Goal: Task Accomplishment & Management: Complete application form

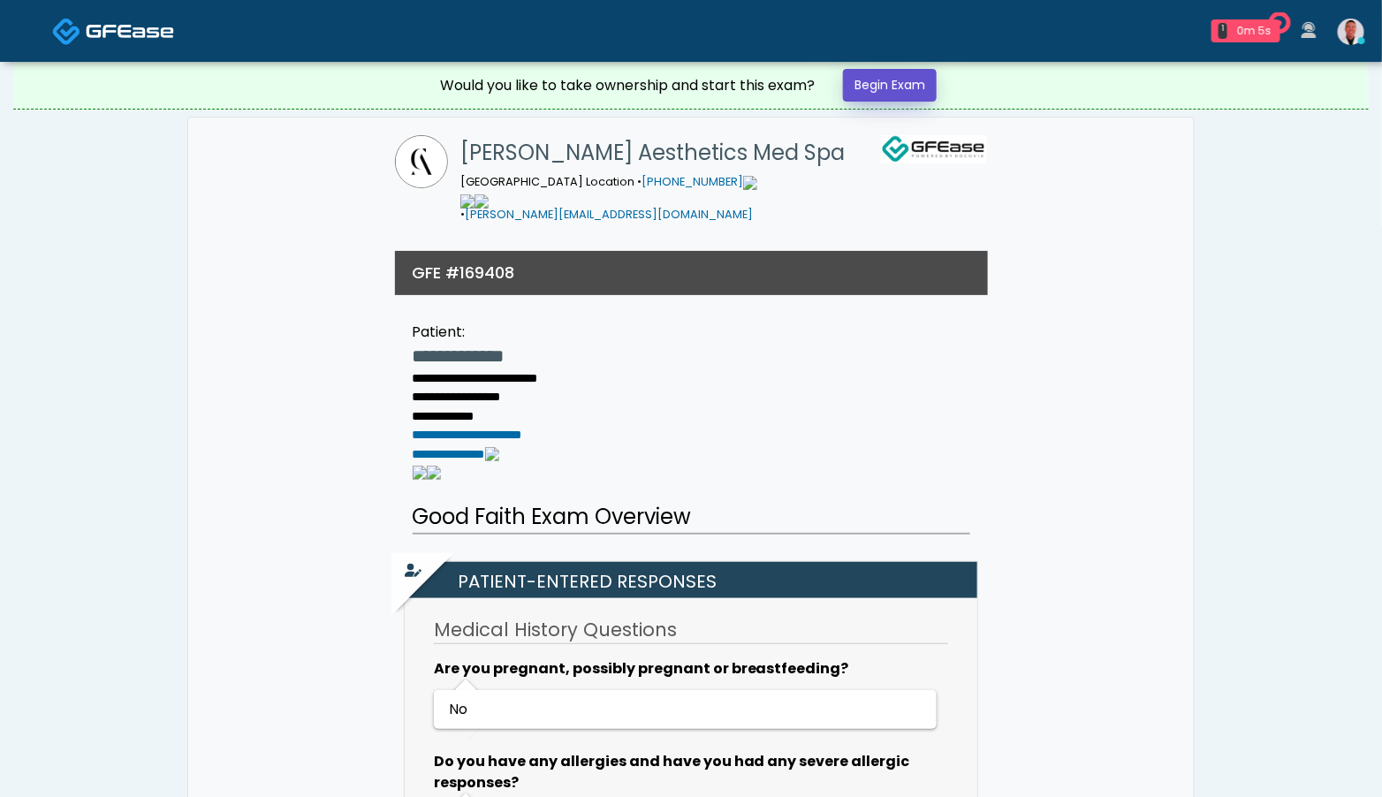
click at [911, 87] on link "Begin Exam" at bounding box center [890, 85] width 94 height 33
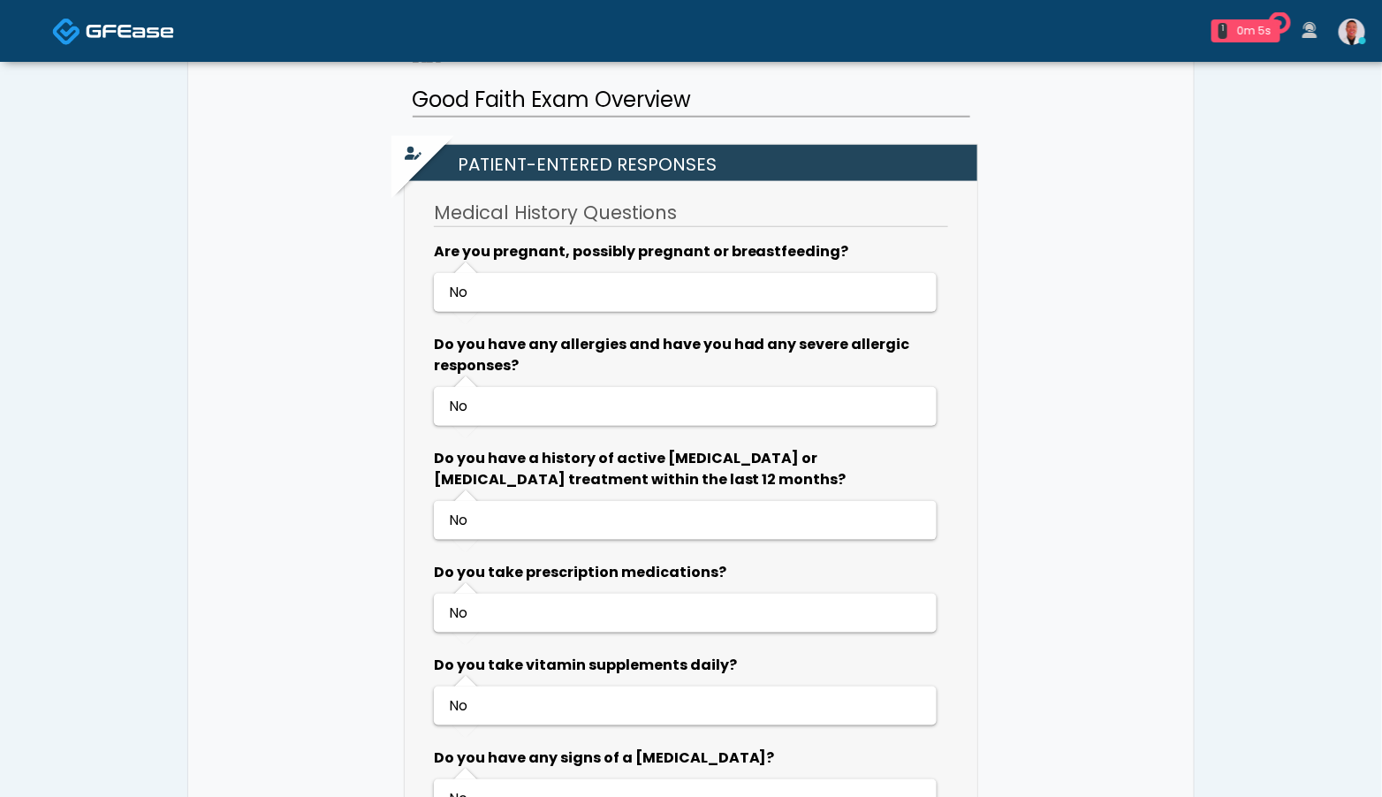
scroll to position [551, 0]
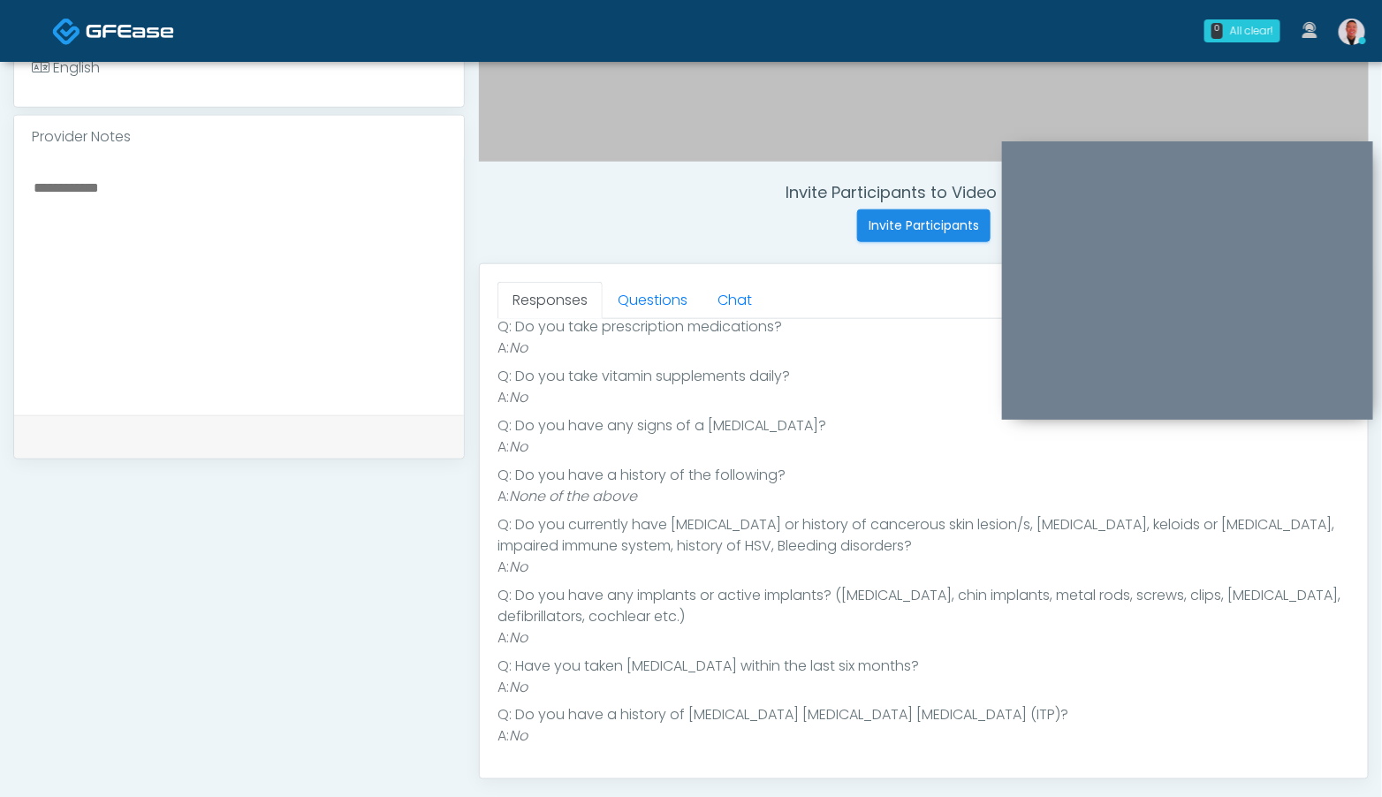
scroll to position [598, 0]
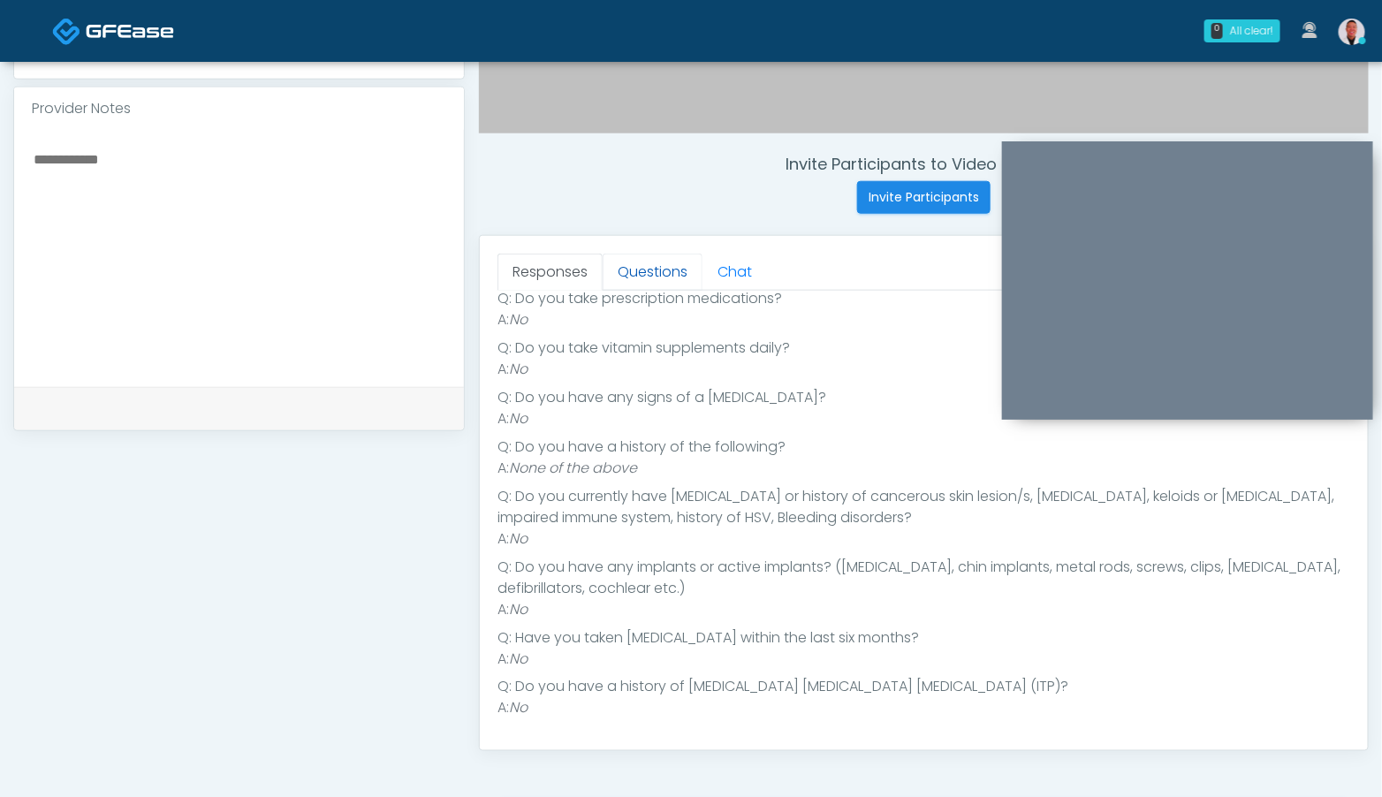
click at [646, 273] on link "Questions" at bounding box center [653, 272] width 100 height 37
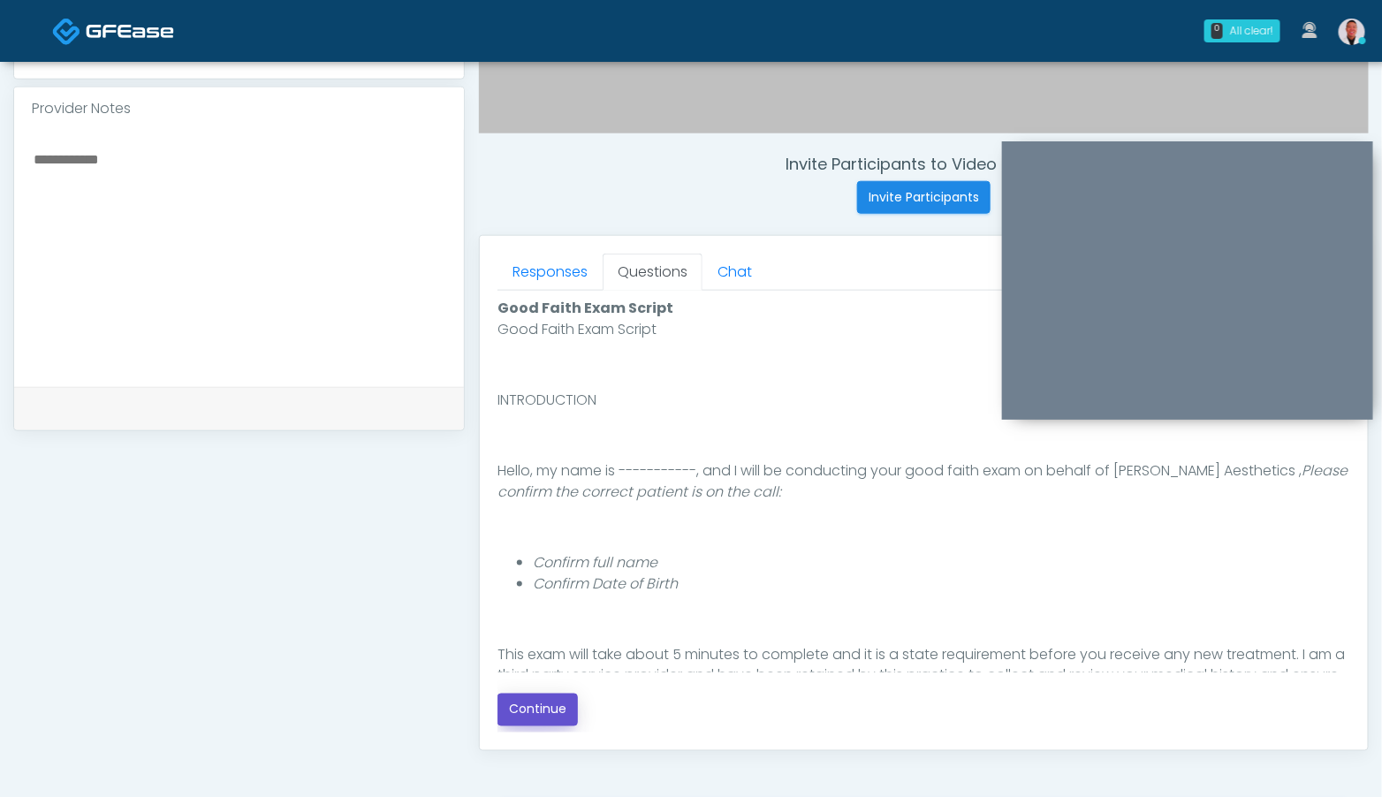
click at [547, 713] on button "Continue" at bounding box center [537, 709] width 80 height 33
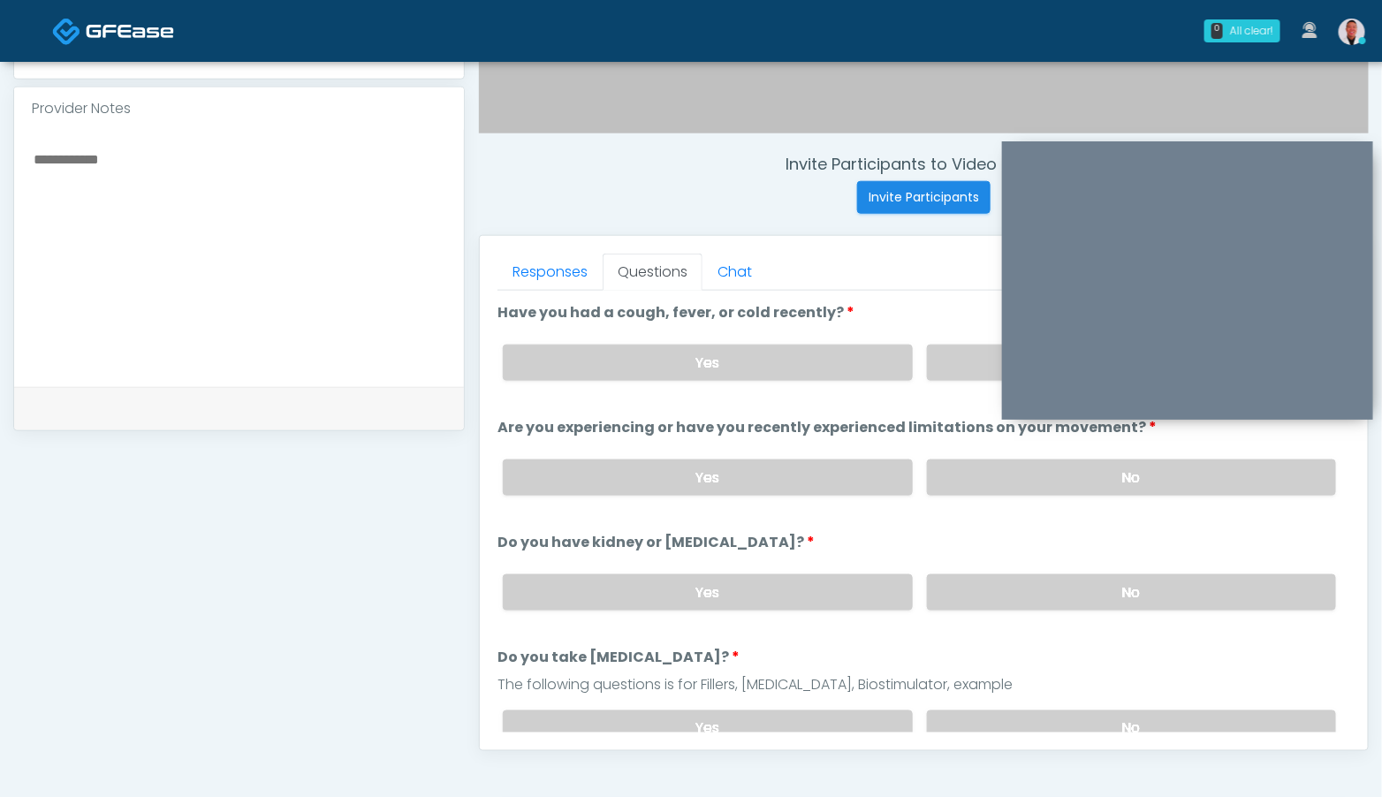
scroll to position [788, 0]
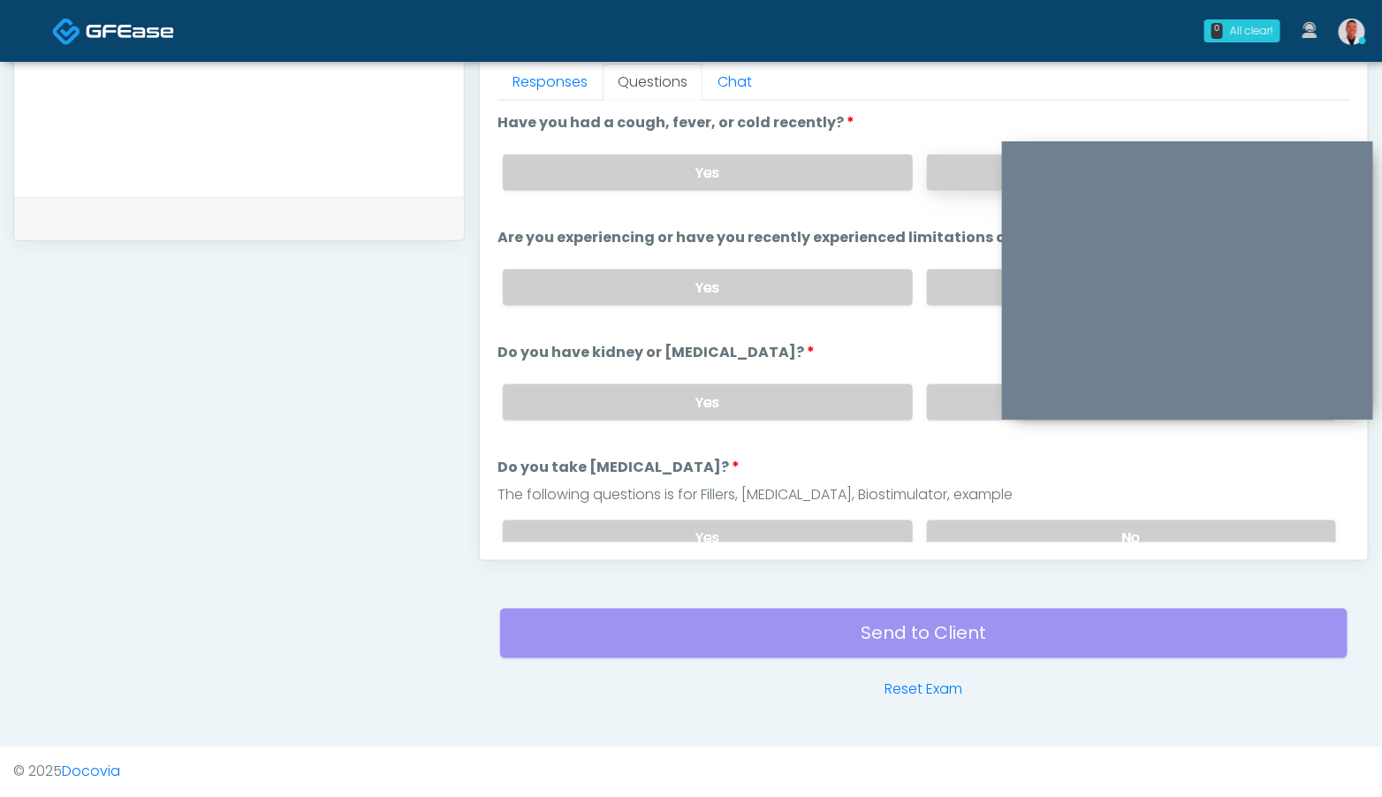
click at [955, 155] on label "No" at bounding box center [1131, 173] width 409 height 36
click at [944, 292] on label "No" at bounding box center [1131, 287] width 409 height 36
click at [951, 406] on label "No" at bounding box center [1131, 402] width 409 height 36
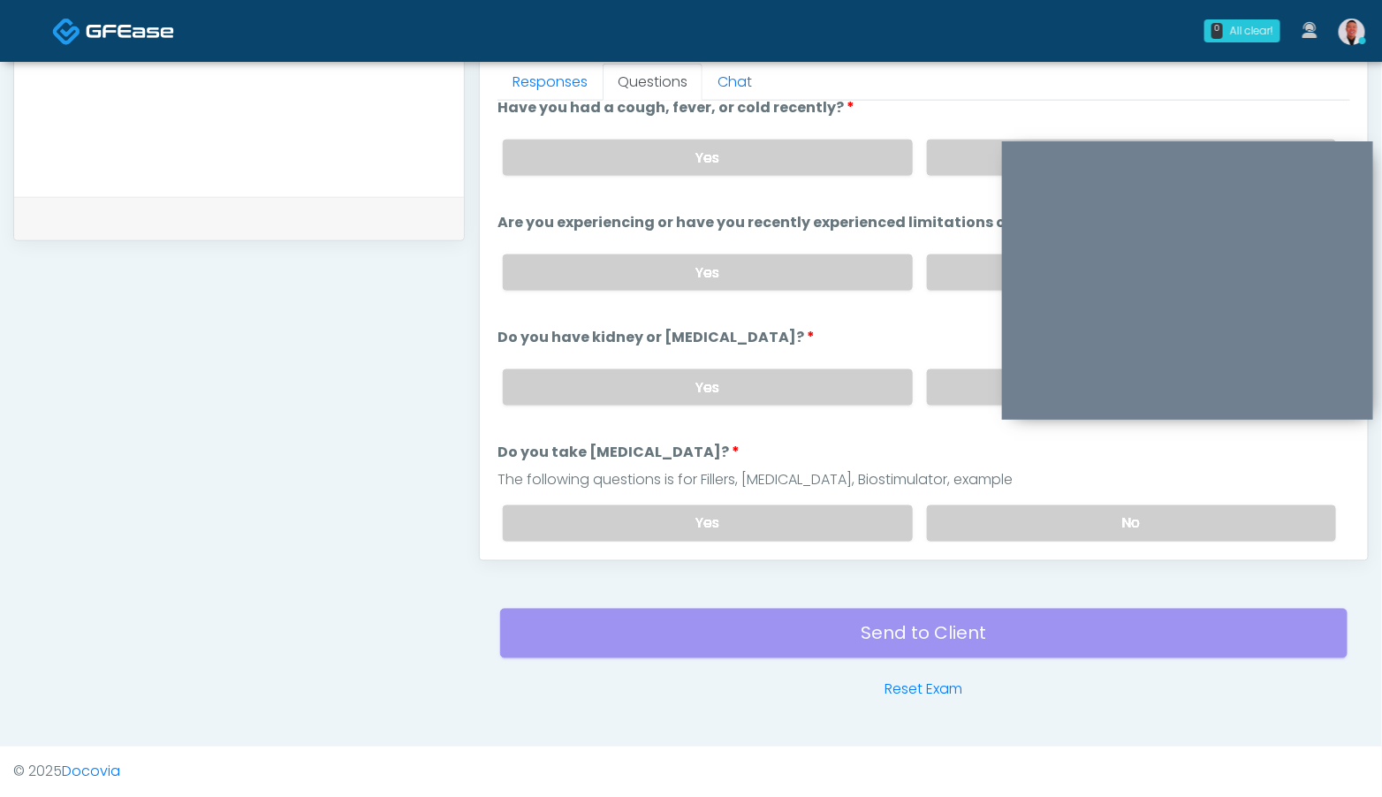
scroll to position [33, 0]
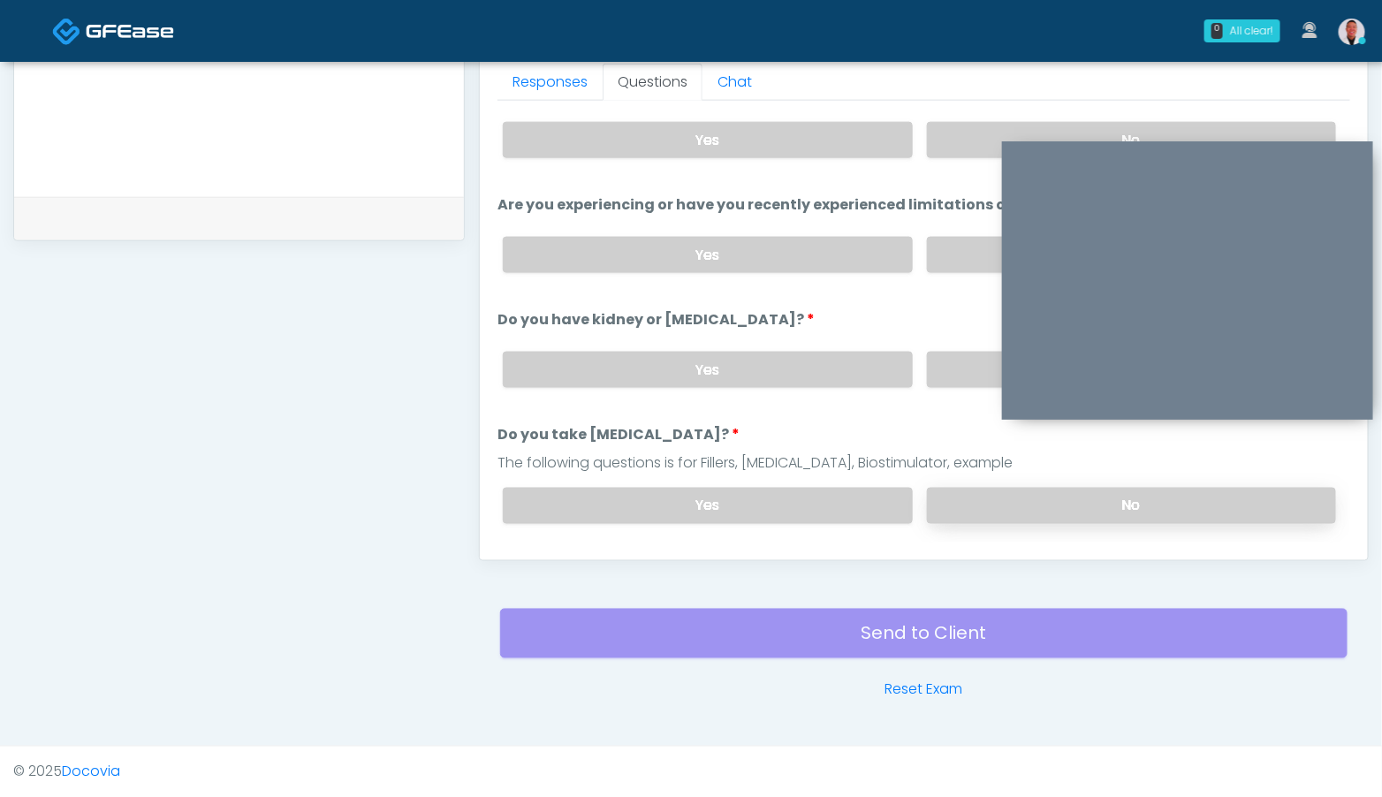
click at [986, 492] on label "No" at bounding box center [1131, 506] width 409 height 36
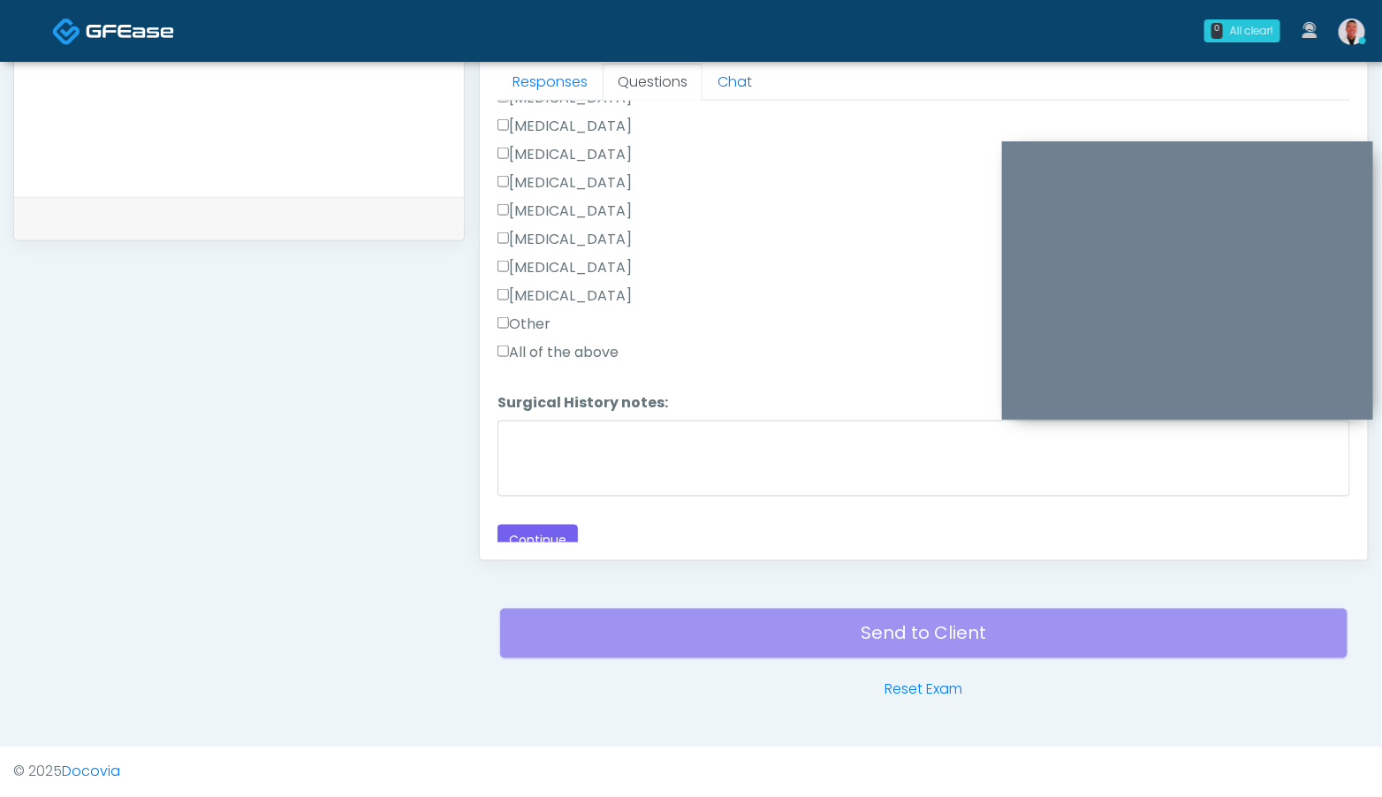
scroll to position [1179, 0]
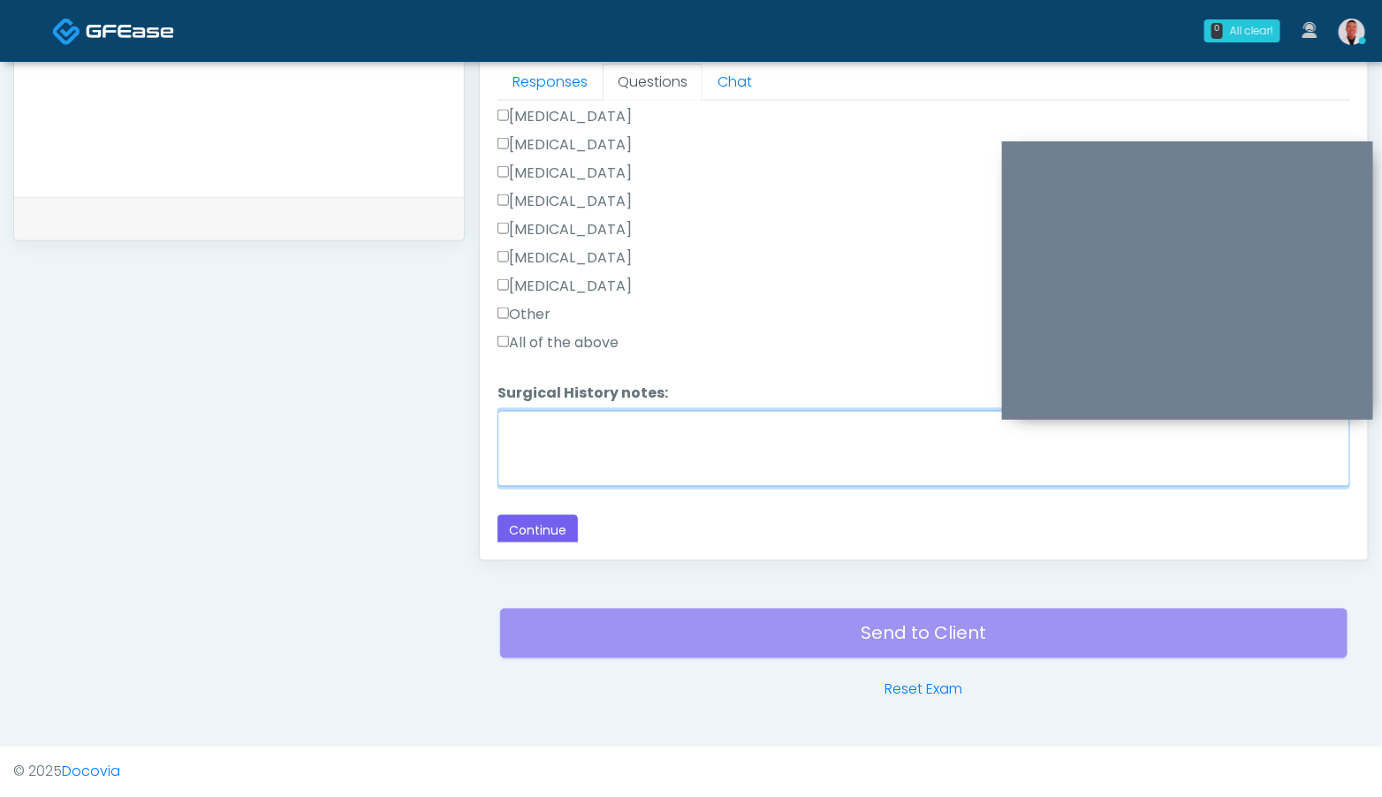
click at [556, 431] on textarea "Surgical History notes:" at bounding box center [923, 449] width 853 height 76
type textarea "**********"
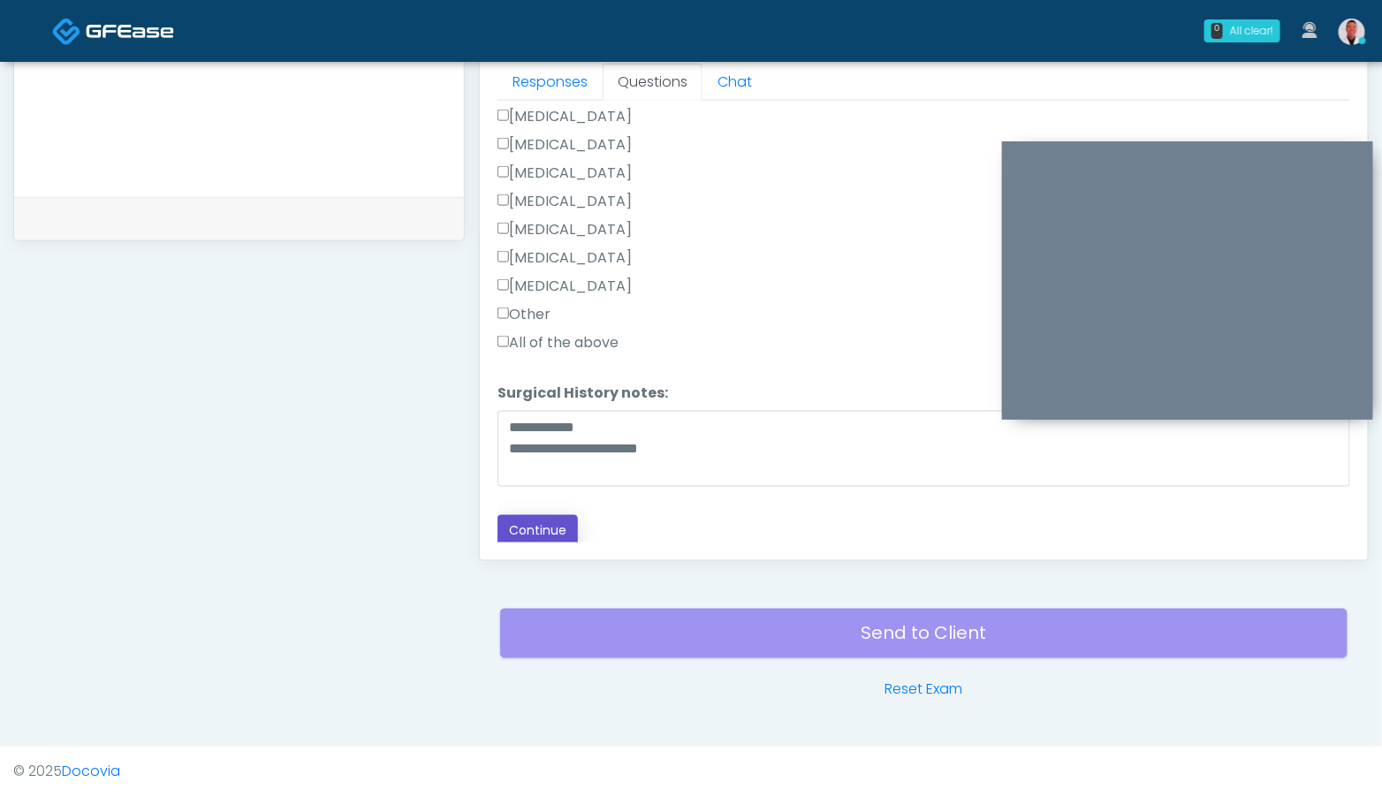
click at [538, 522] on button "Continue" at bounding box center [537, 531] width 80 height 33
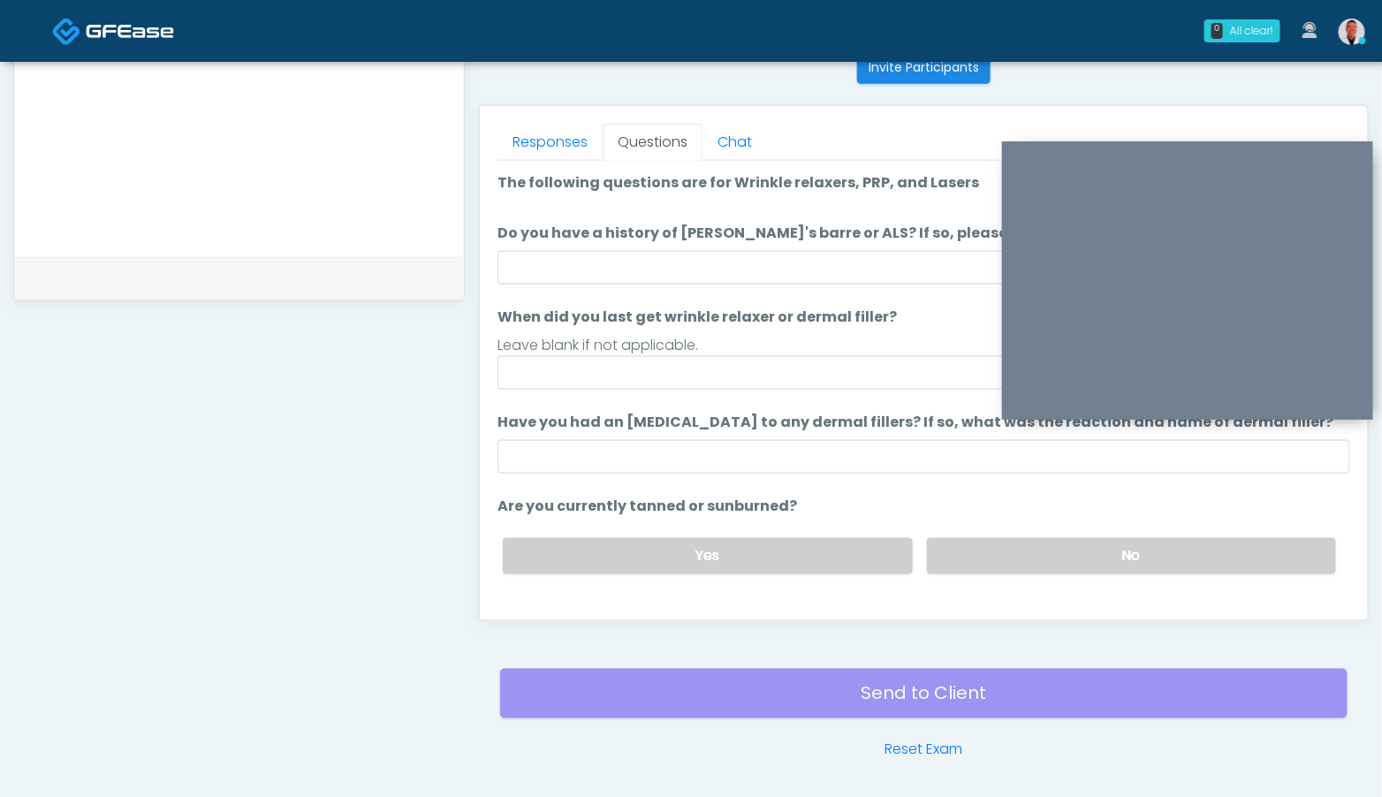
scroll to position [727, 0]
click at [768, 375] on input "When did you last get wrinkle relaxer or dermal filler?" at bounding box center [923, 374] width 853 height 34
type input "*"
type input "****"
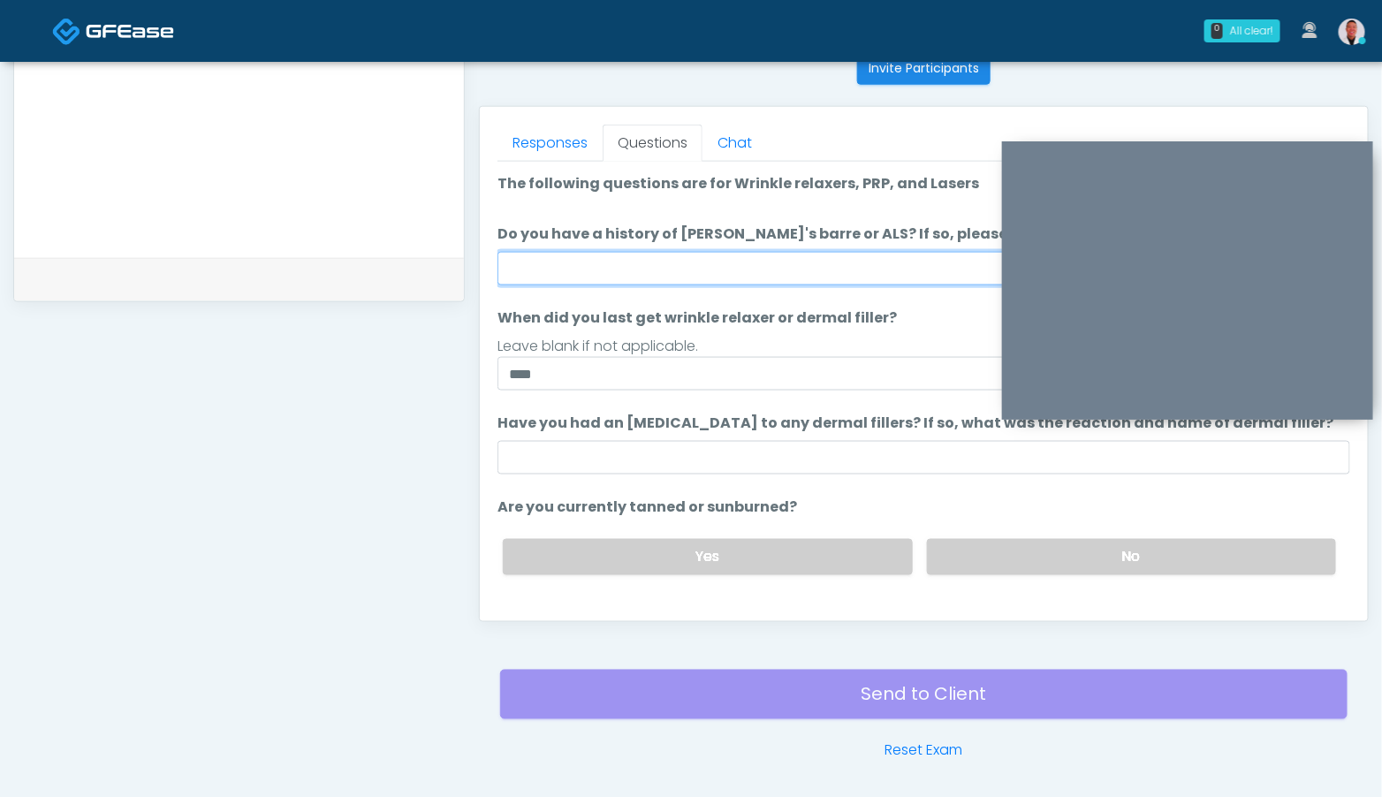
click at [738, 268] on input "Do you have a history of Guillain's barre or ALS? If so, please provide details." at bounding box center [923, 269] width 853 height 34
type input "**"
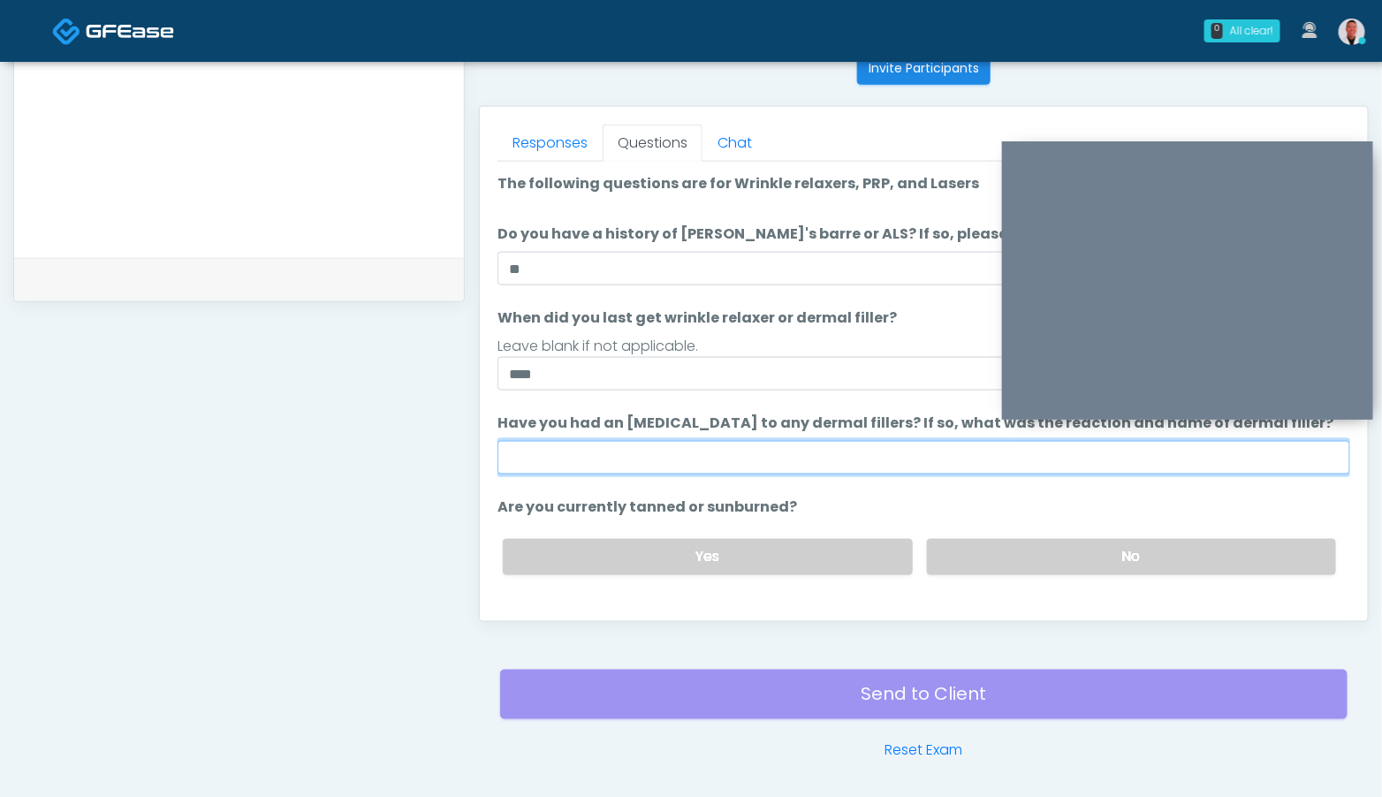
click at [693, 448] on input "Have you had an allergic response to any dermal fillers? If so, what was the re…" at bounding box center [923, 458] width 853 height 34
type input "***"
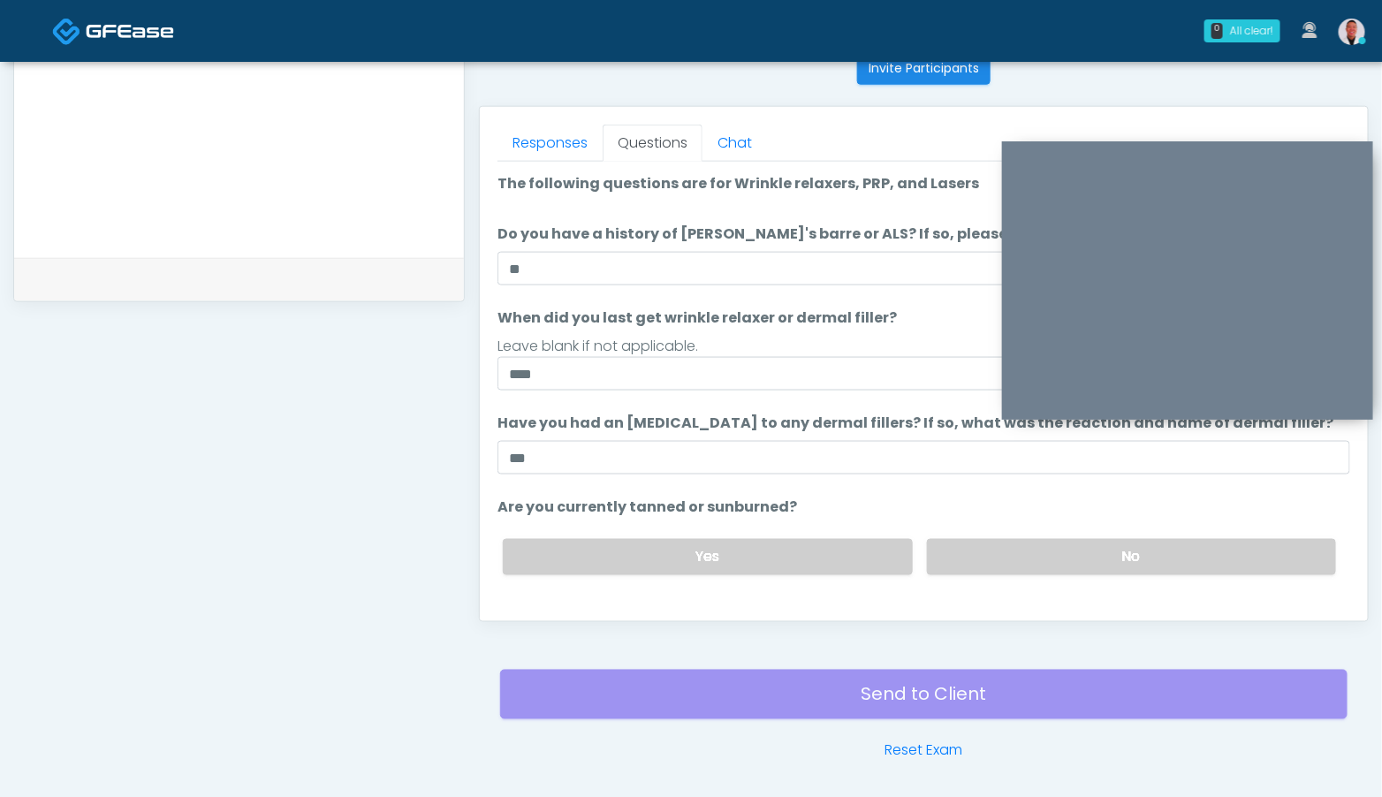
click at [1008, 500] on li "Are you currently tanned or sunburned? Are you currently tanned or sunburned? Y…" at bounding box center [923, 542] width 853 height 93
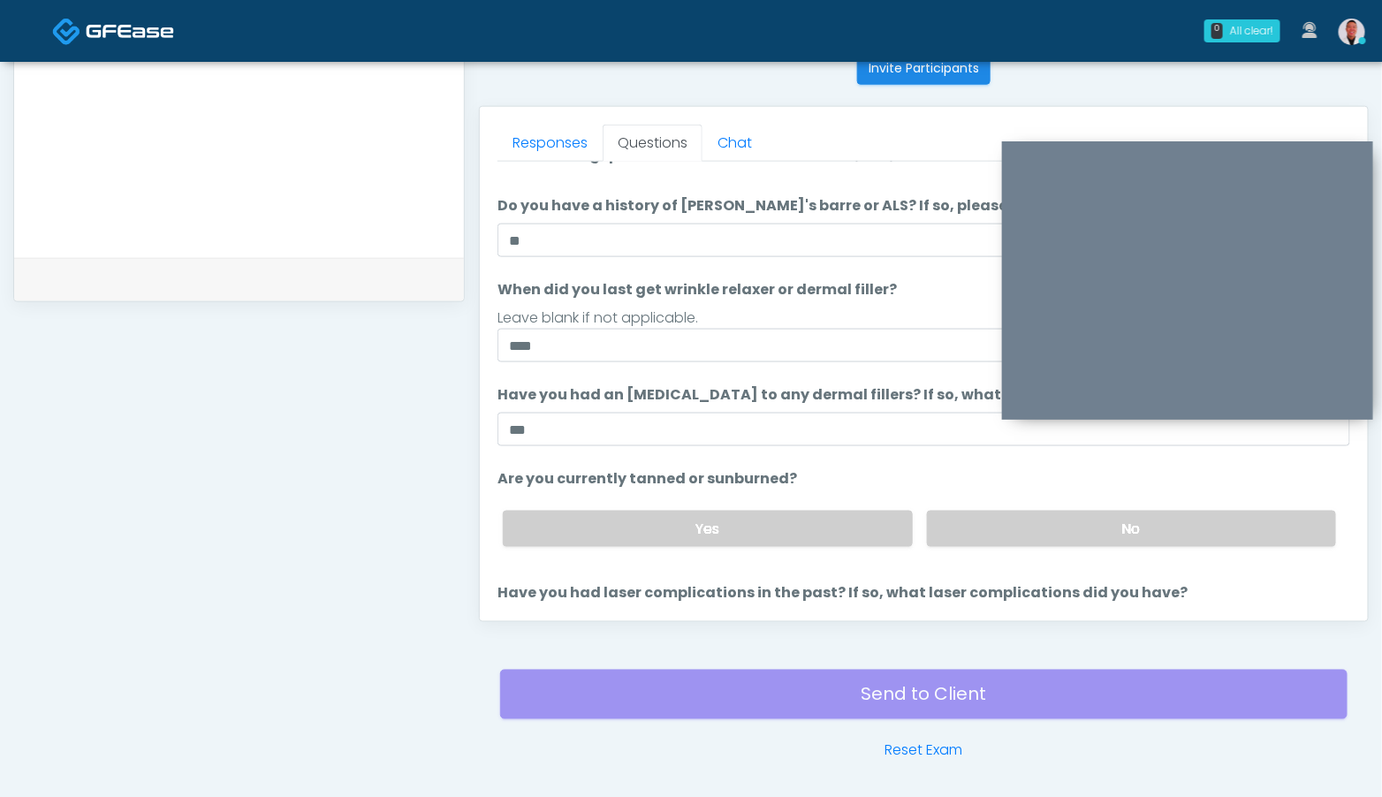
scroll to position [33, 0]
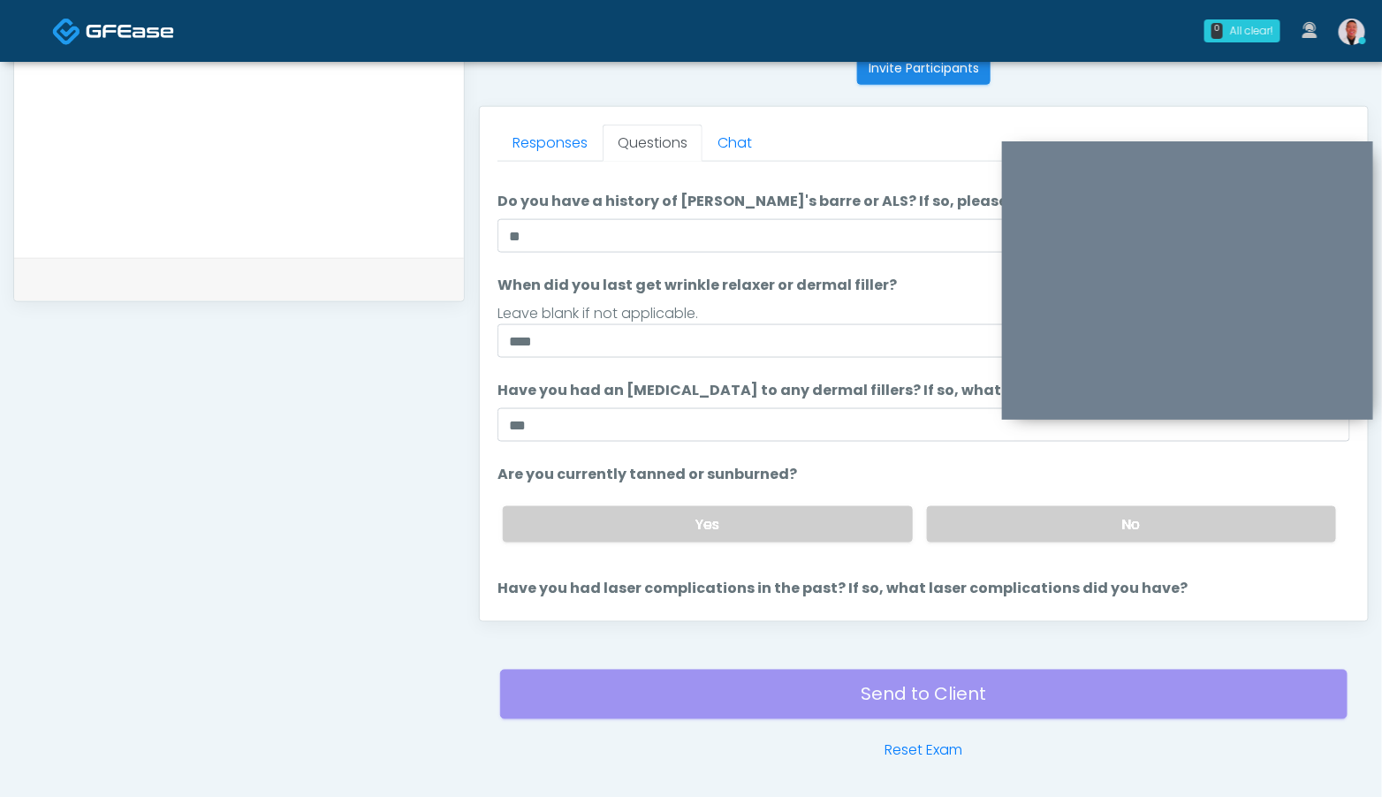
click at [968, 514] on label "No" at bounding box center [1131, 524] width 409 height 36
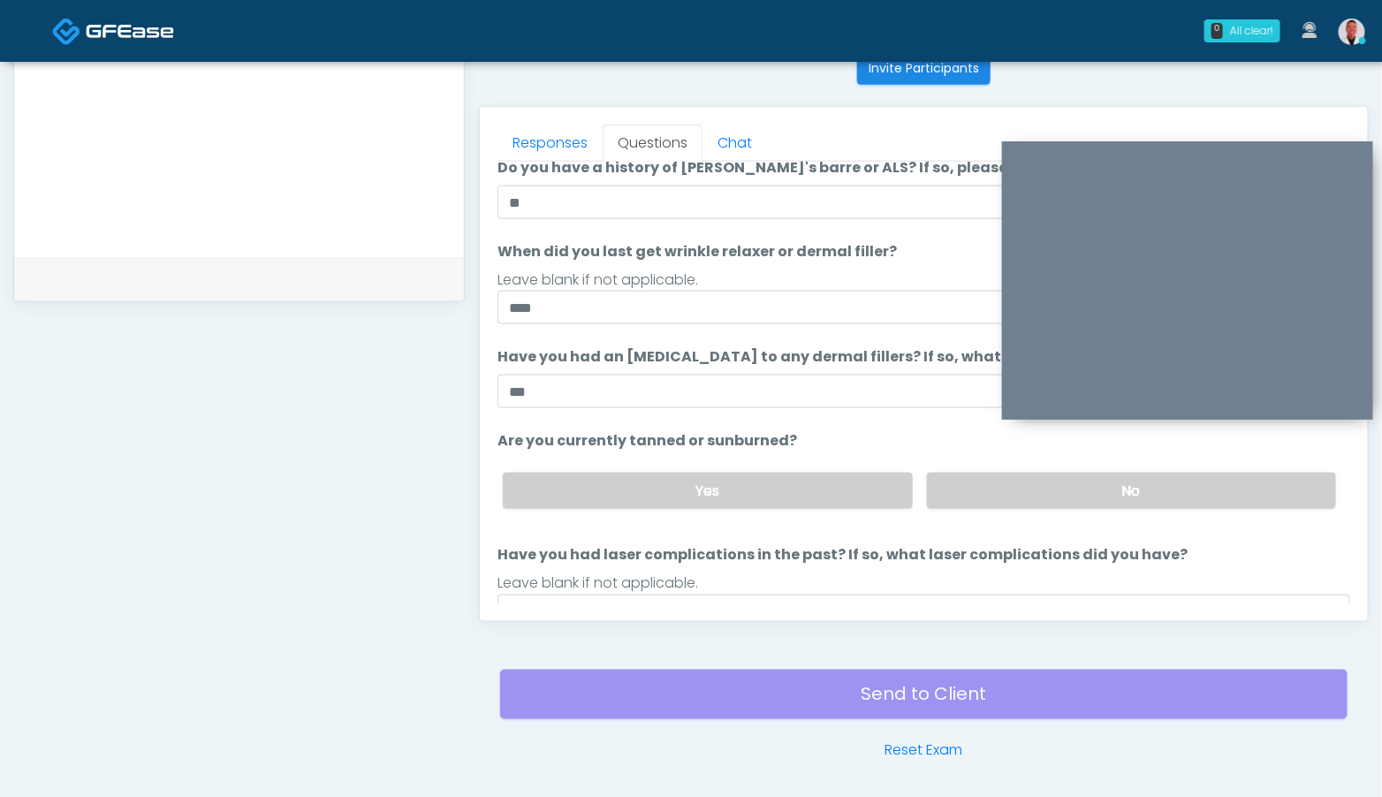
scroll to position [144, 0]
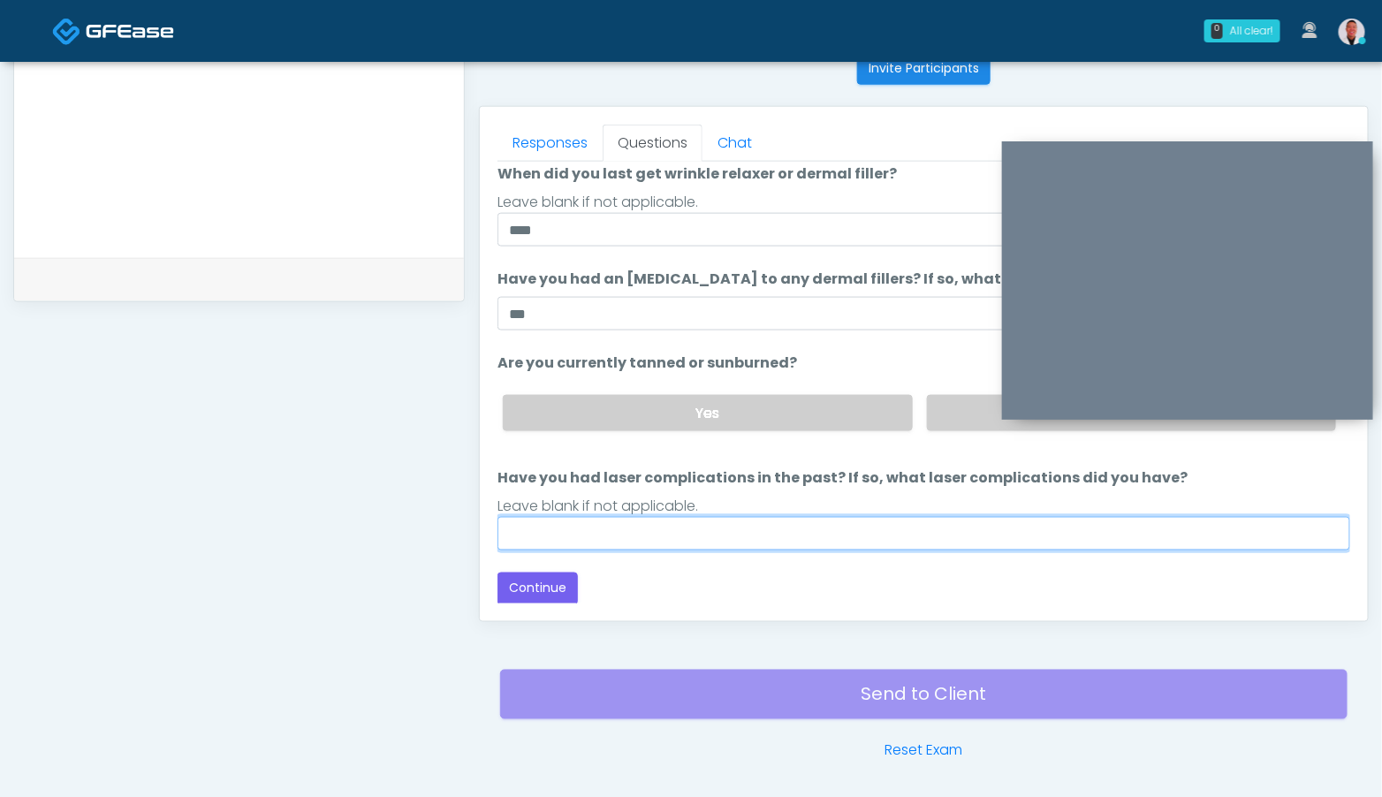
click at [977, 519] on input "Have you had laser complications in the past? If so, what laser complications d…" at bounding box center [923, 534] width 853 height 34
type input "**********"
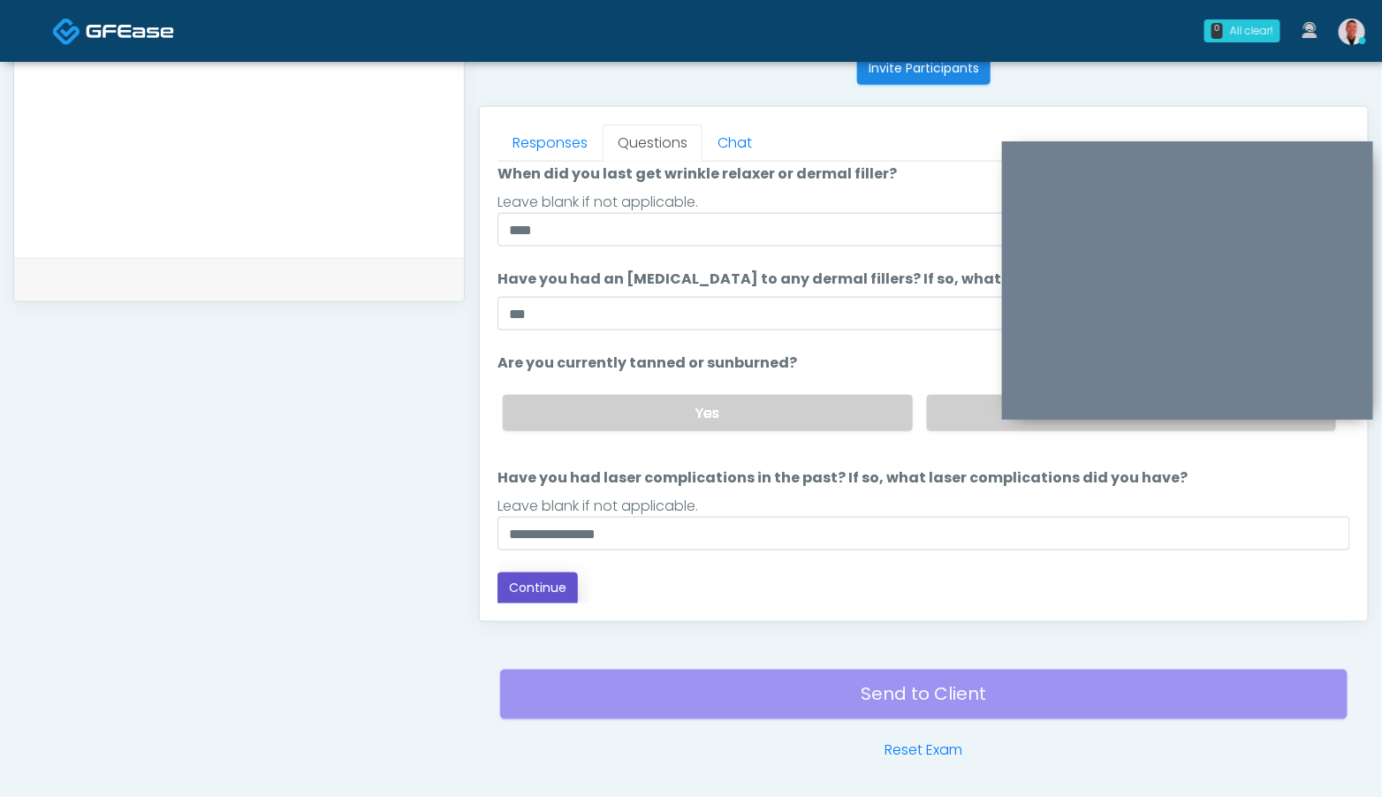
click at [562, 588] on button "Continue" at bounding box center [537, 588] width 80 height 33
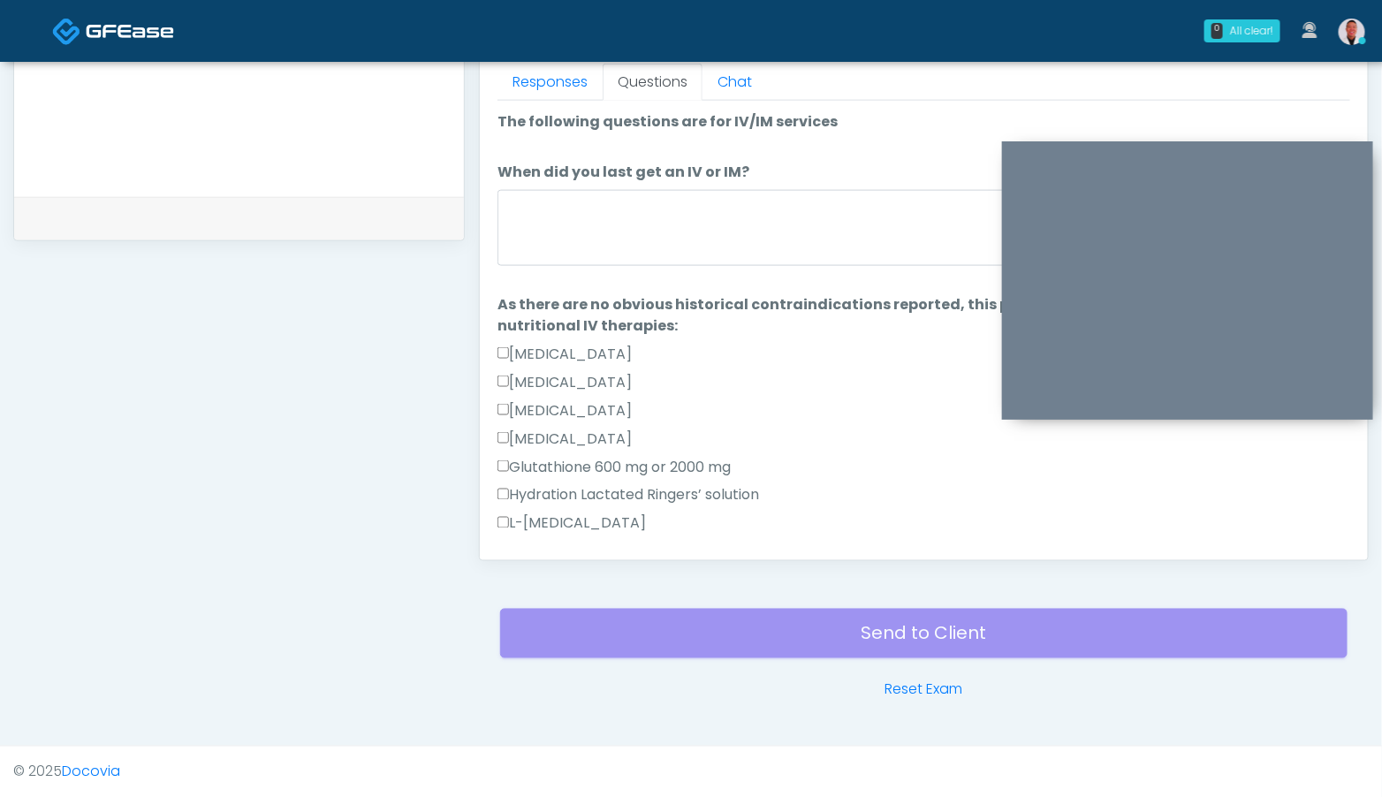
scroll to position [0, 0]
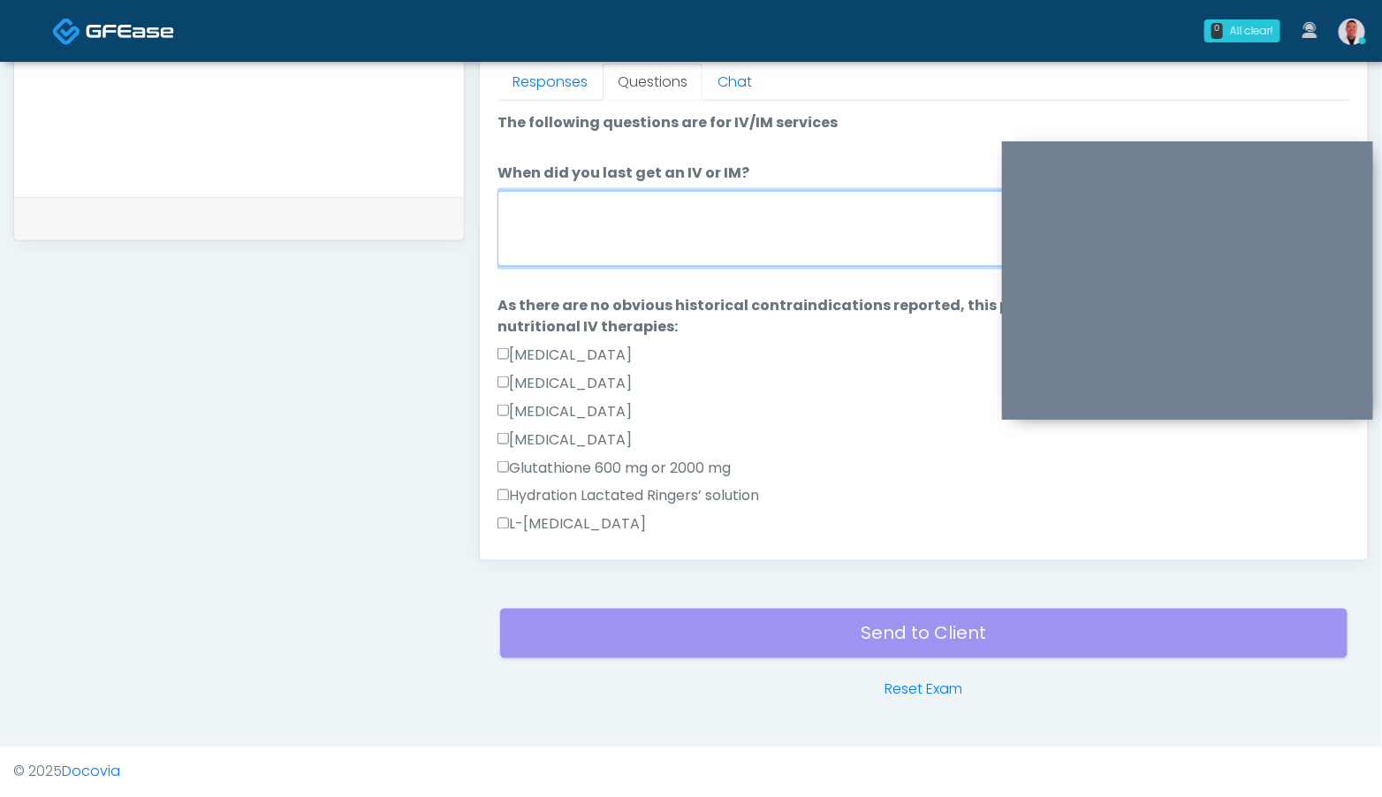
click at [727, 246] on textarea "When did you last get an IV or IM?" at bounding box center [923, 229] width 853 height 76
type textarea "****"
click at [520, 78] on link "Responses" at bounding box center [549, 82] width 105 height 37
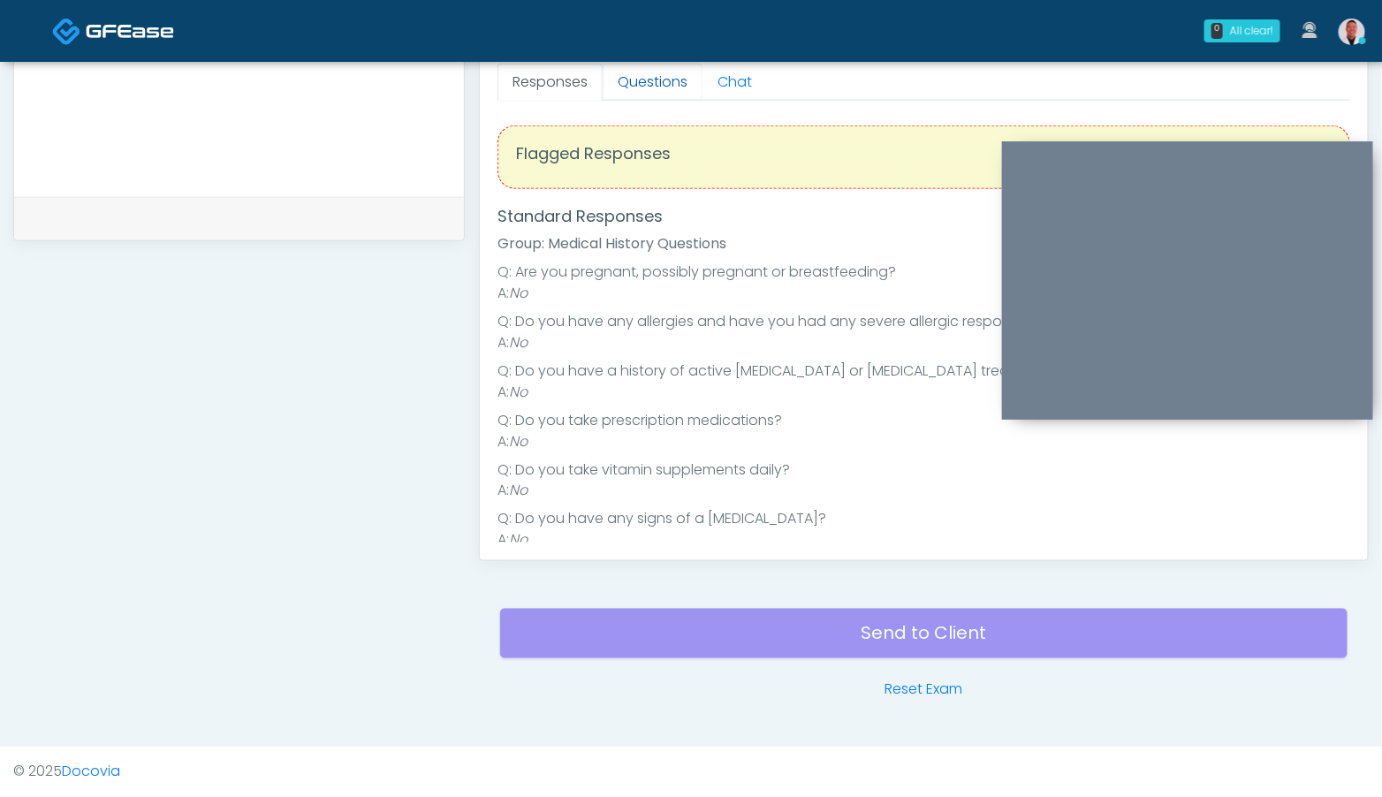
click at [627, 72] on link "Questions" at bounding box center [653, 82] width 100 height 37
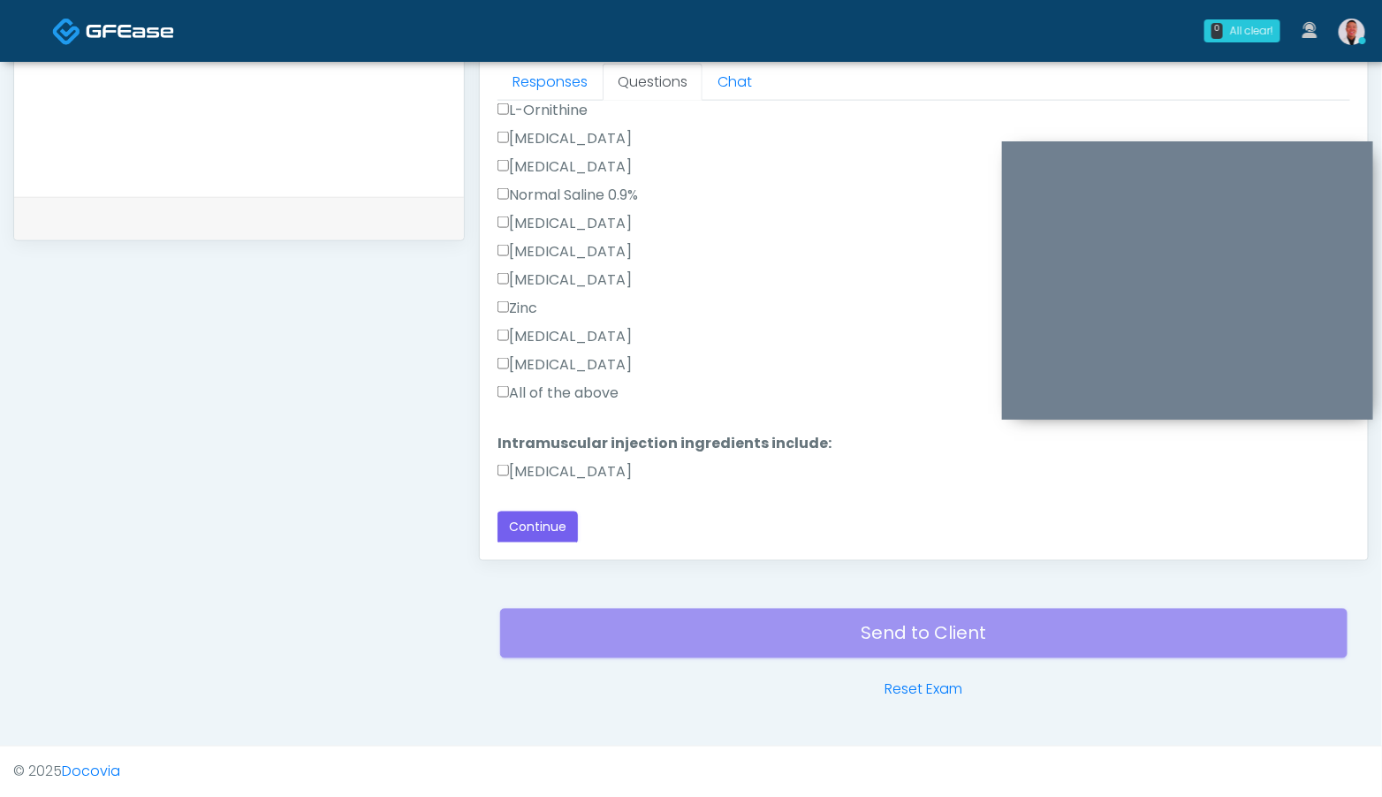
scroll to position [500, 0]
click at [527, 519] on button "Continue" at bounding box center [537, 527] width 80 height 33
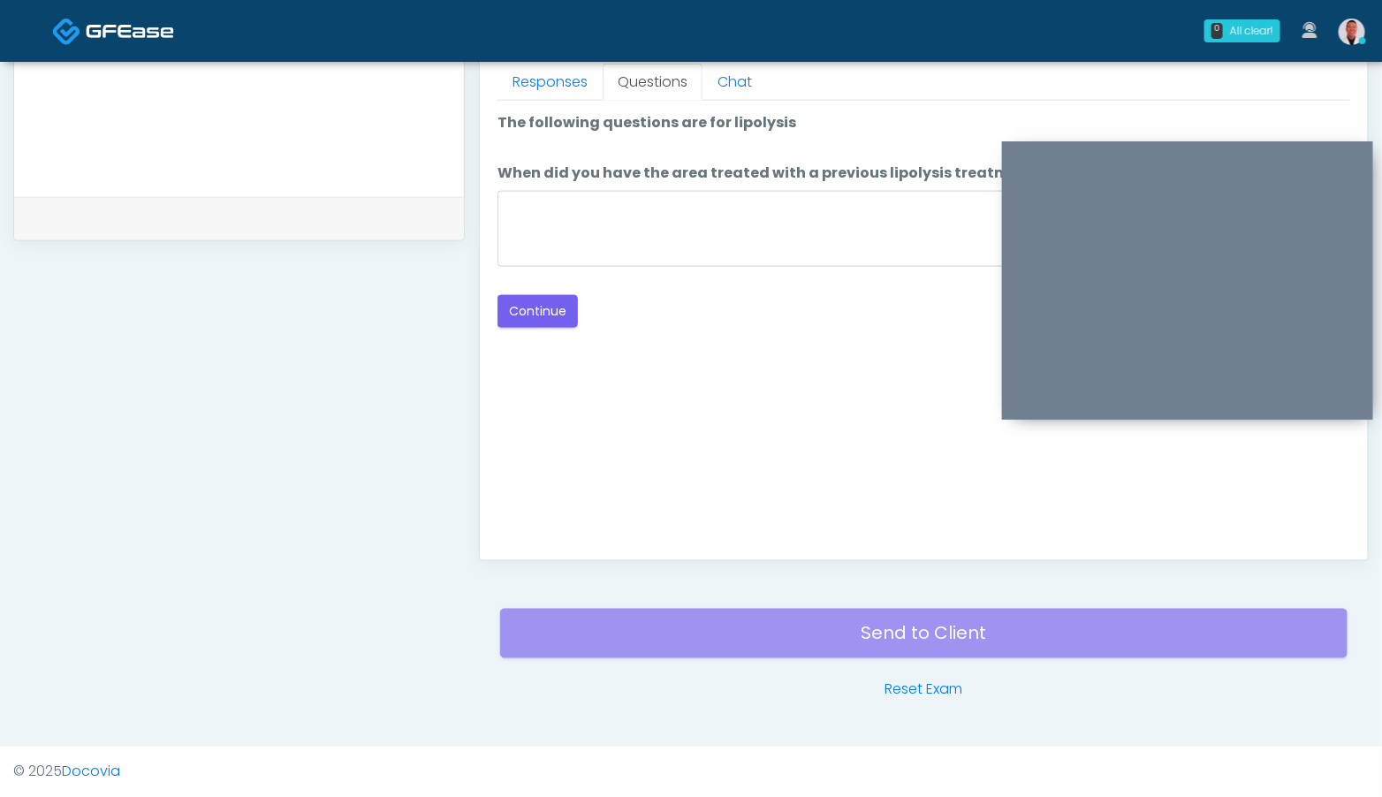
scroll to position [0, 0]
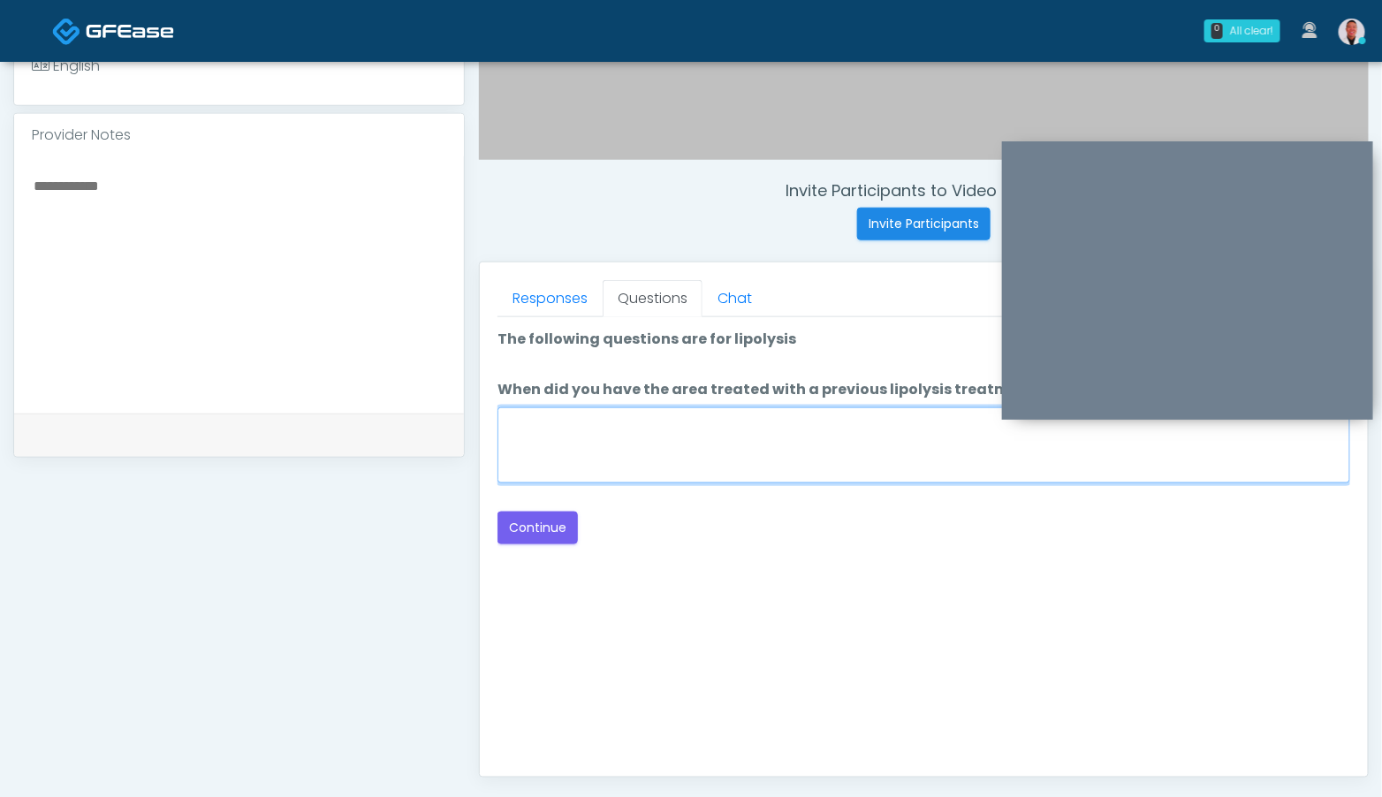
click at [875, 456] on textarea "When did you have the area treated with a previous lipolysis treatment?" at bounding box center [923, 445] width 853 height 76
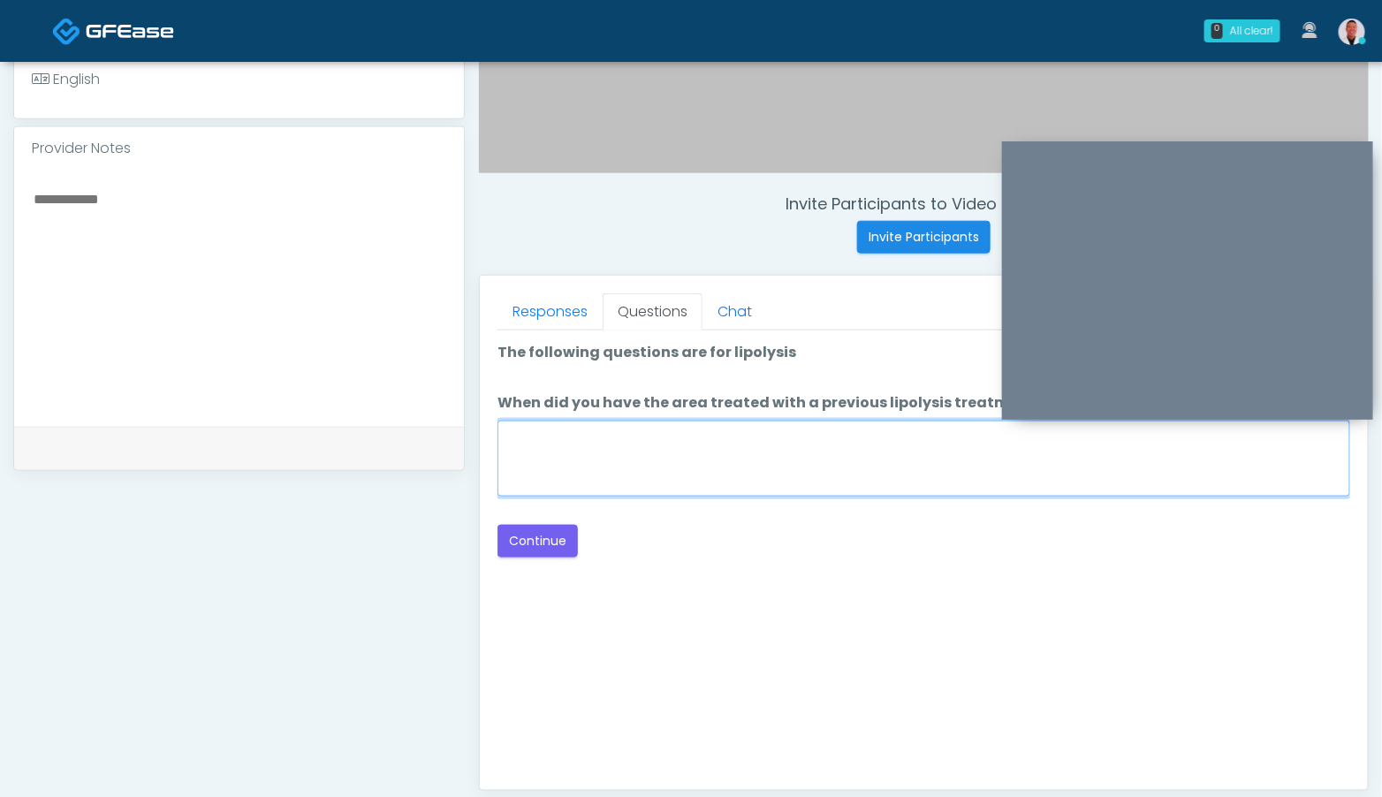
scroll to position [516, 0]
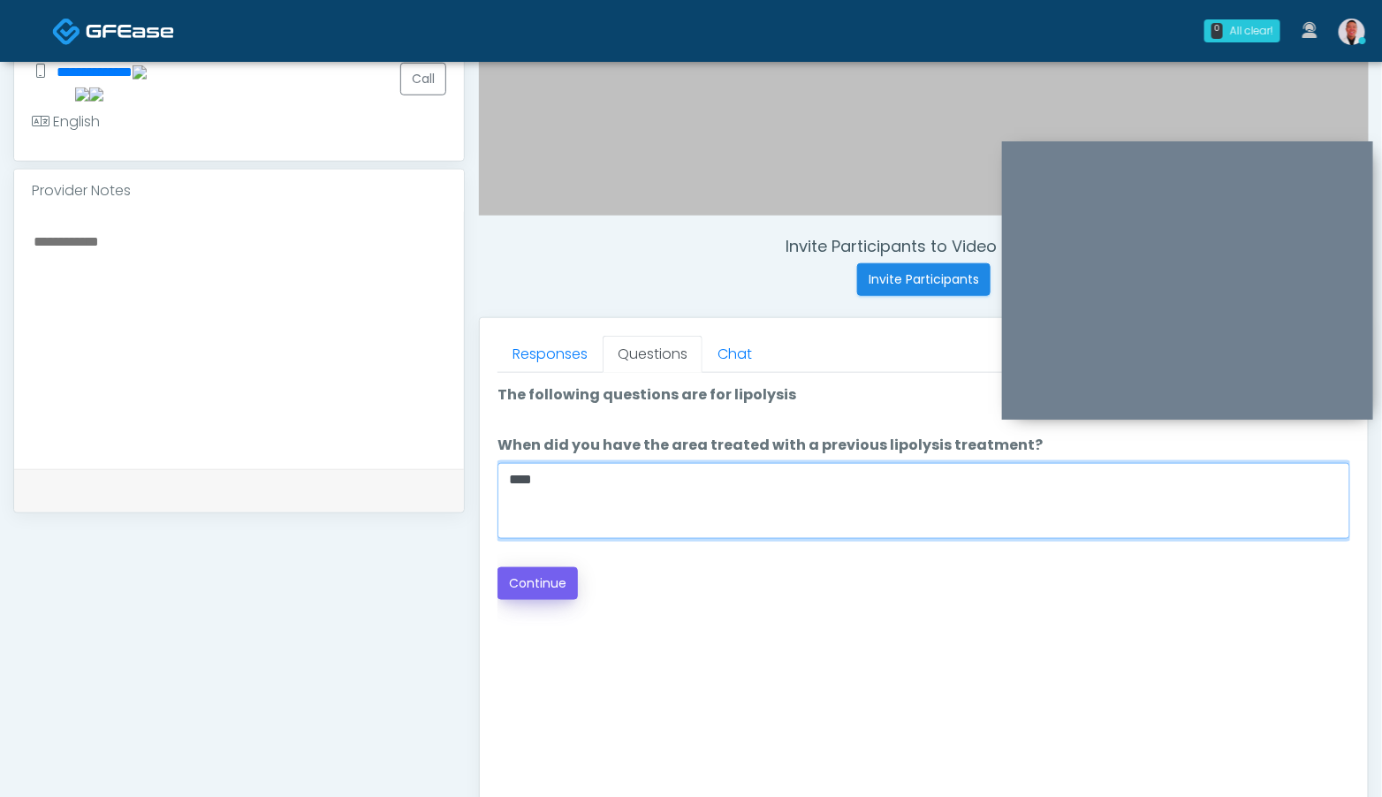
type textarea "****"
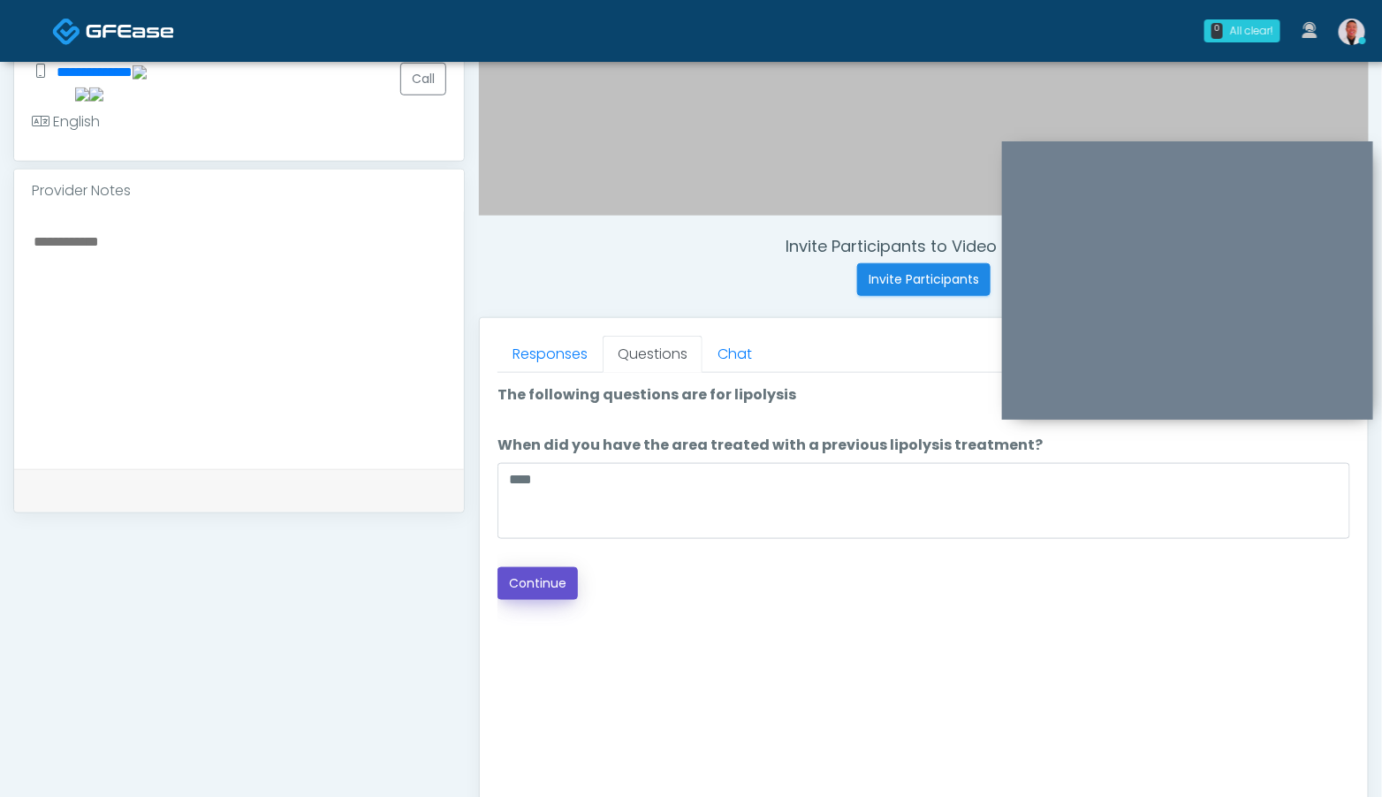
click at [518, 585] on button "Continue" at bounding box center [537, 583] width 80 height 33
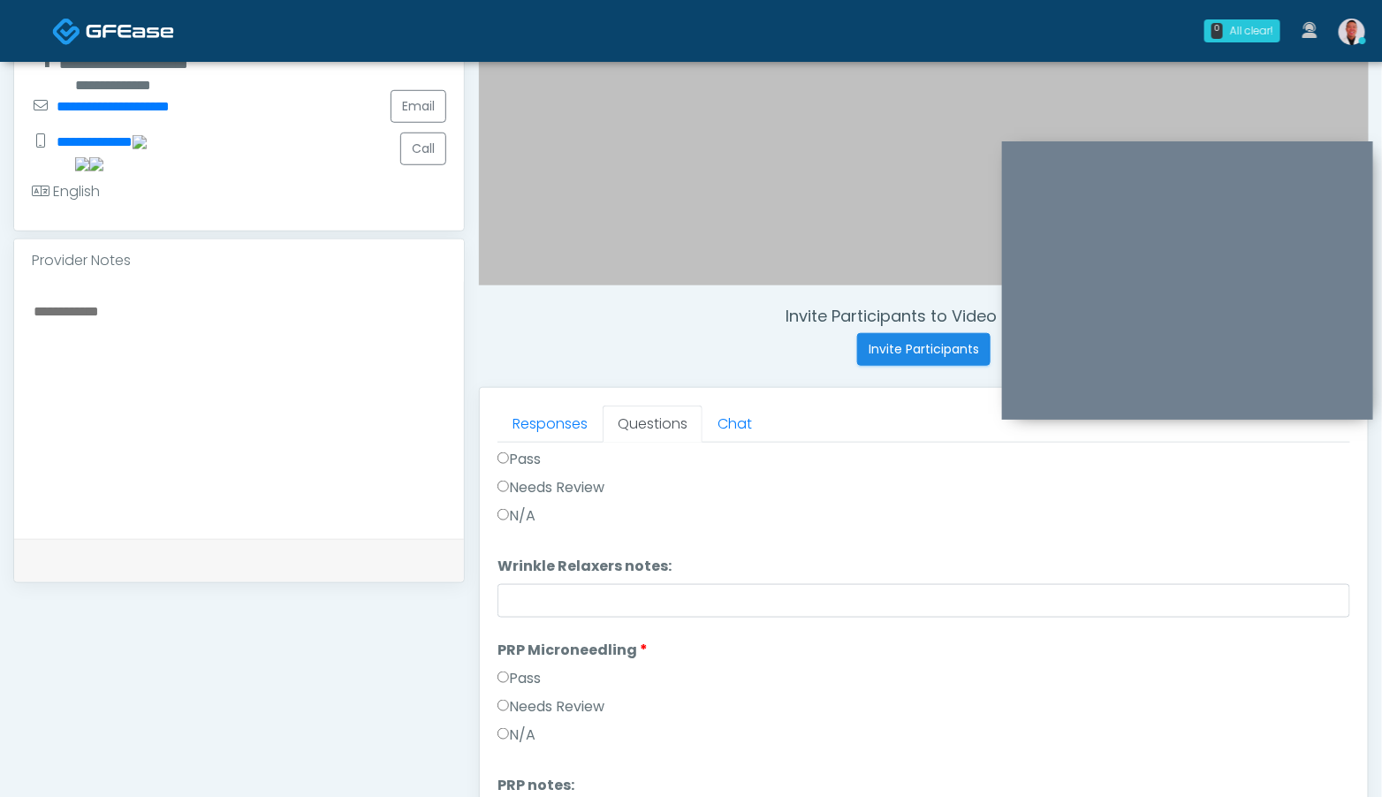
scroll to position [0, 0]
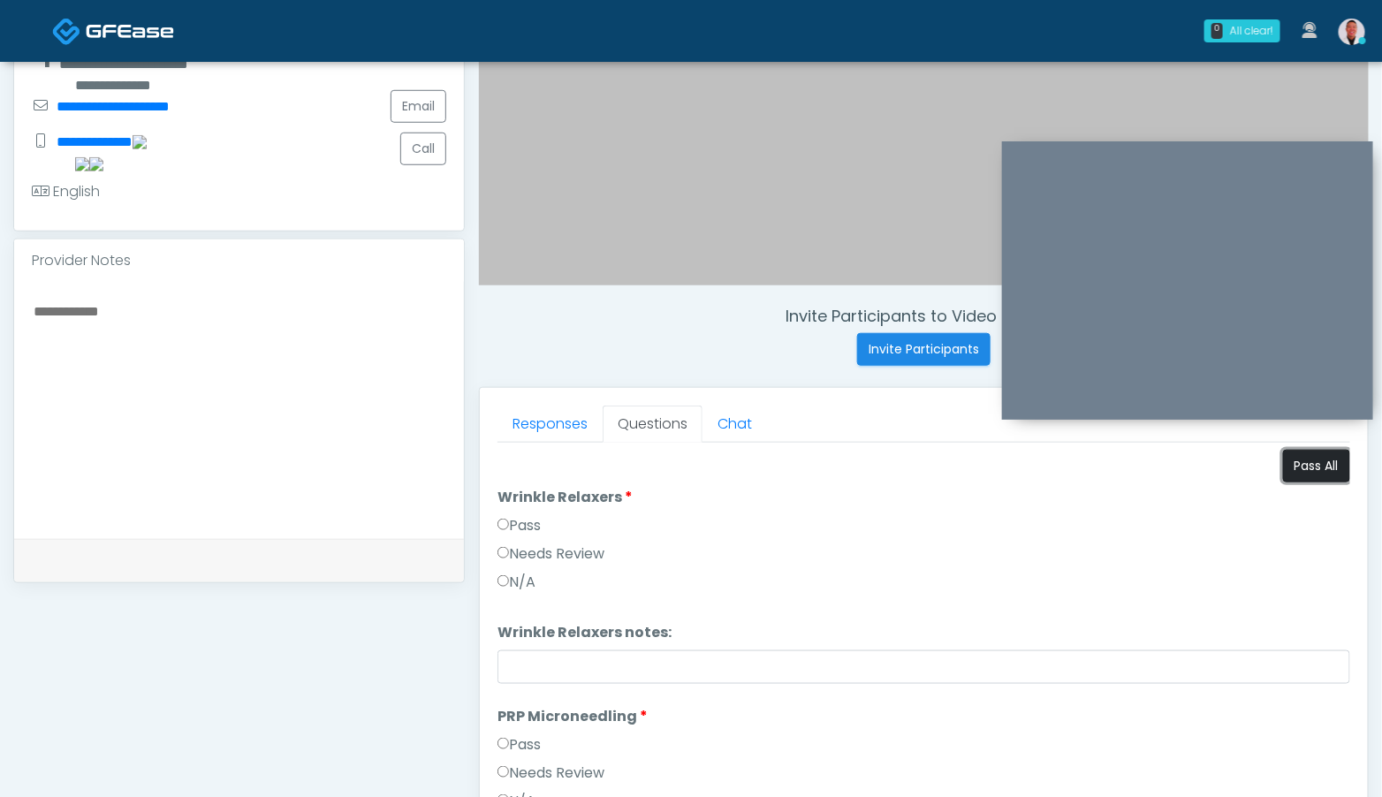
click at [1292, 466] on button "Pass All" at bounding box center [1316, 466] width 67 height 33
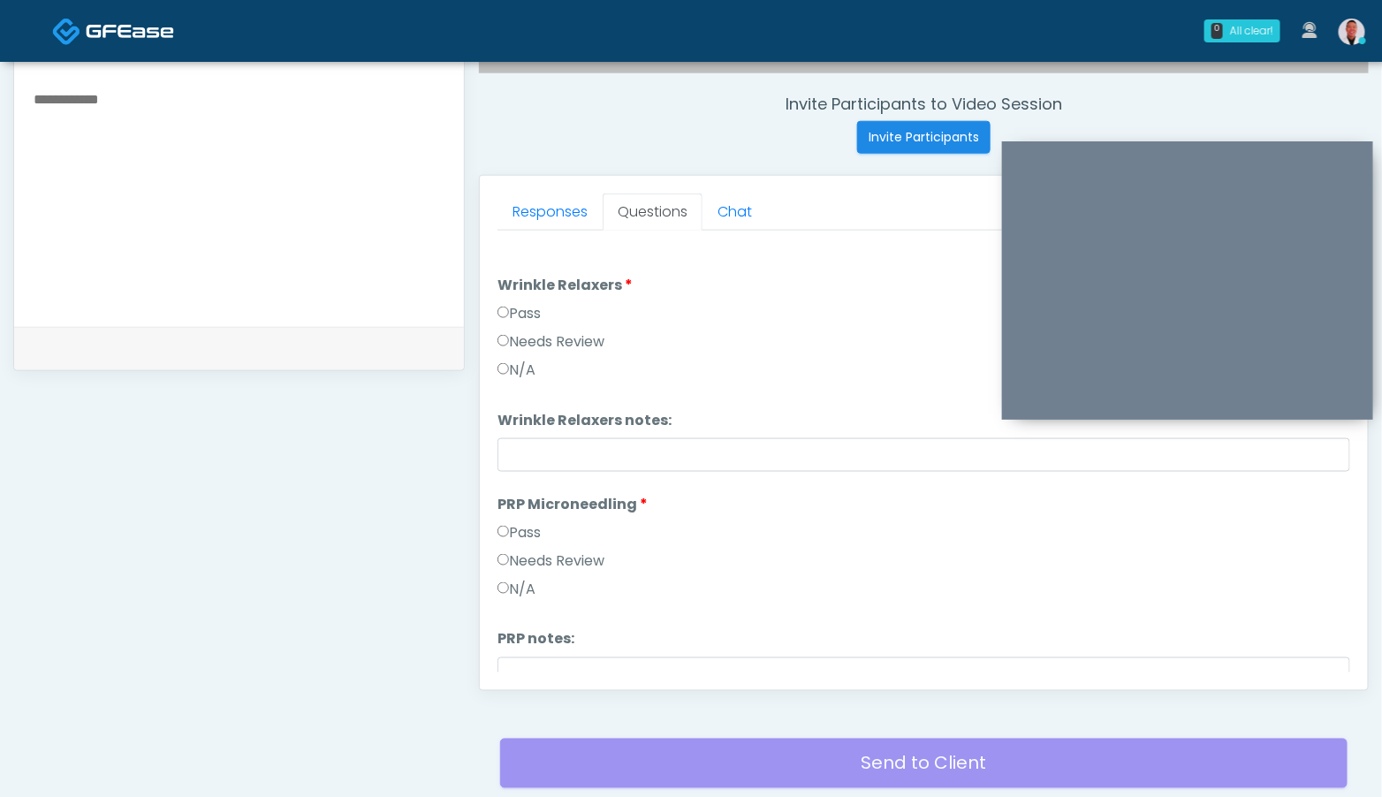
scroll to position [778, 0]
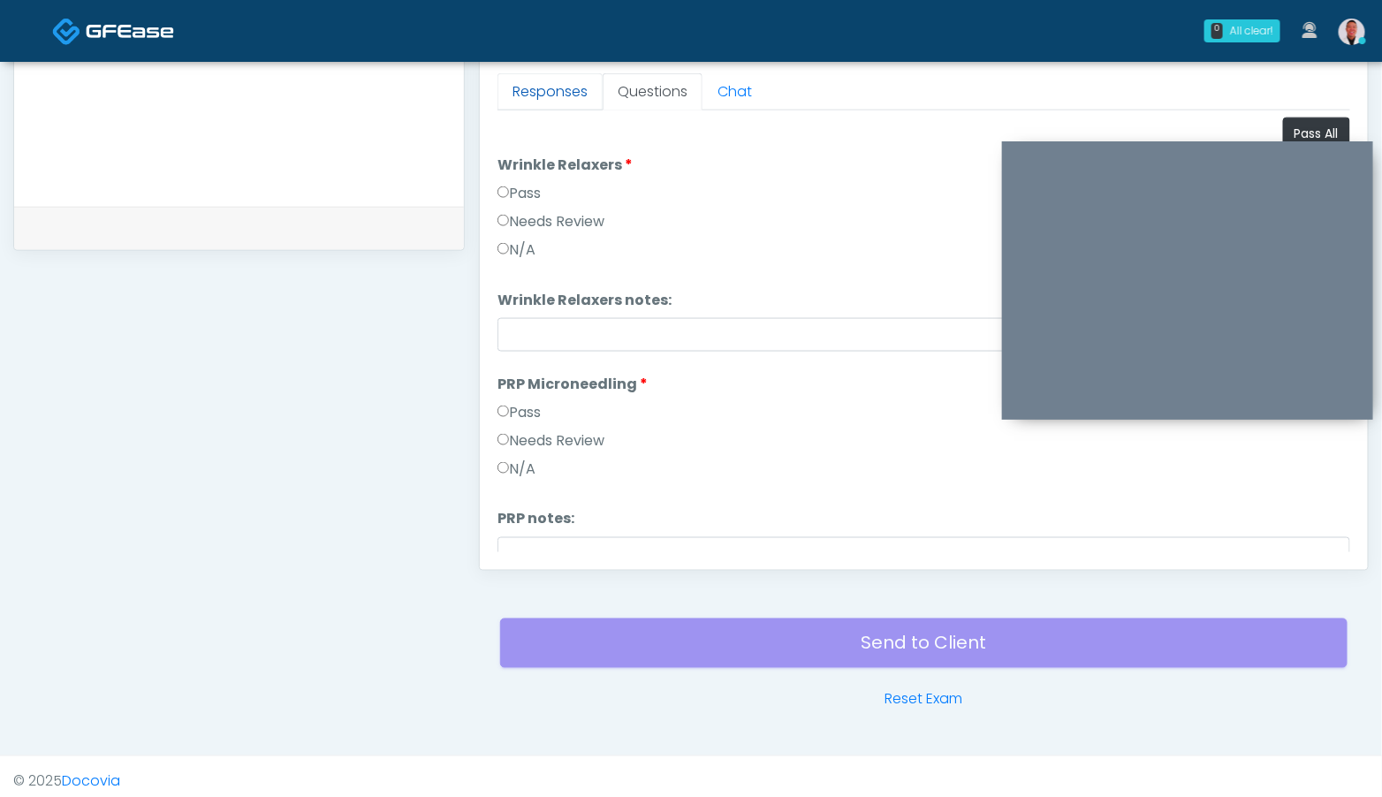
click at [547, 95] on link "Responses" at bounding box center [549, 91] width 105 height 37
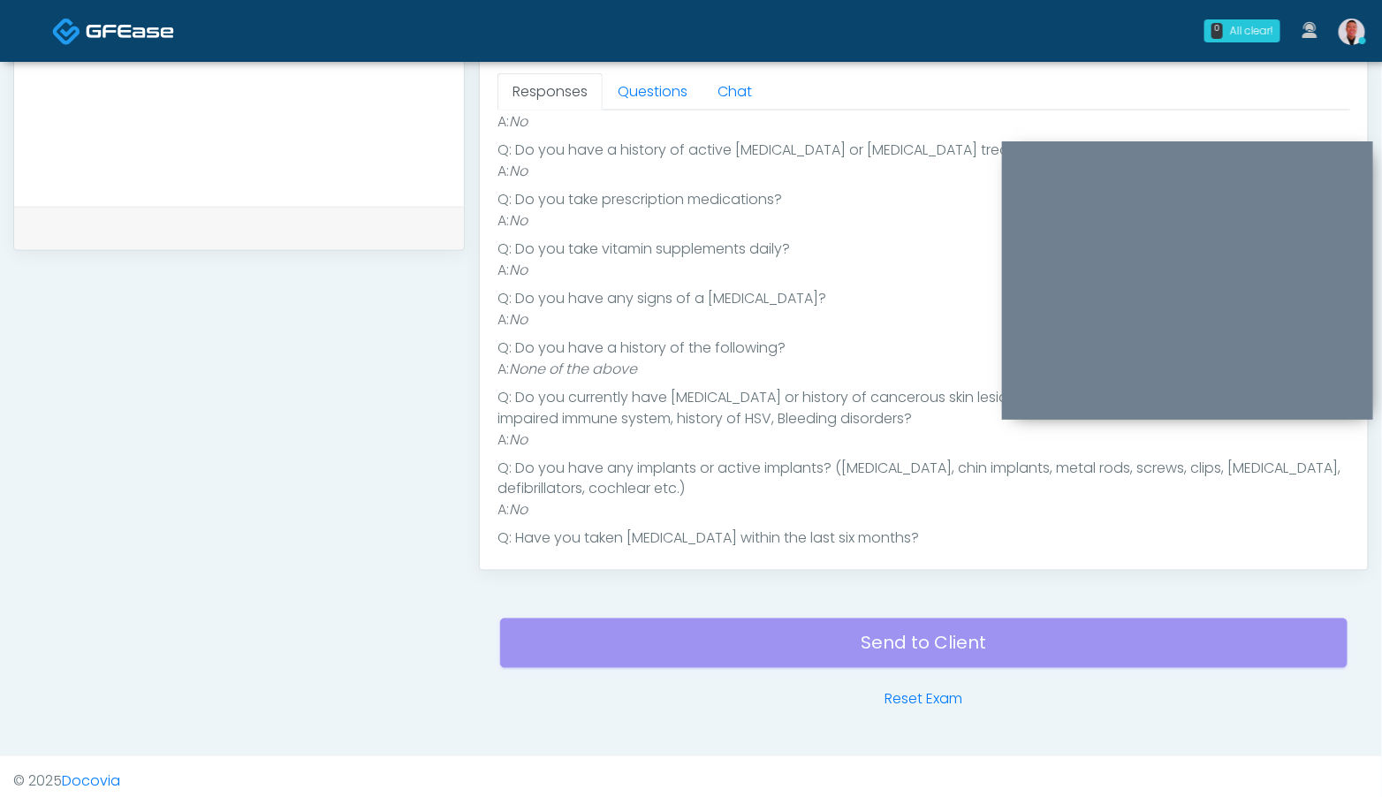
scroll to position [312, 0]
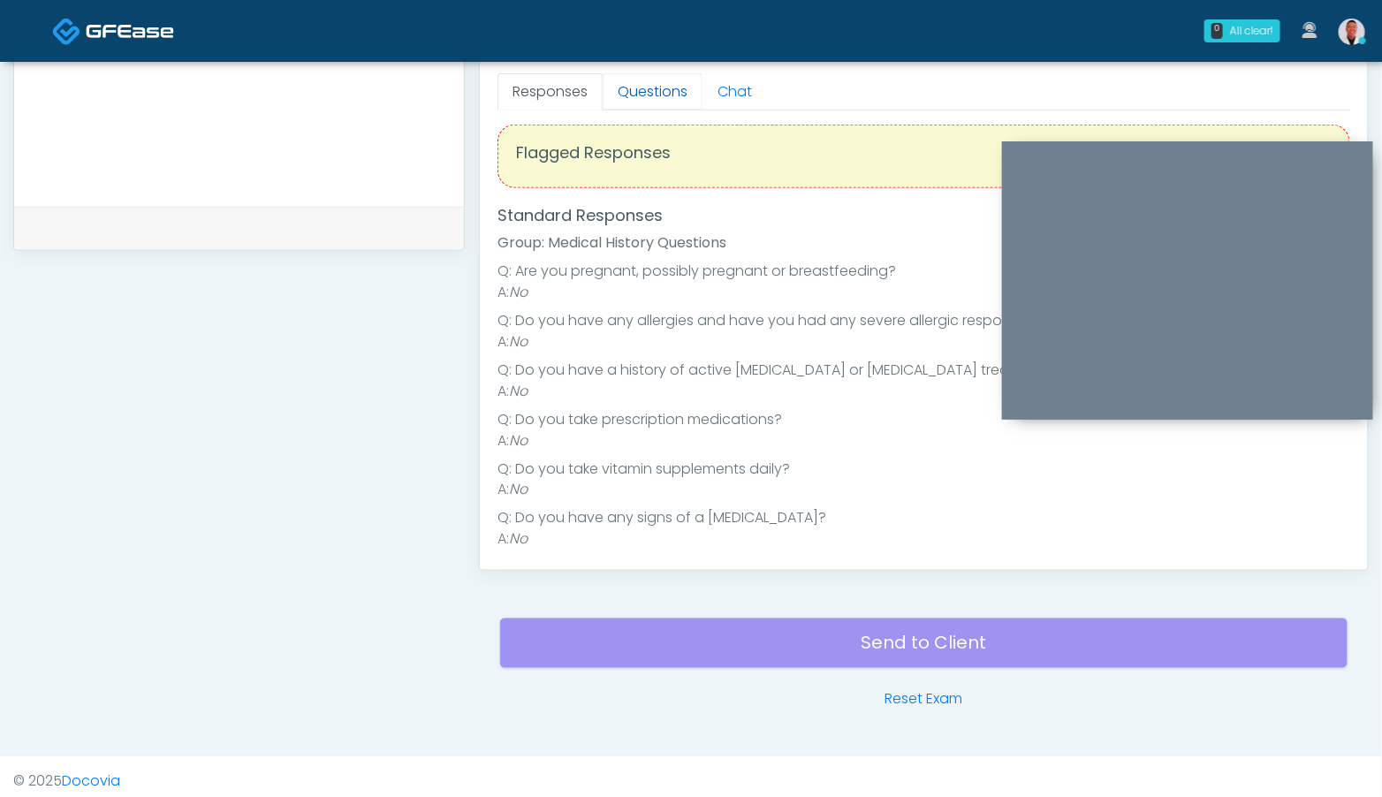
click at [652, 95] on link "Questions" at bounding box center [653, 91] width 100 height 37
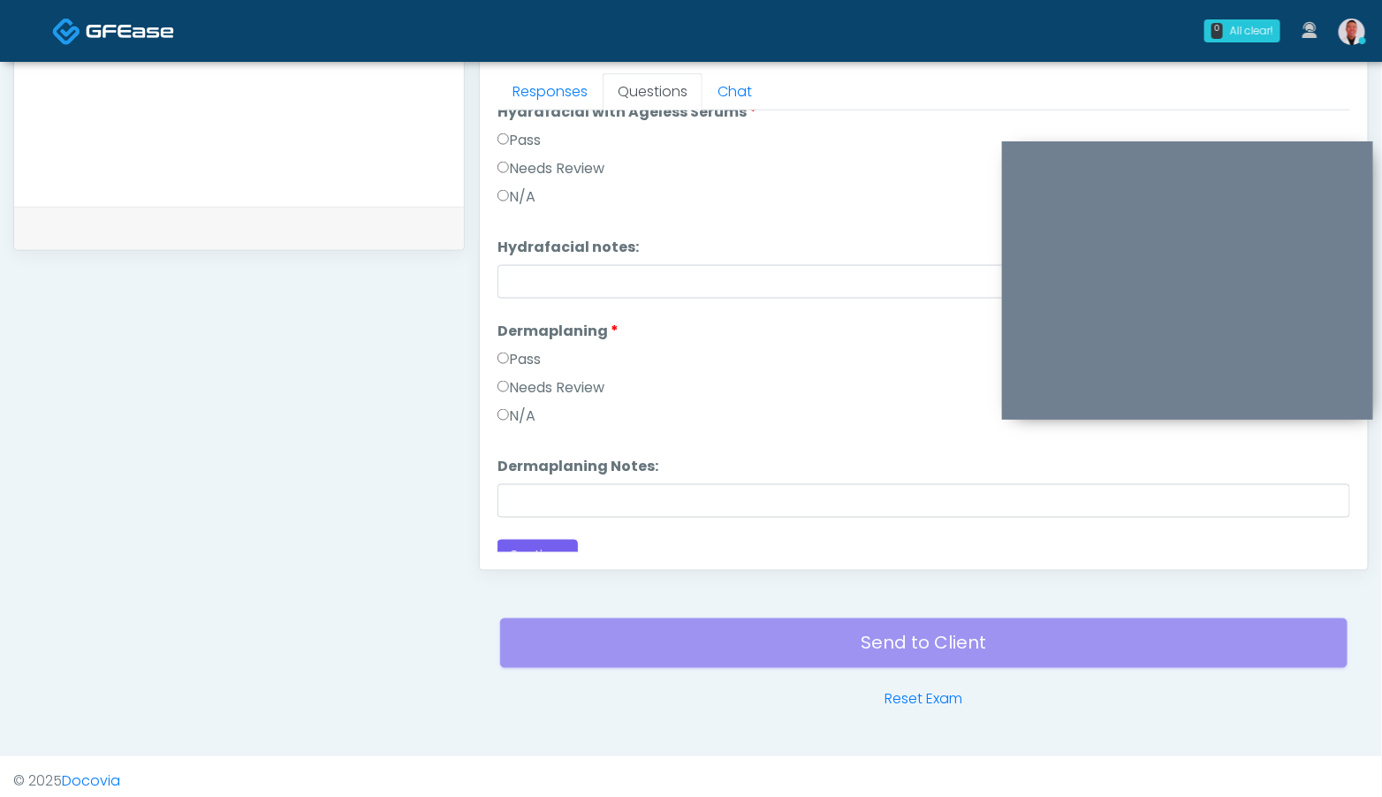
scroll to position [1825, 0]
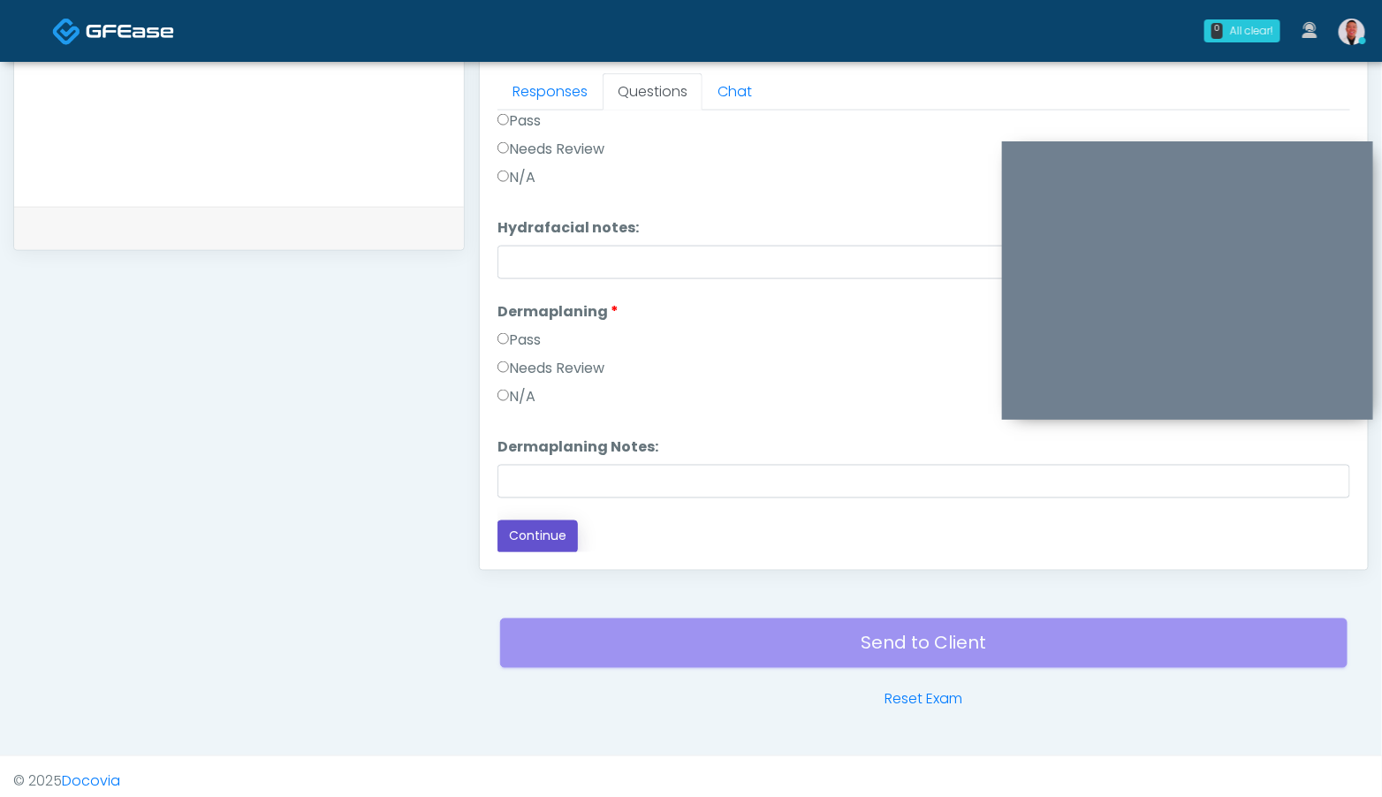
drag, startPoint x: 539, startPoint y: 531, endPoint x: 592, endPoint y: 520, distance: 54.1
click at [539, 531] on button "Continue" at bounding box center [537, 536] width 80 height 33
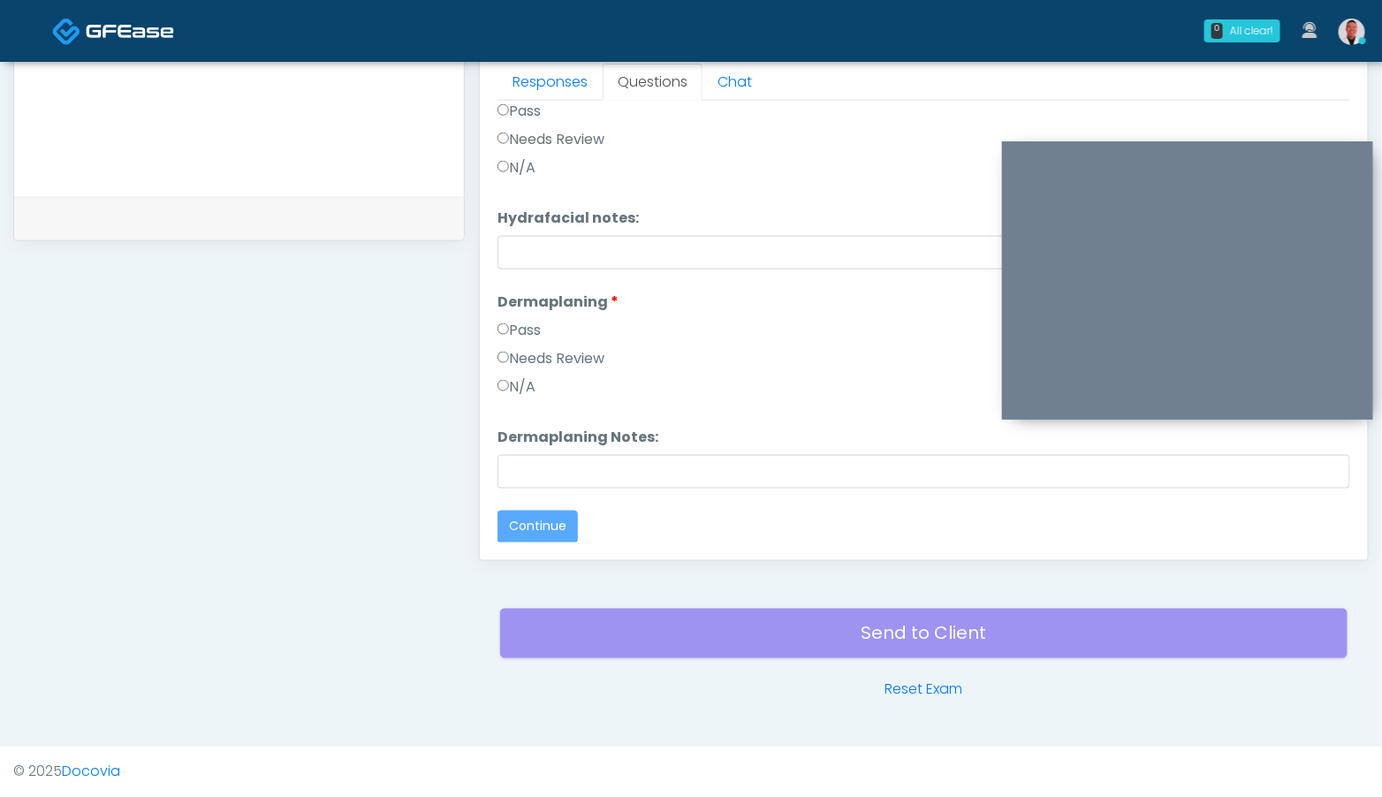
scroll to position [0, 0]
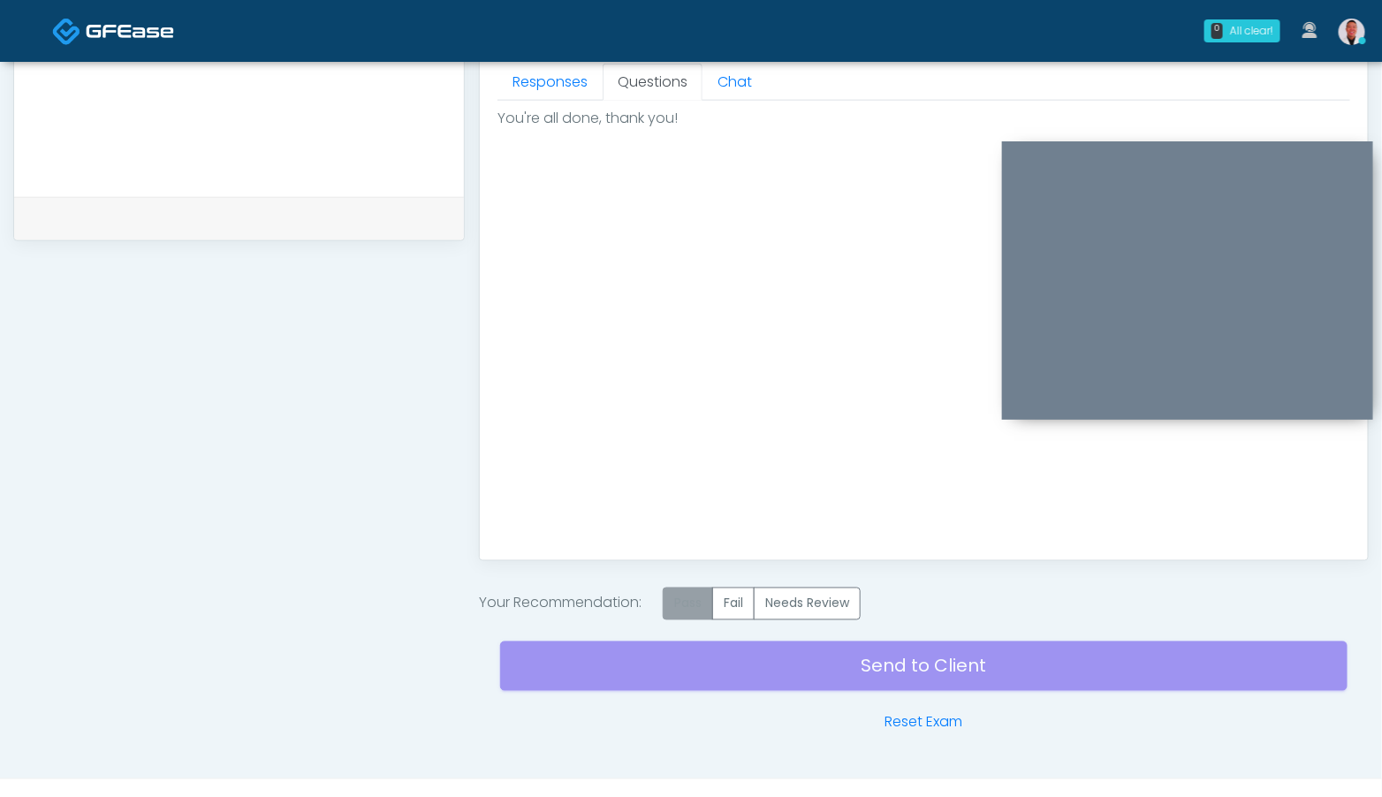
click at [685, 595] on label "Pass" at bounding box center [688, 603] width 50 height 33
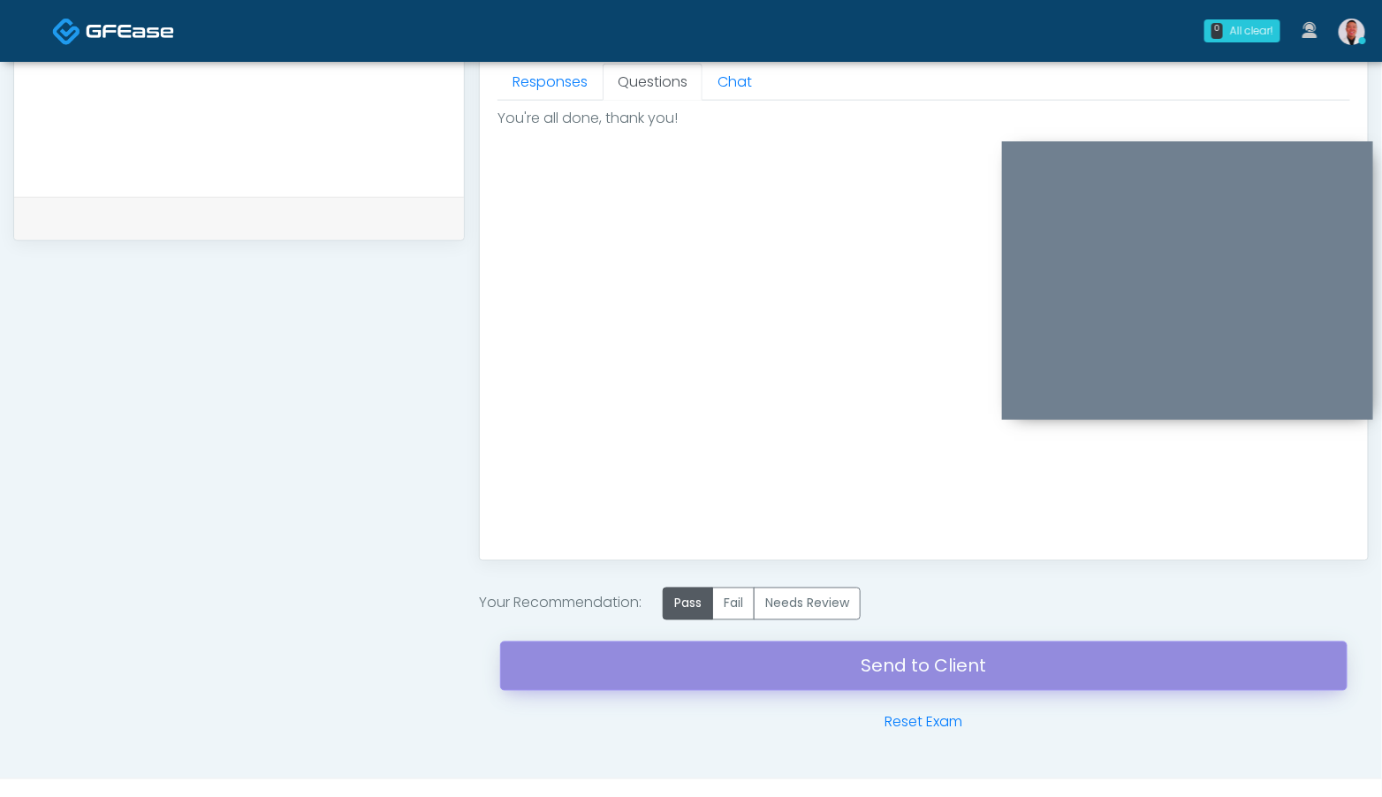
click at [920, 681] on link "Send to Client" at bounding box center [923, 665] width 847 height 49
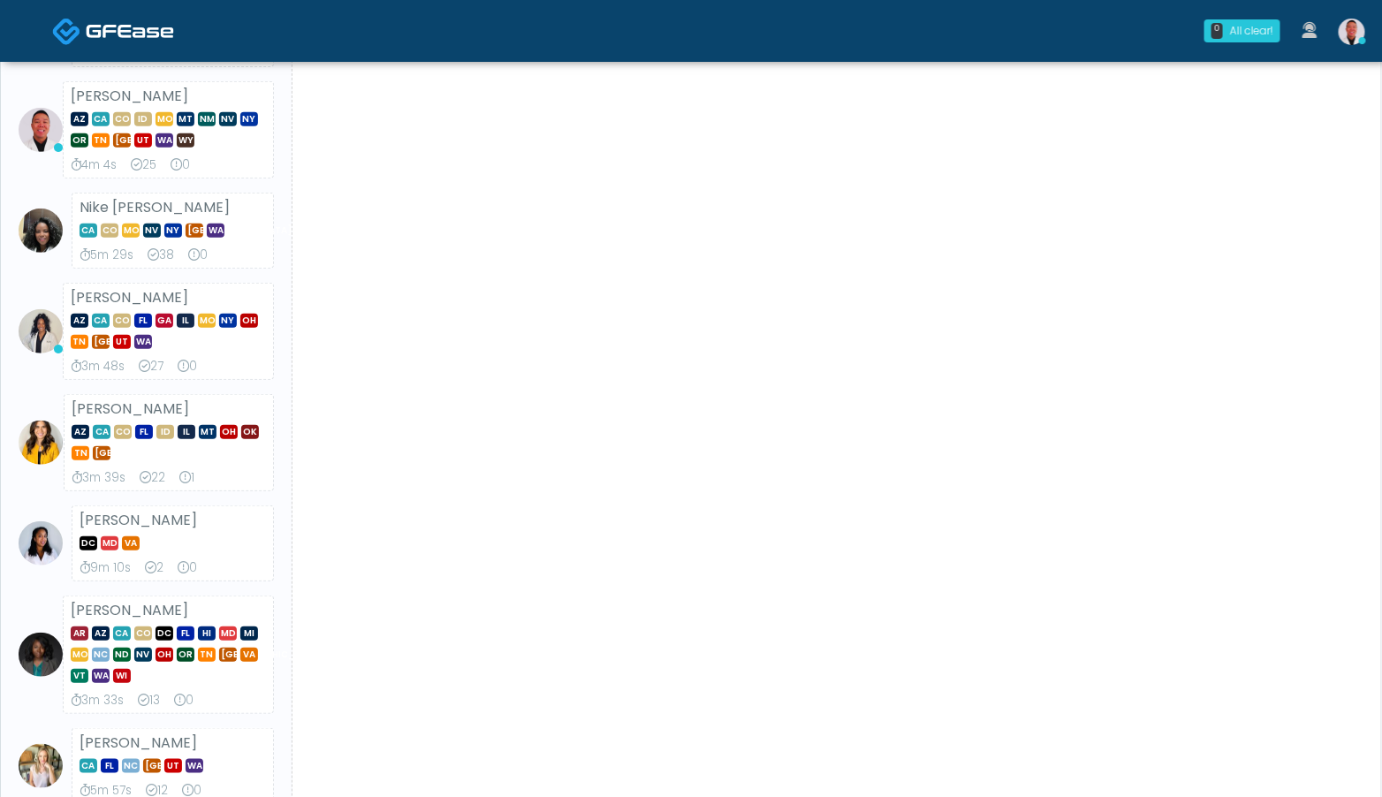
scroll to position [166, 0]
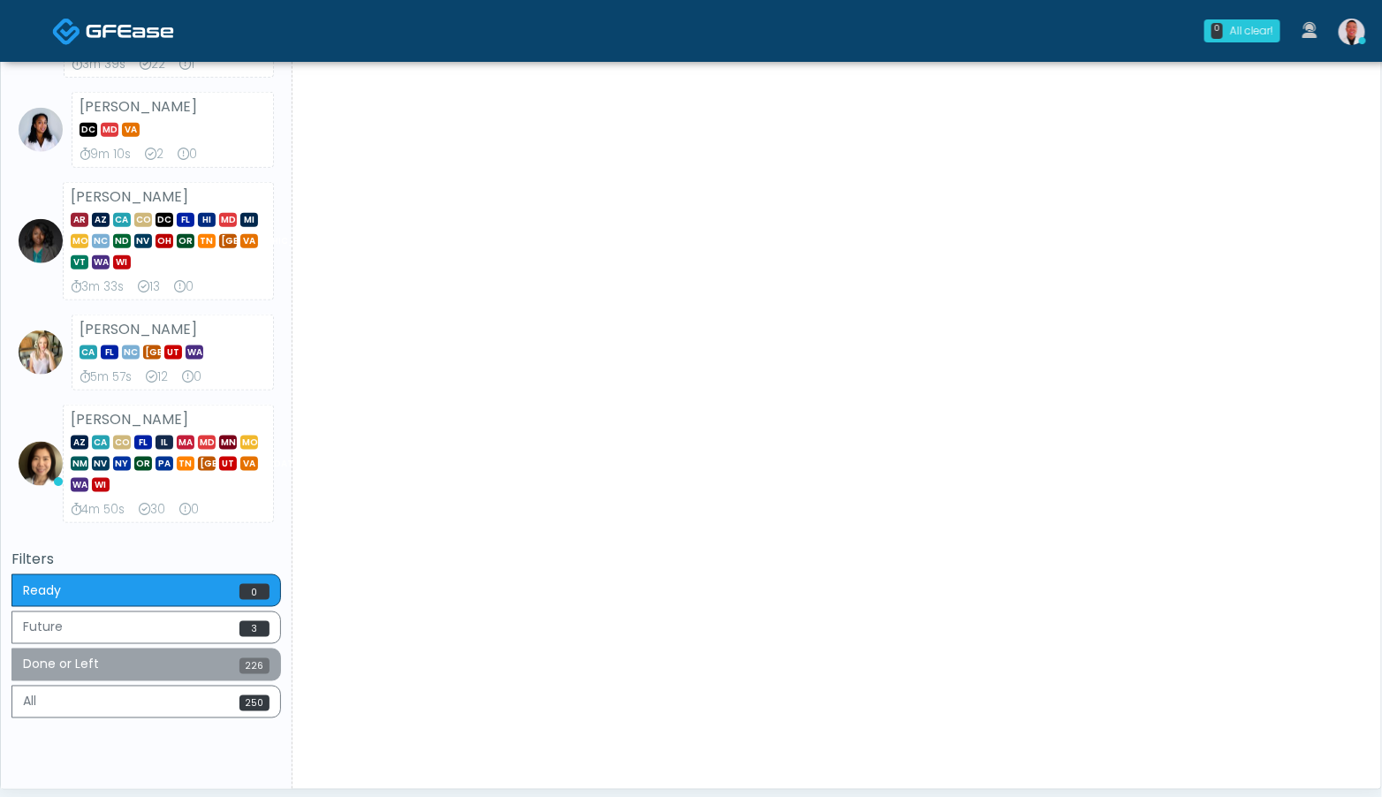
click at [215, 669] on button "Done or Left 226" at bounding box center [145, 664] width 269 height 33
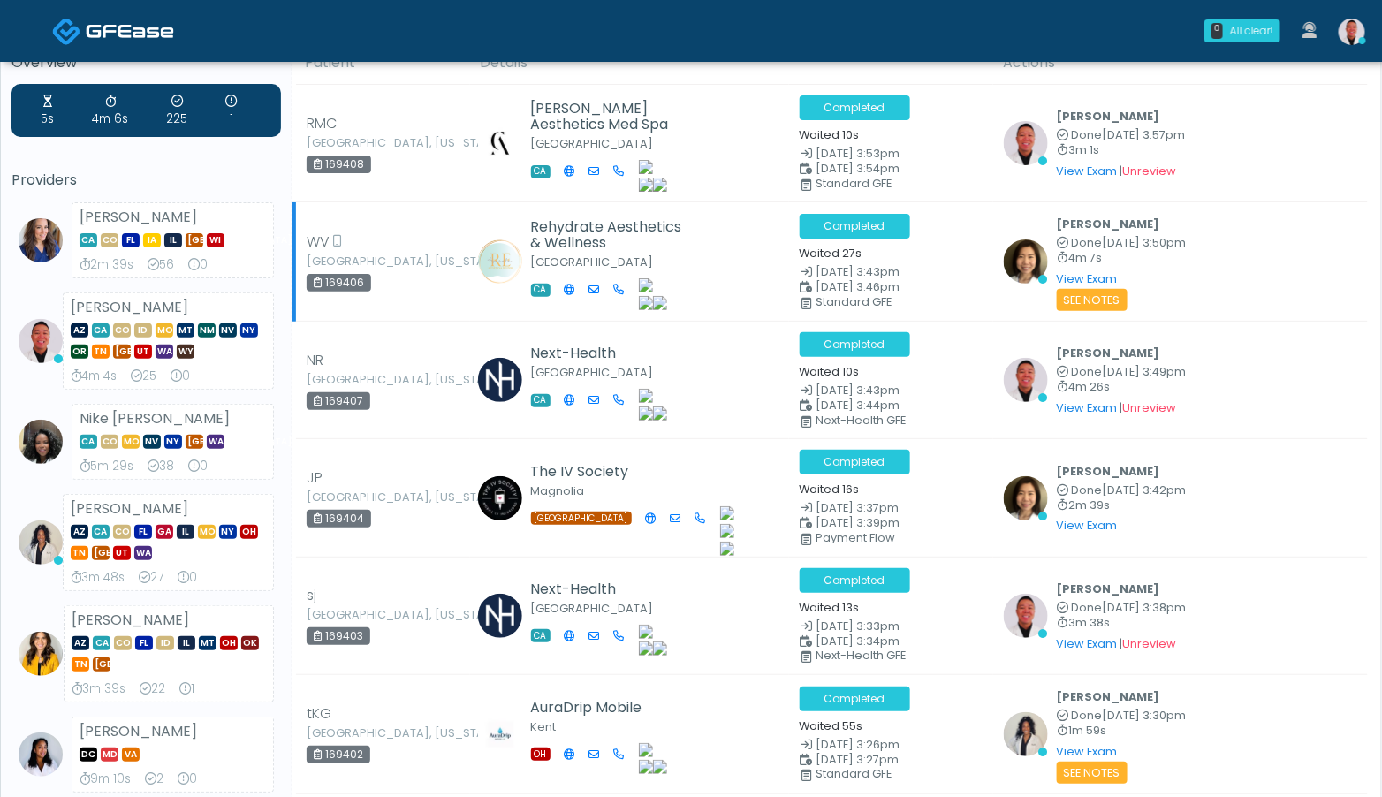
scroll to position [36, 0]
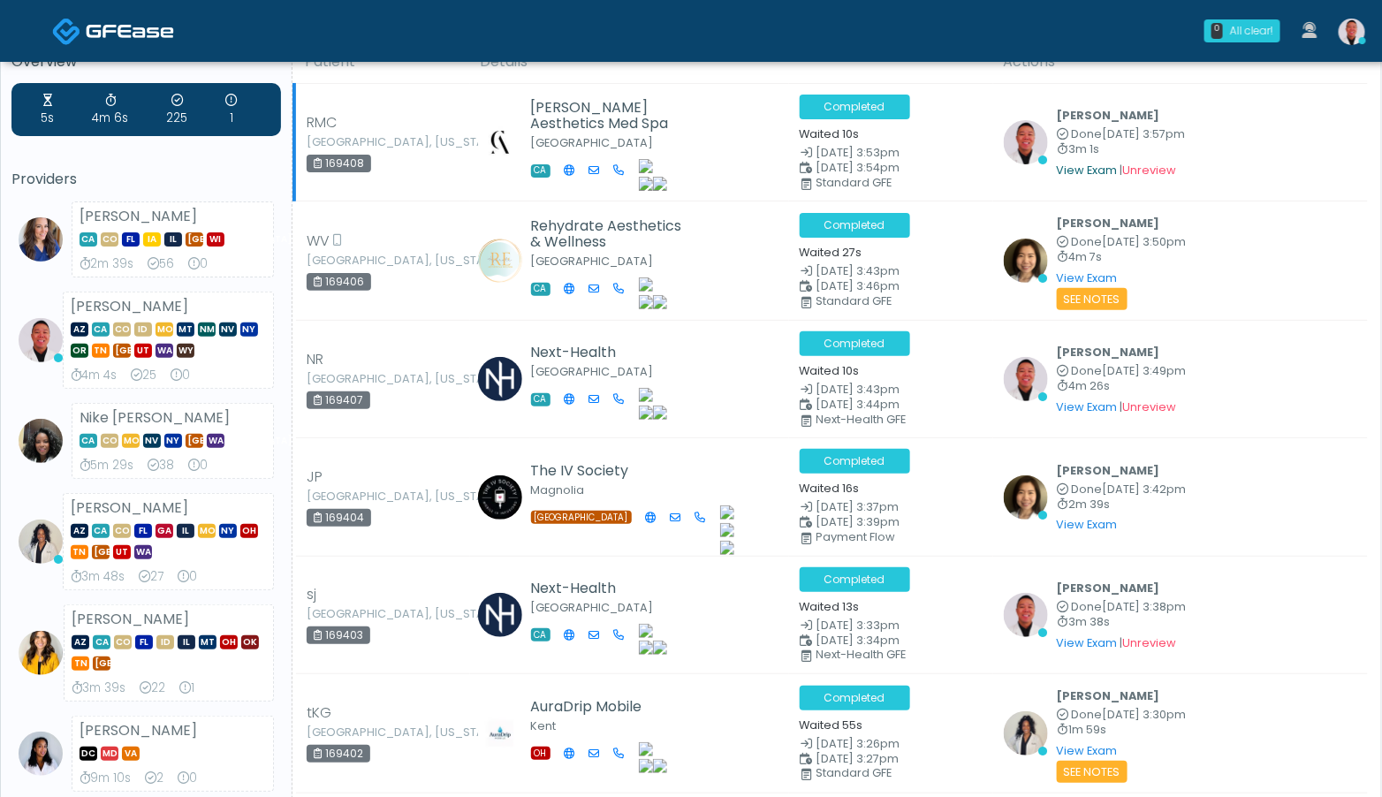
click at [1071, 173] on link "View Exam" at bounding box center [1087, 170] width 61 height 15
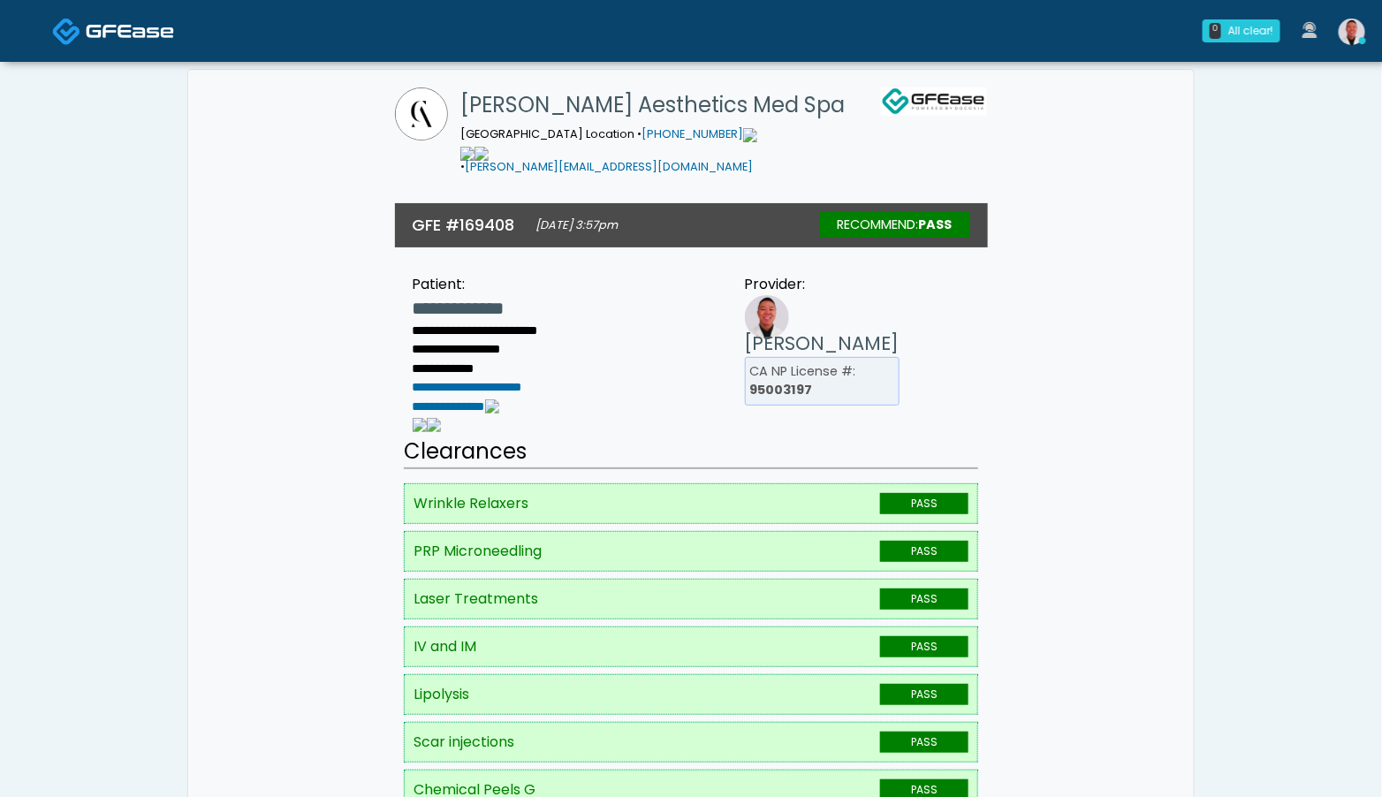
click at [1345, 25] on img at bounding box center [1351, 32] width 27 height 27
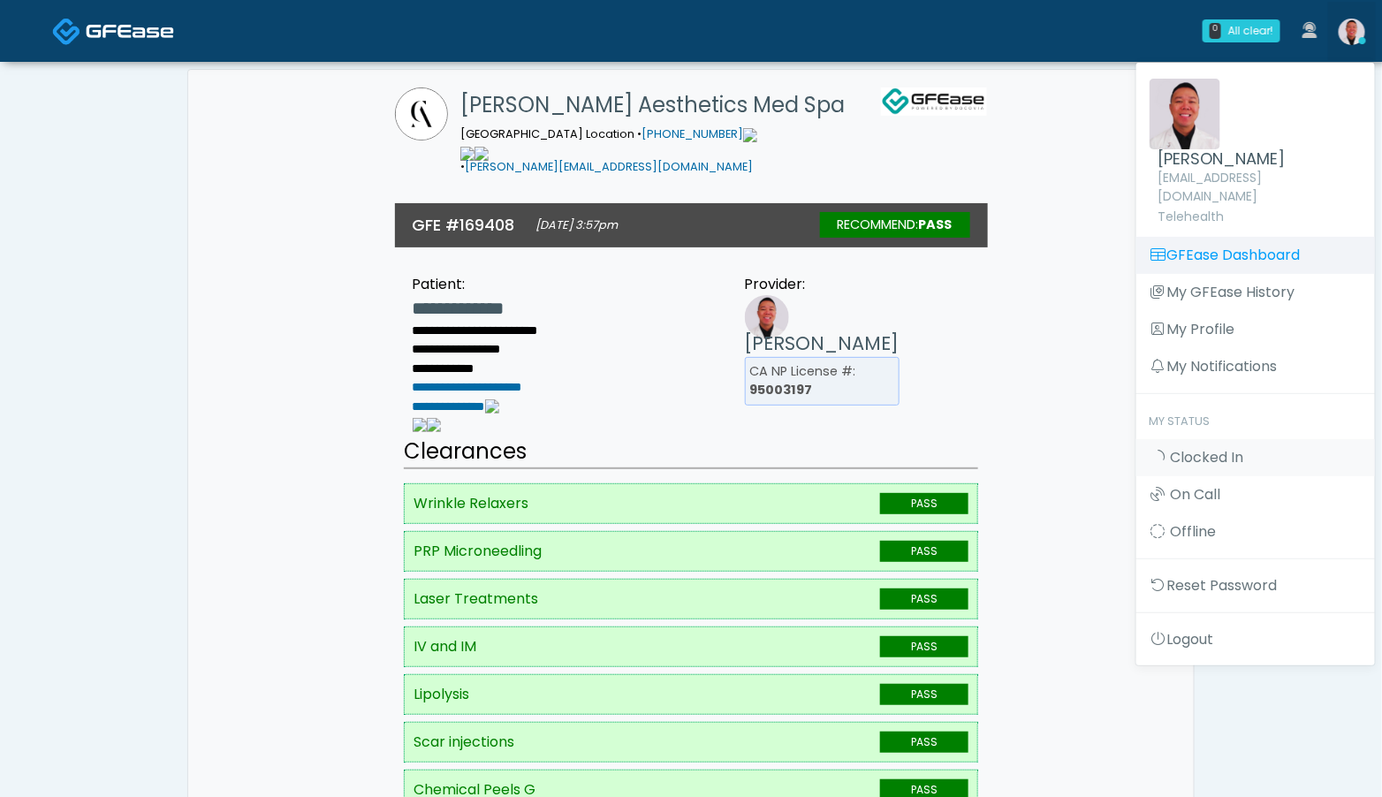
click at [1240, 237] on link "GFEase Dashboard" at bounding box center [1255, 255] width 239 height 37
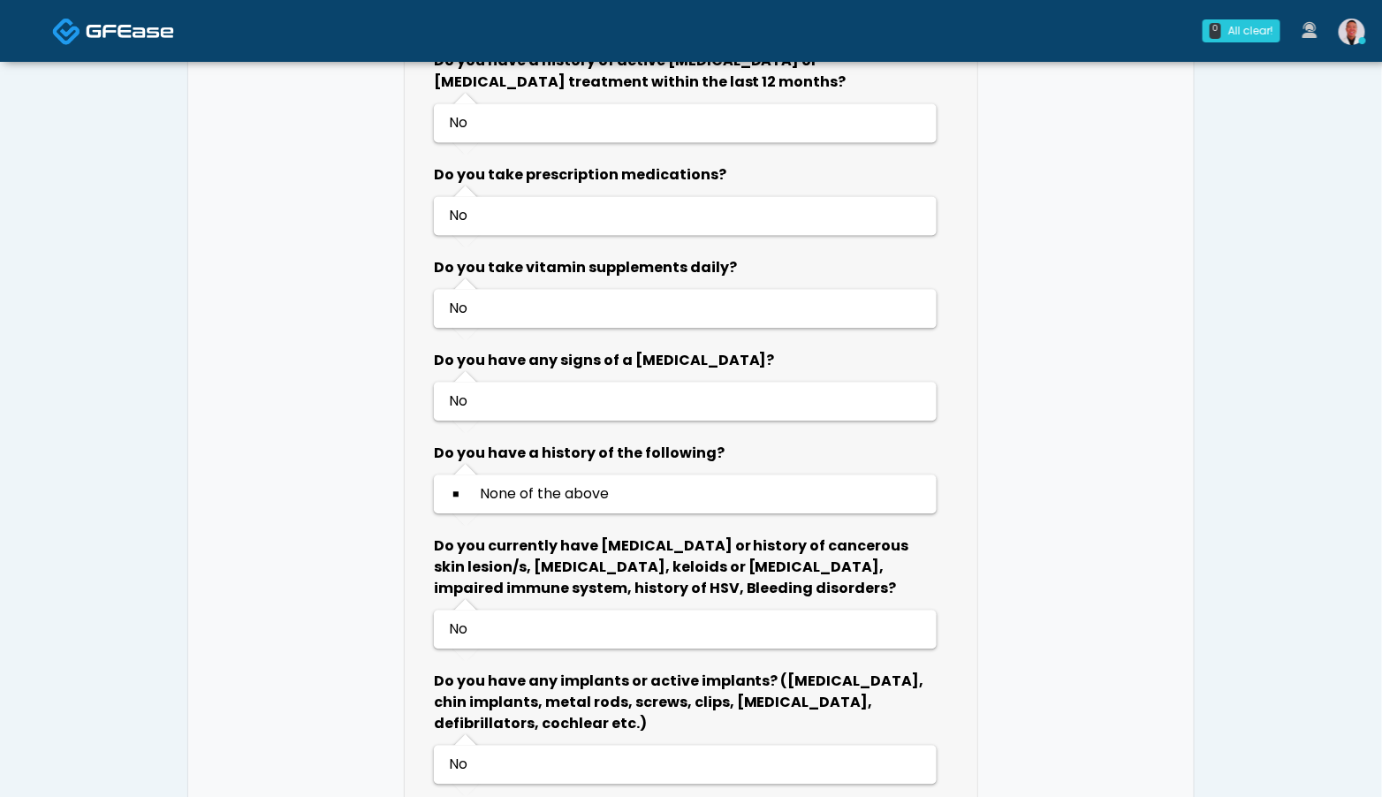
scroll to position [1413, 0]
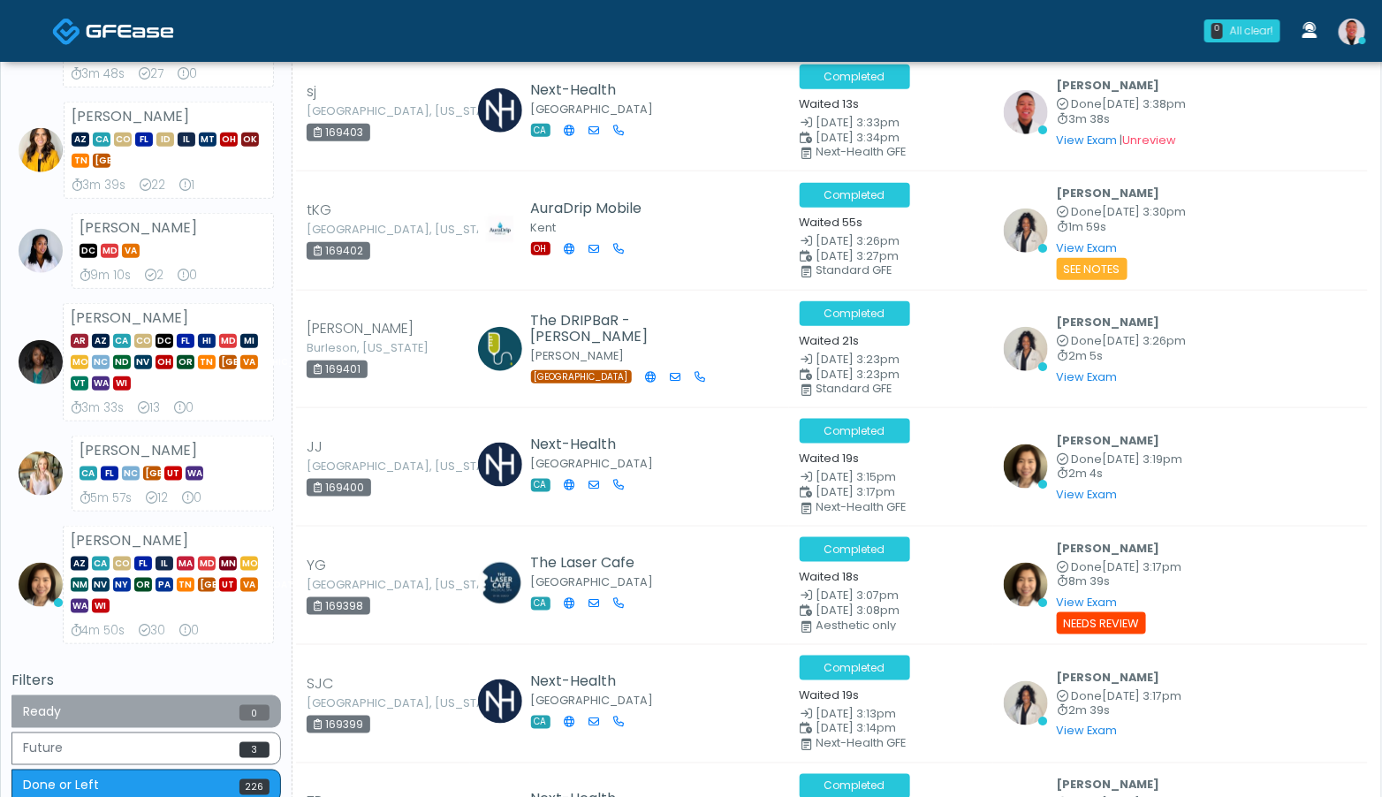
click at [163, 715] on button "Ready 0" at bounding box center [145, 711] width 269 height 33
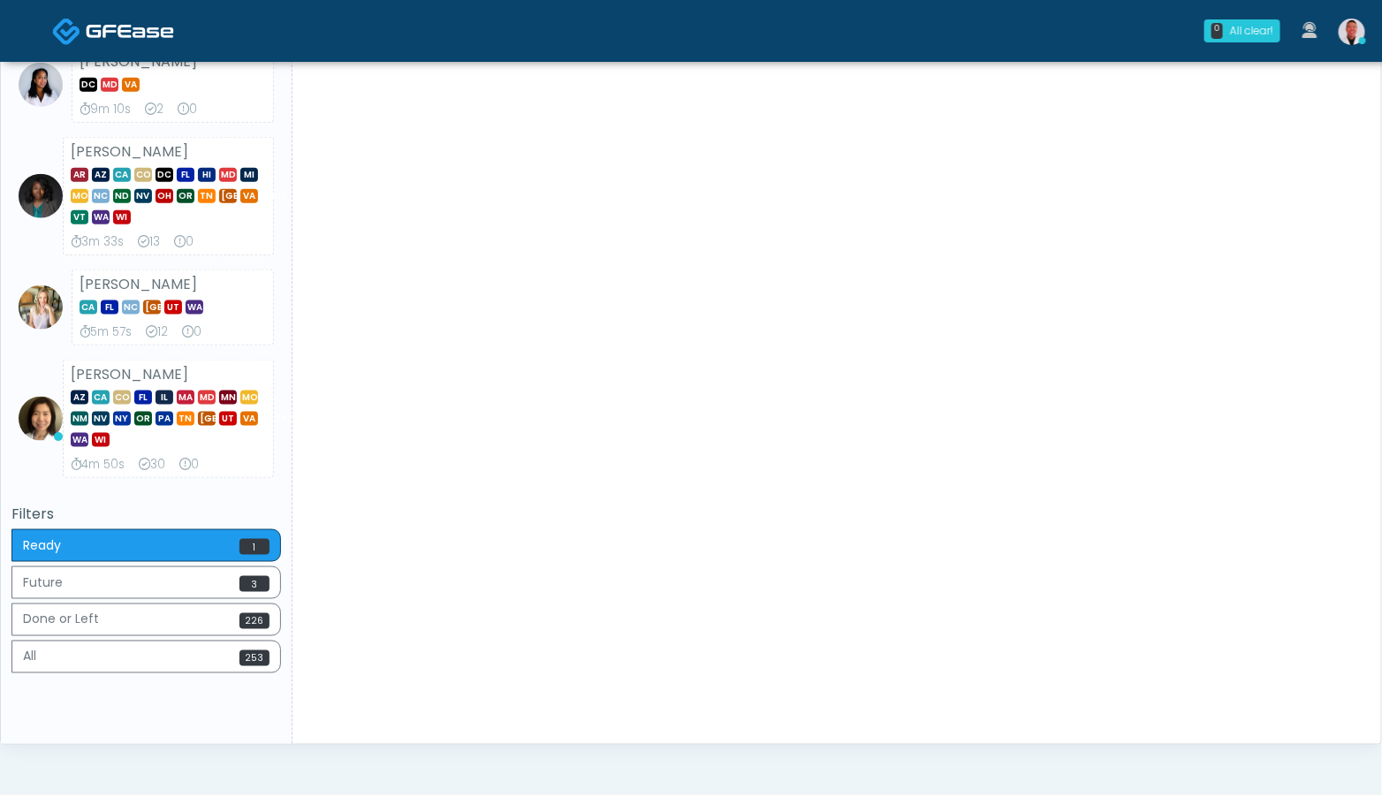
scroll to position [704, 0]
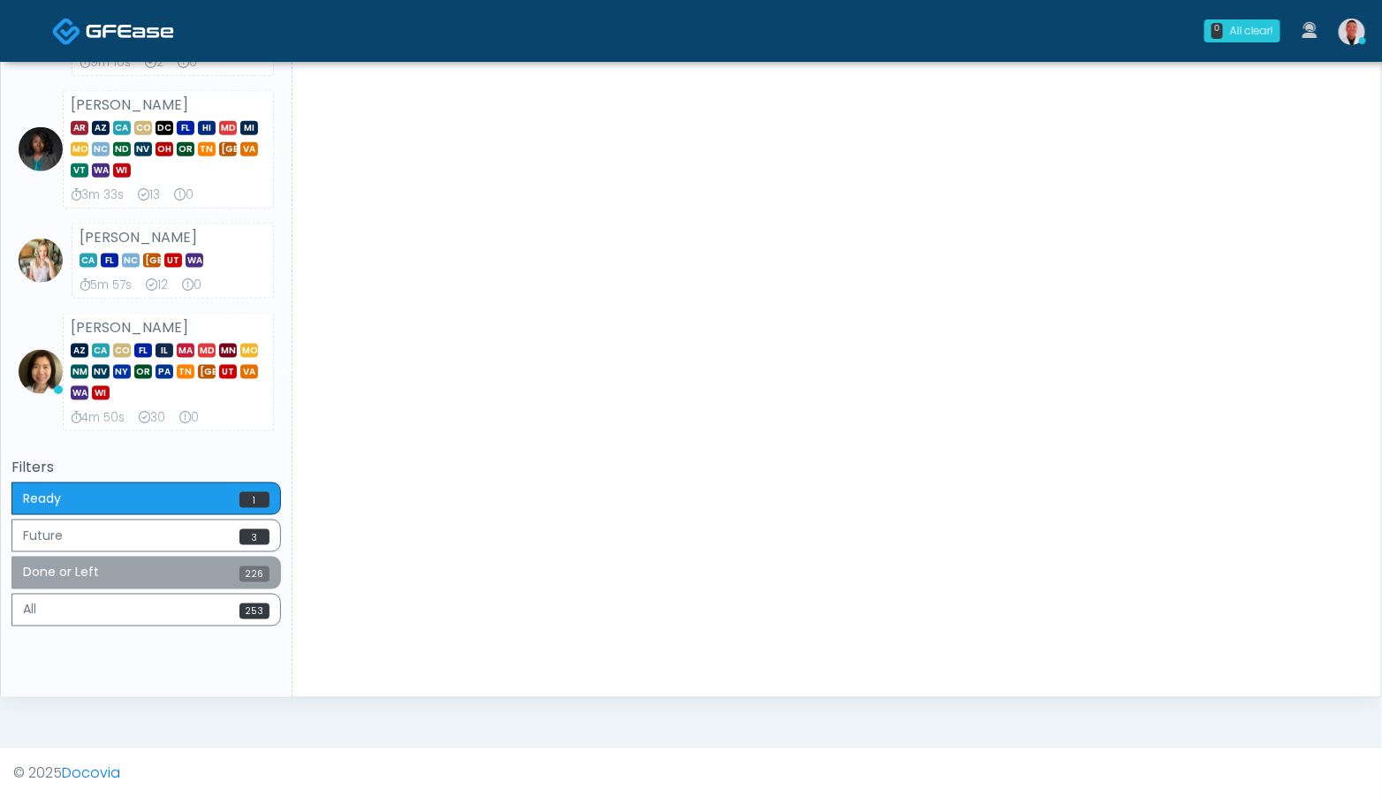
click at [206, 570] on button "Done or Left 226" at bounding box center [145, 573] width 269 height 33
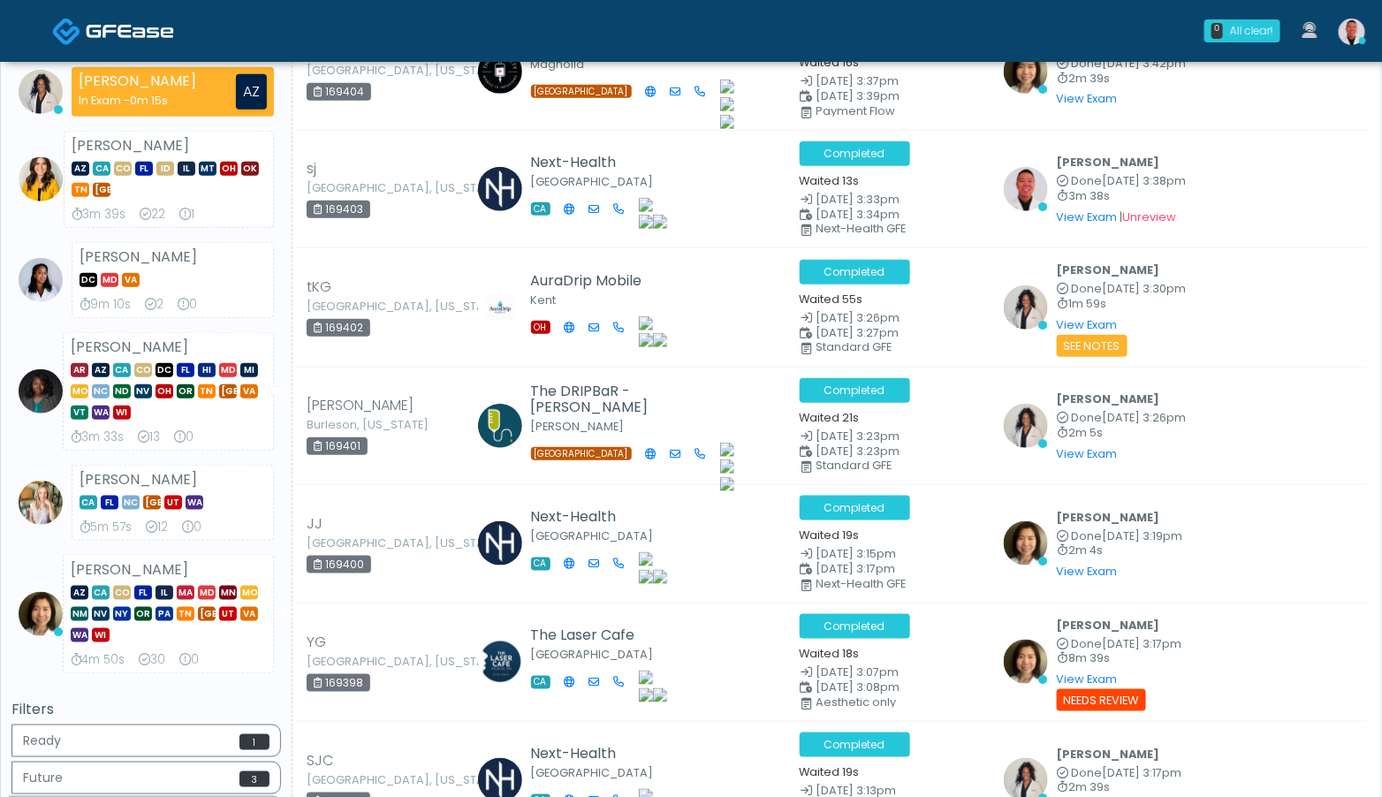
scroll to position [618, 0]
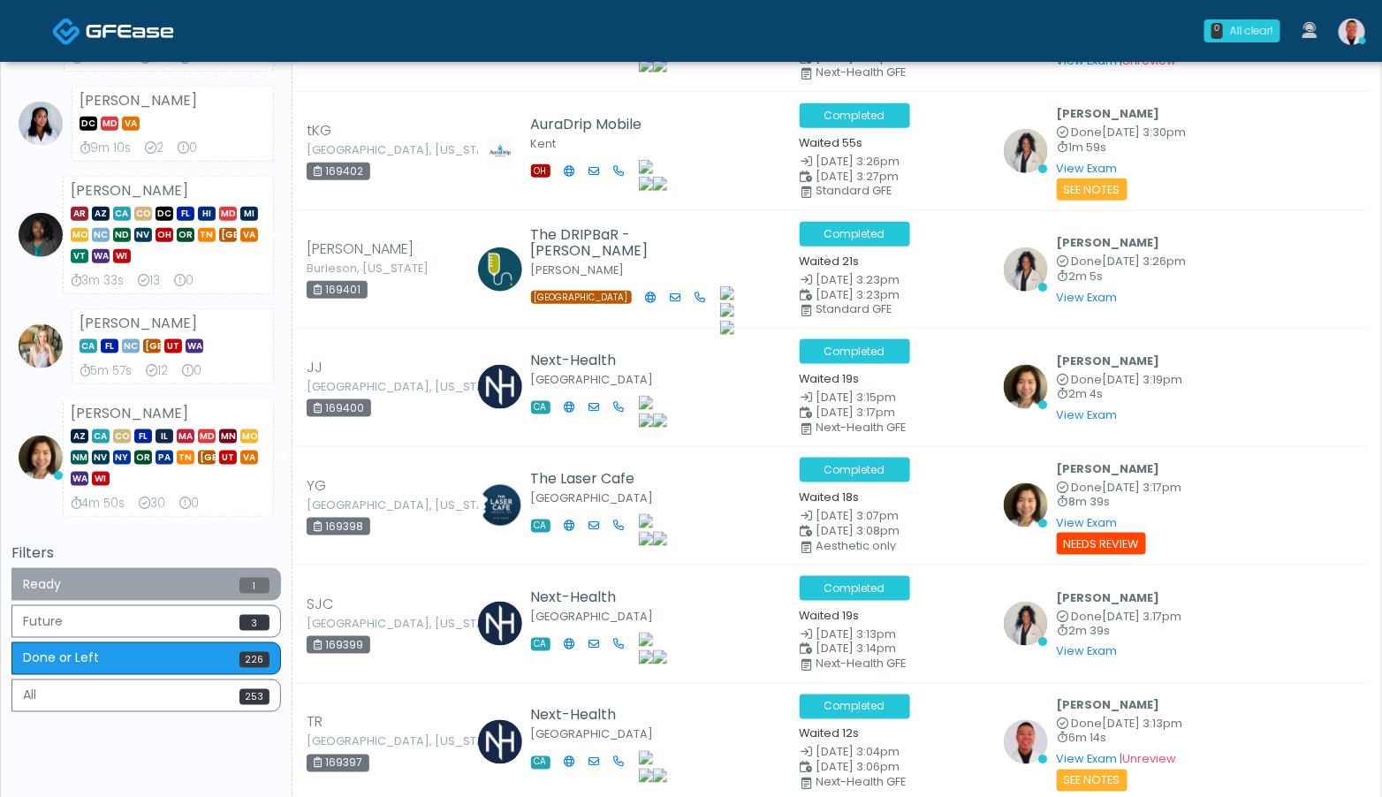
click at [198, 580] on button "Ready 1" at bounding box center [145, 584] width 269 height 33
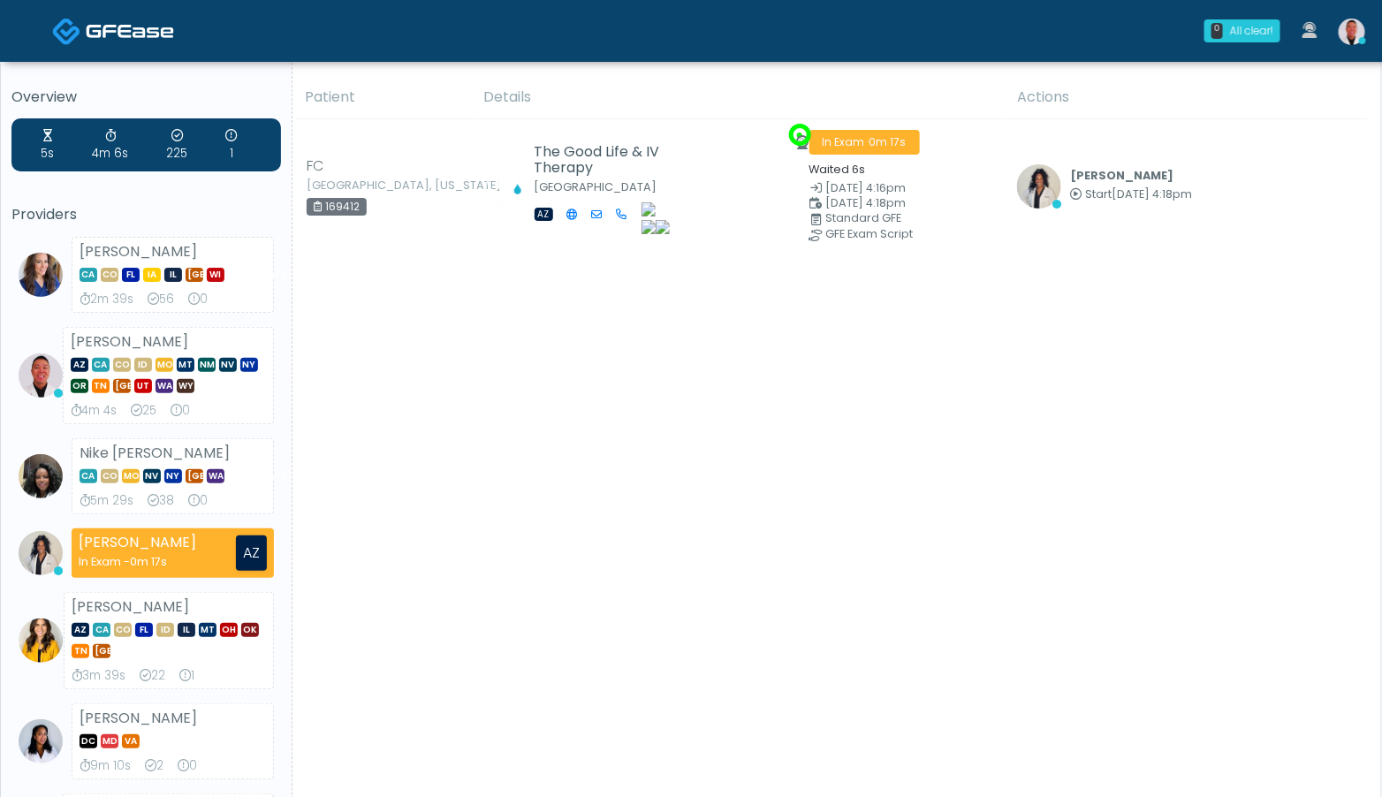
scroll to position [0, 0]
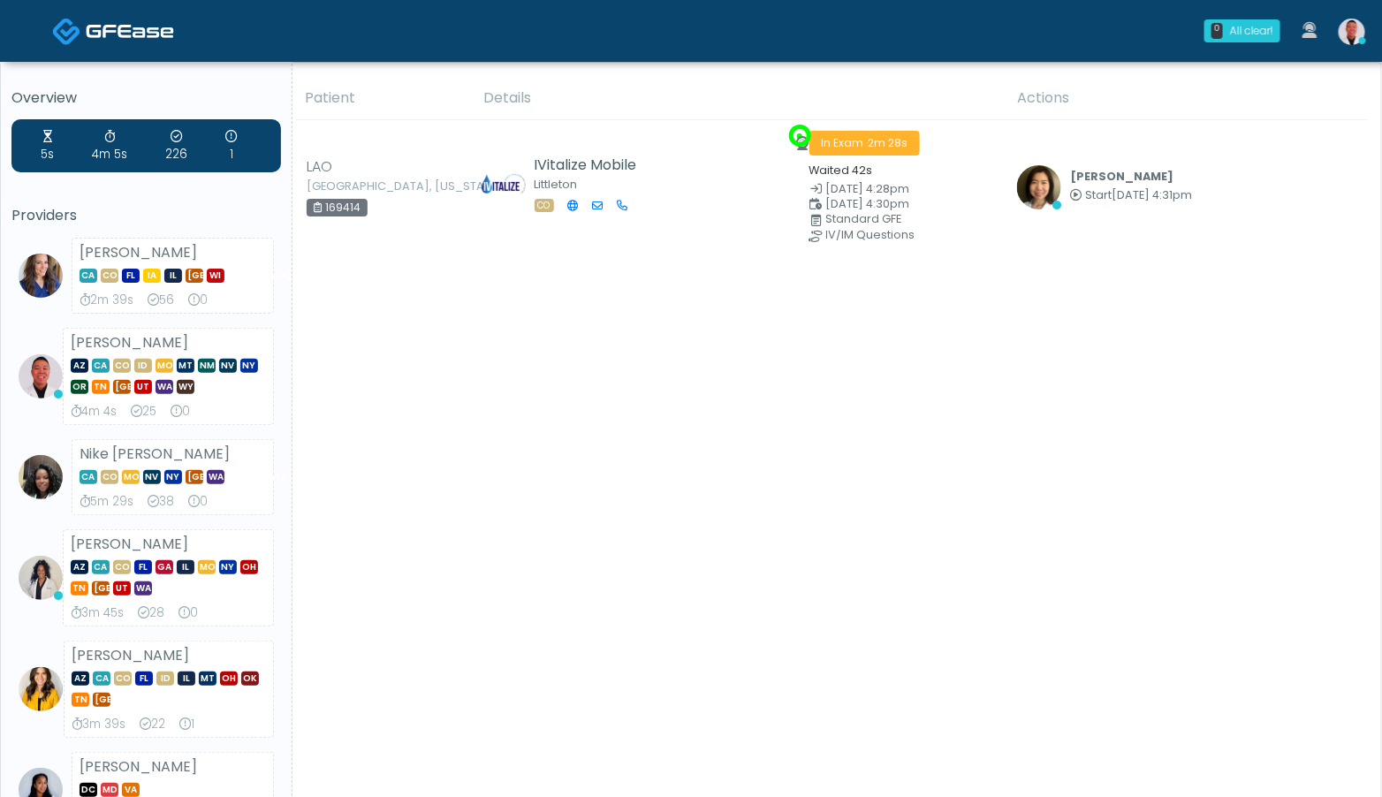
scroll to position [561, 0]
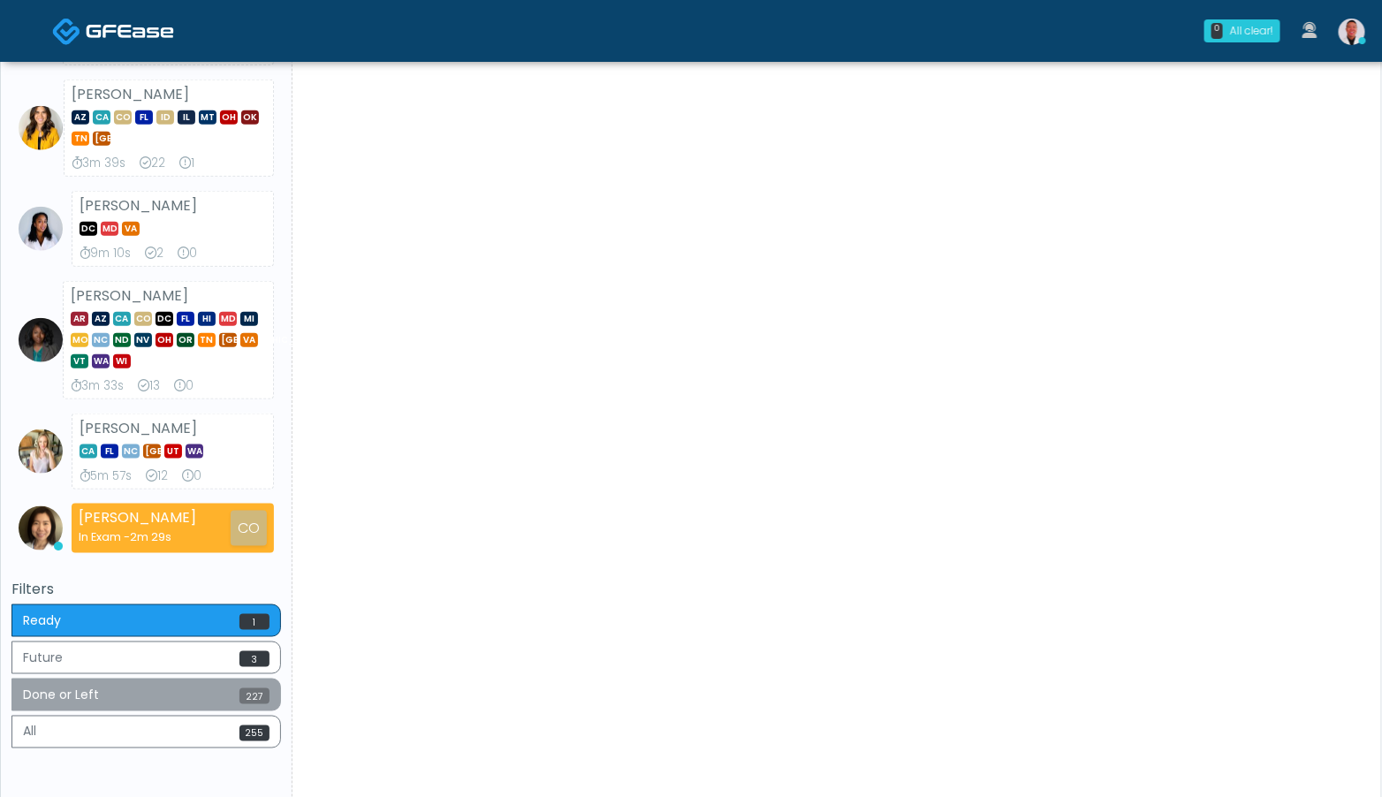
click at [218, 695] on button "Done or Left 227" at bounding box center [145, 694] width 269 height 33
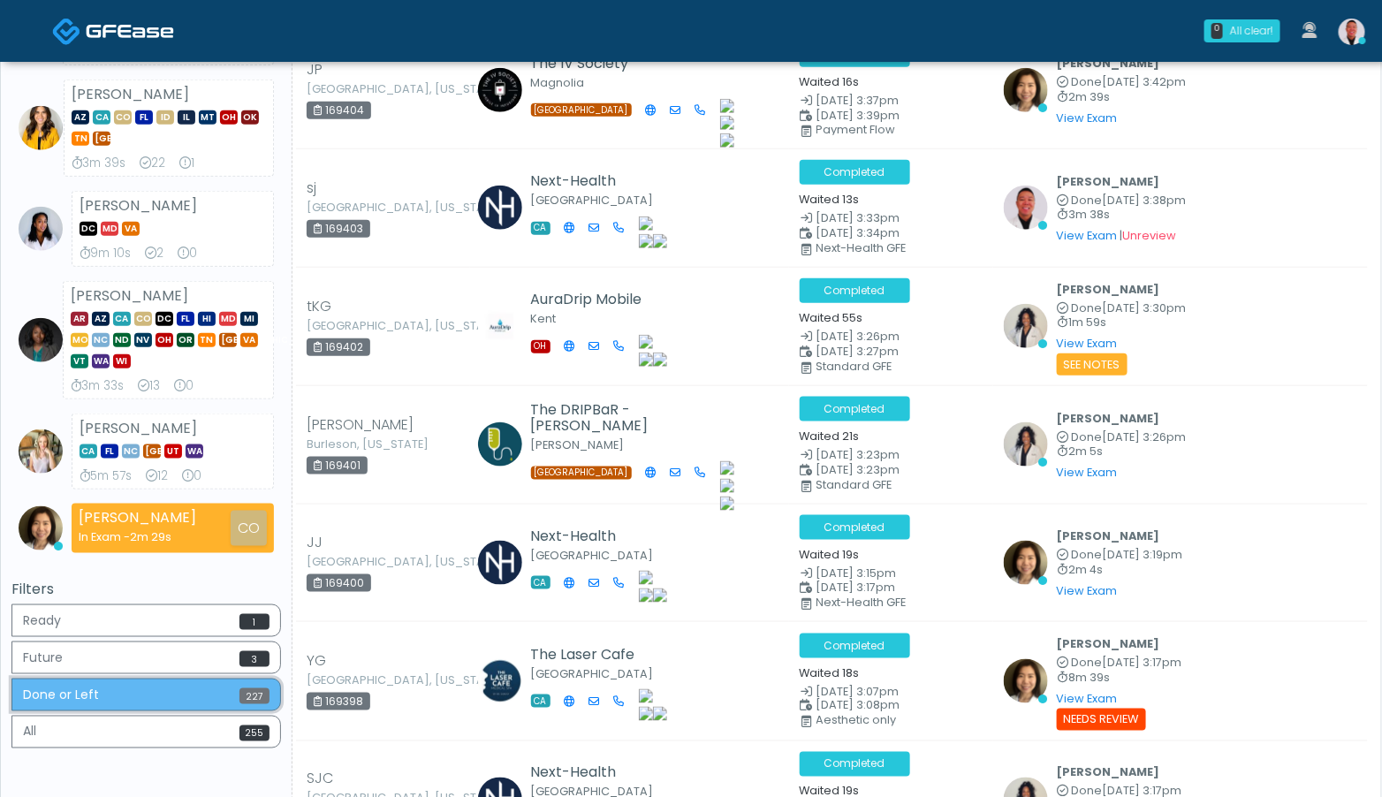
click at [218, 695] on button "Done or Left 227" at bounding box center [145, 694] width 269 height 33
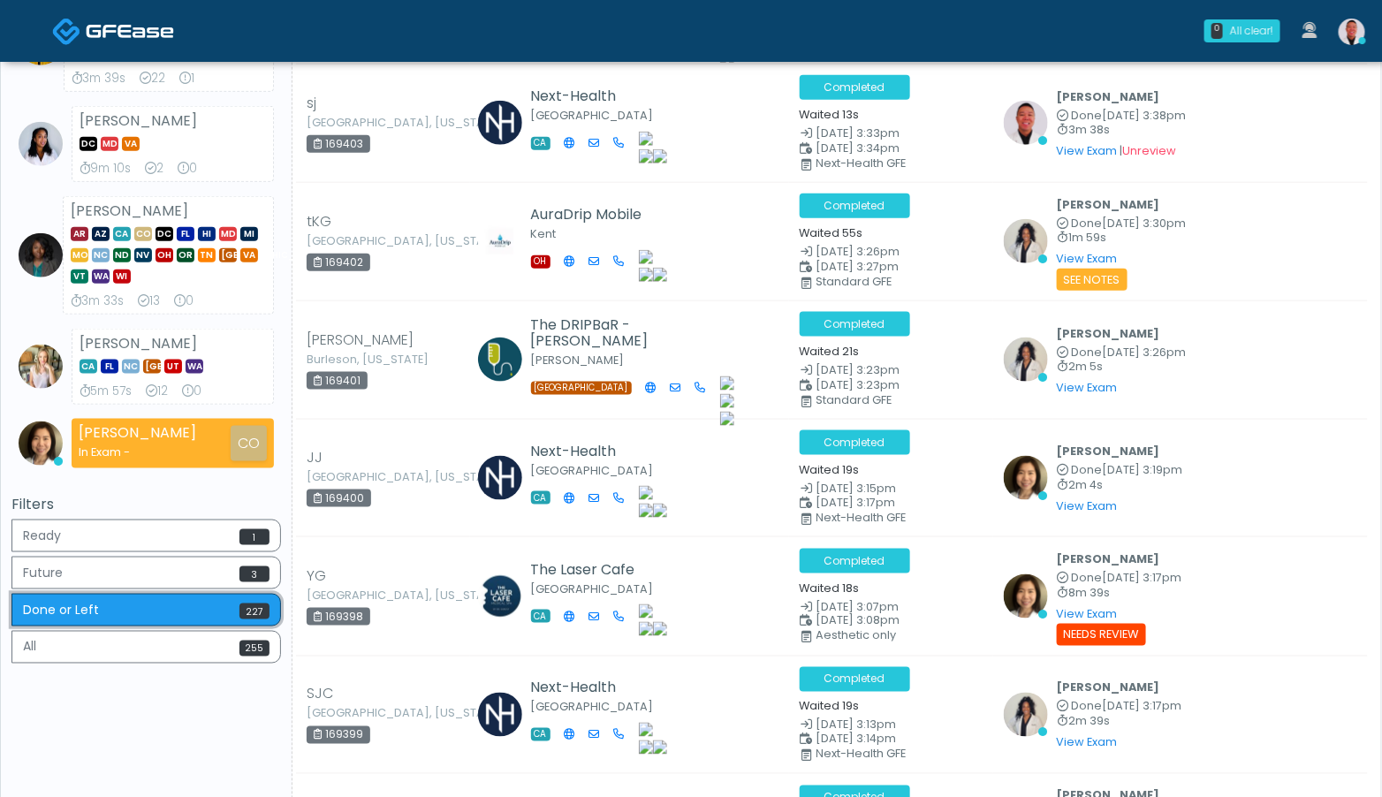
scroll to position [671, 0]
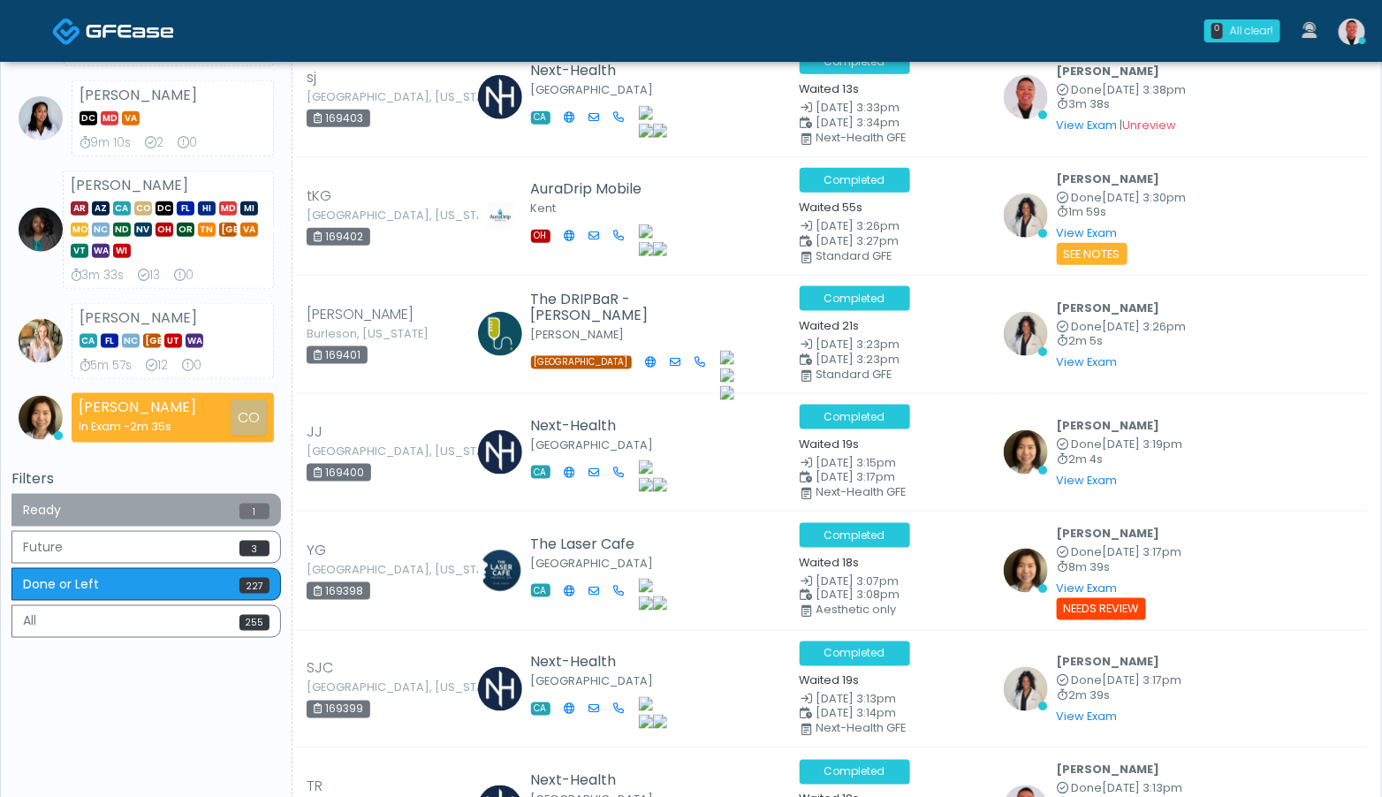
click at [180, 516] on button "Ready 1" at bounding box center [145, 510] width 269 height 33
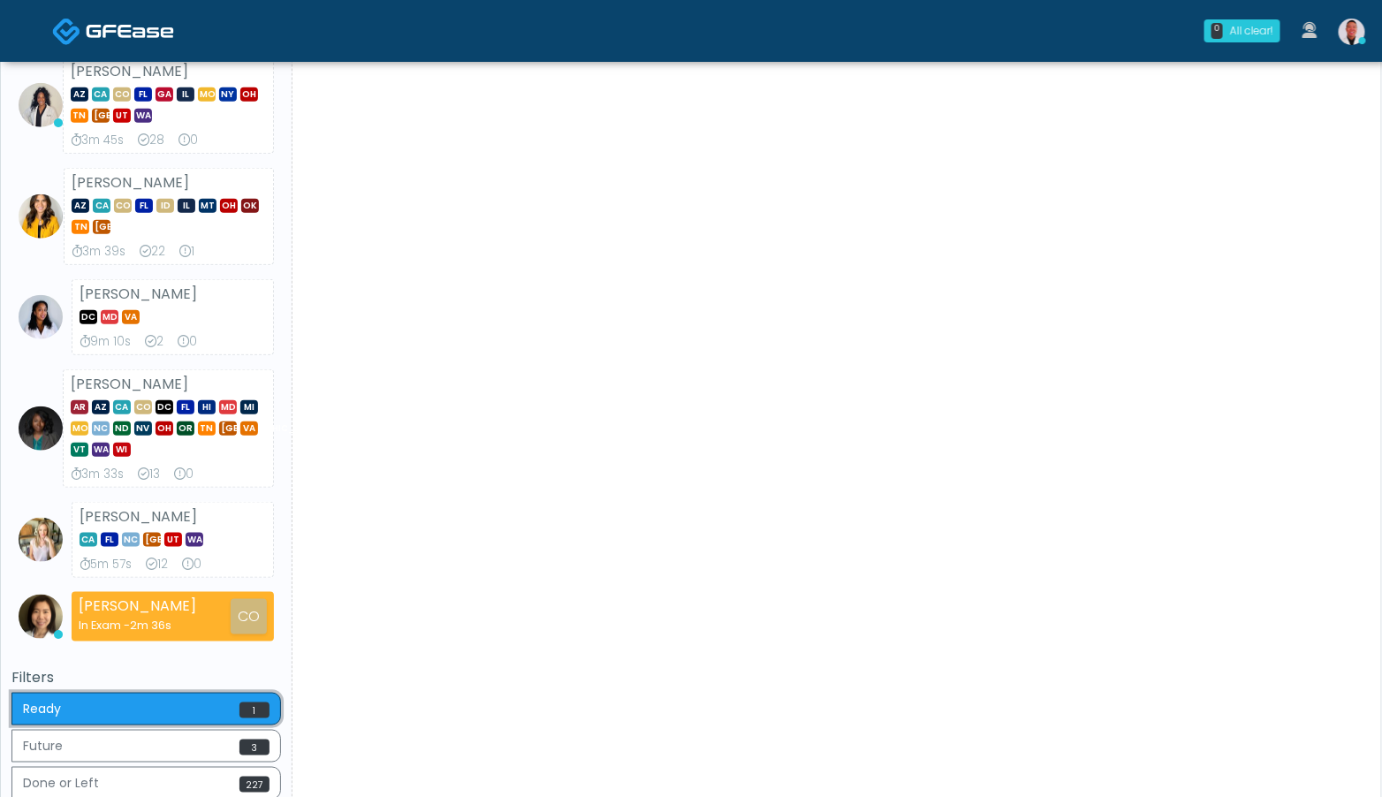
scroll to position [0, 0]
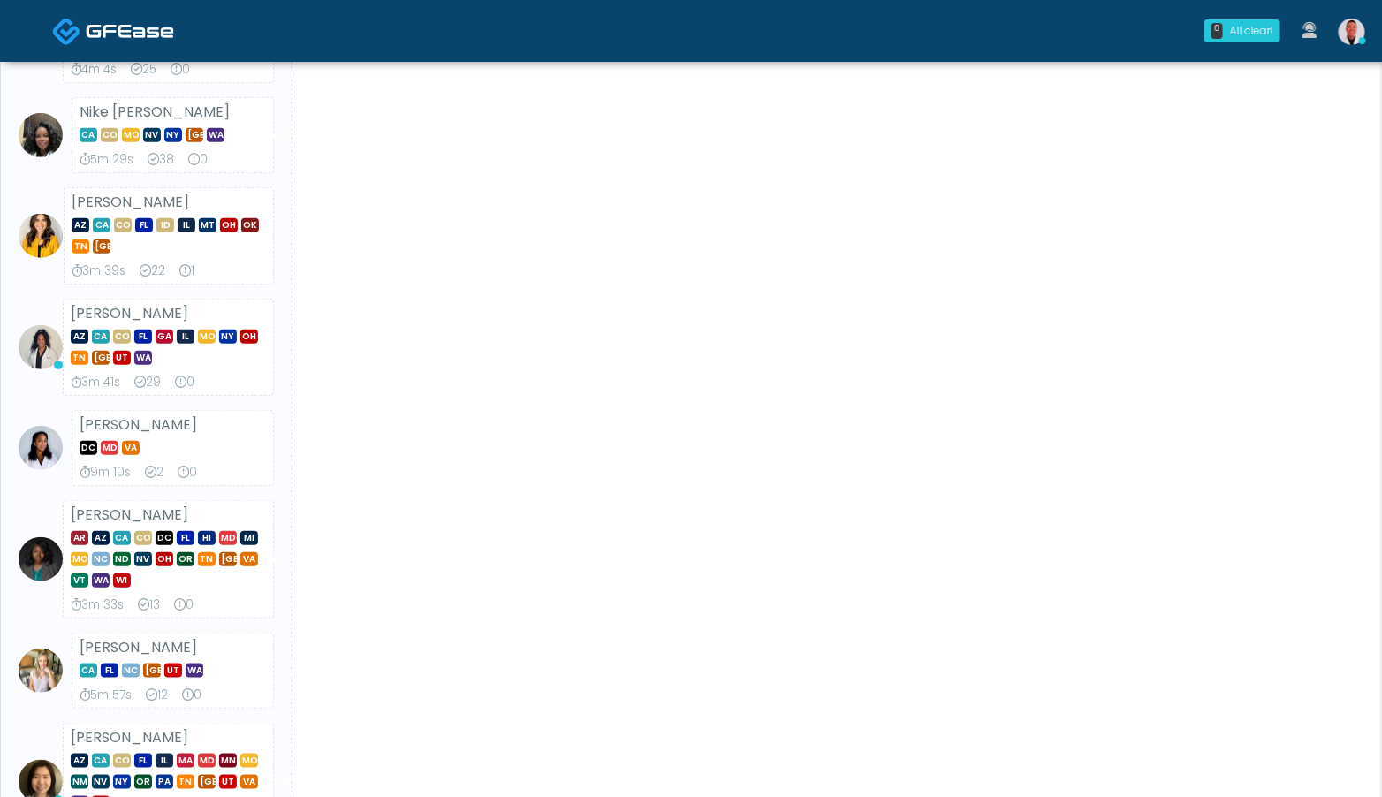
scroll to position [239, 0]
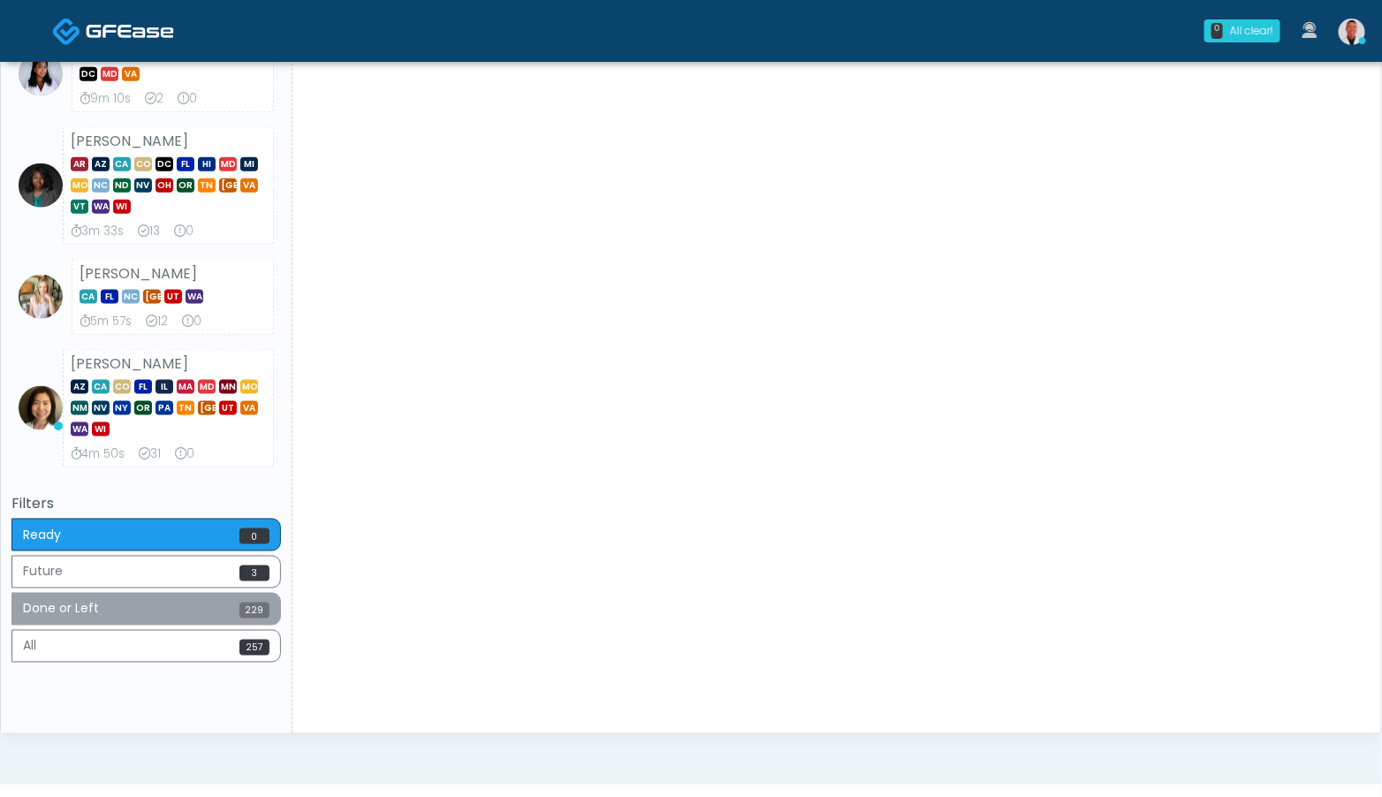
click at [247, 618] on button "Done or Left 229" at bounding box center [145, 609] width 269 height 33
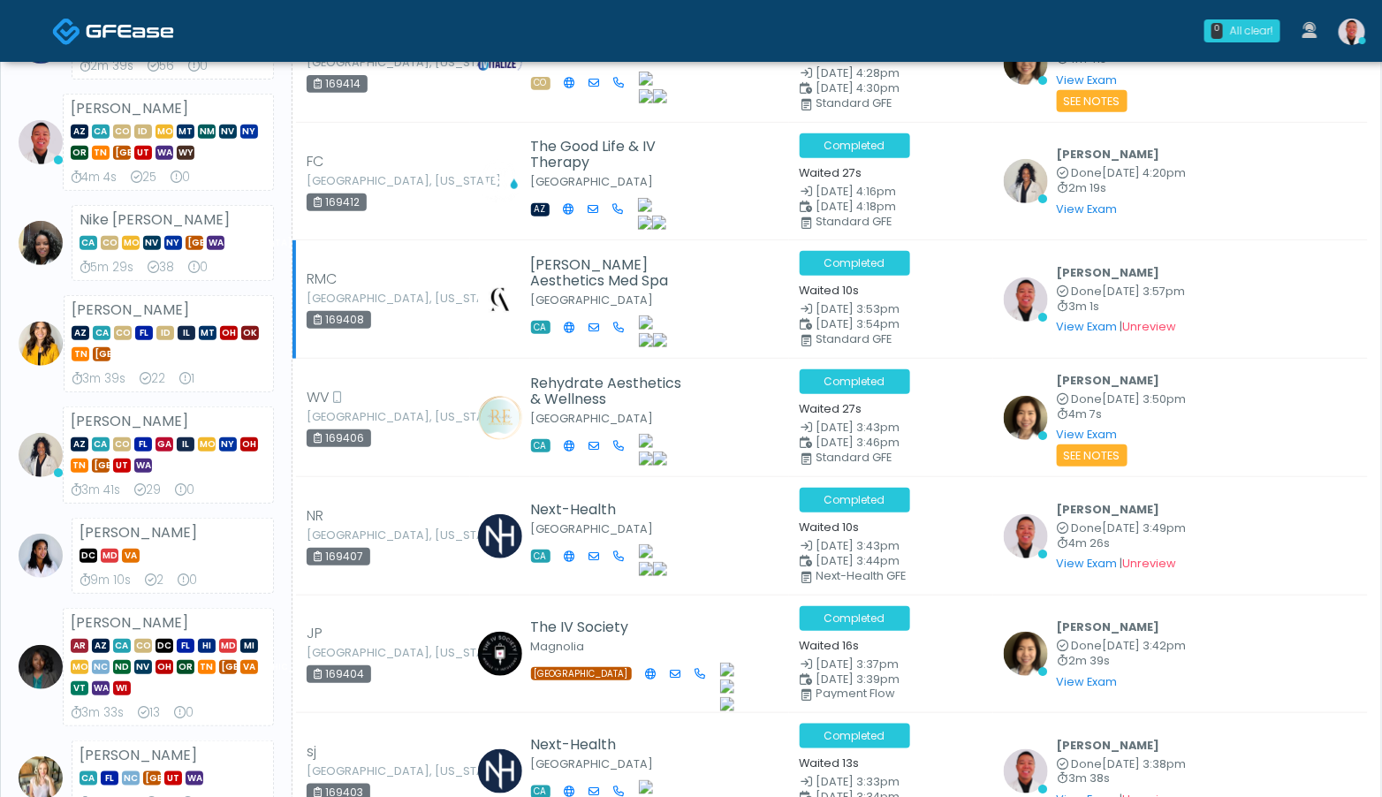
scroll to position [0, 0]
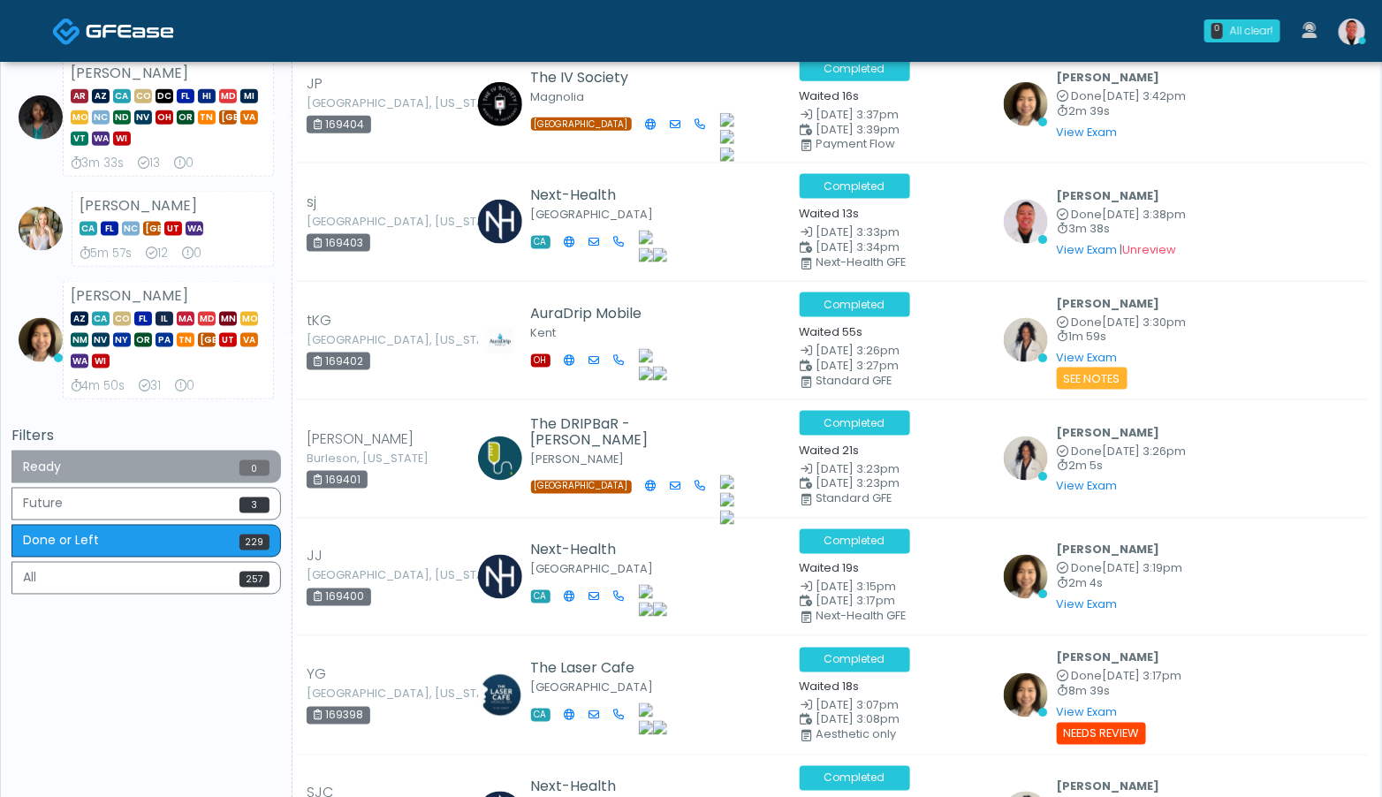
click at [243, 460] on span "0" at bounding box center [254, 468] width 30 height 16
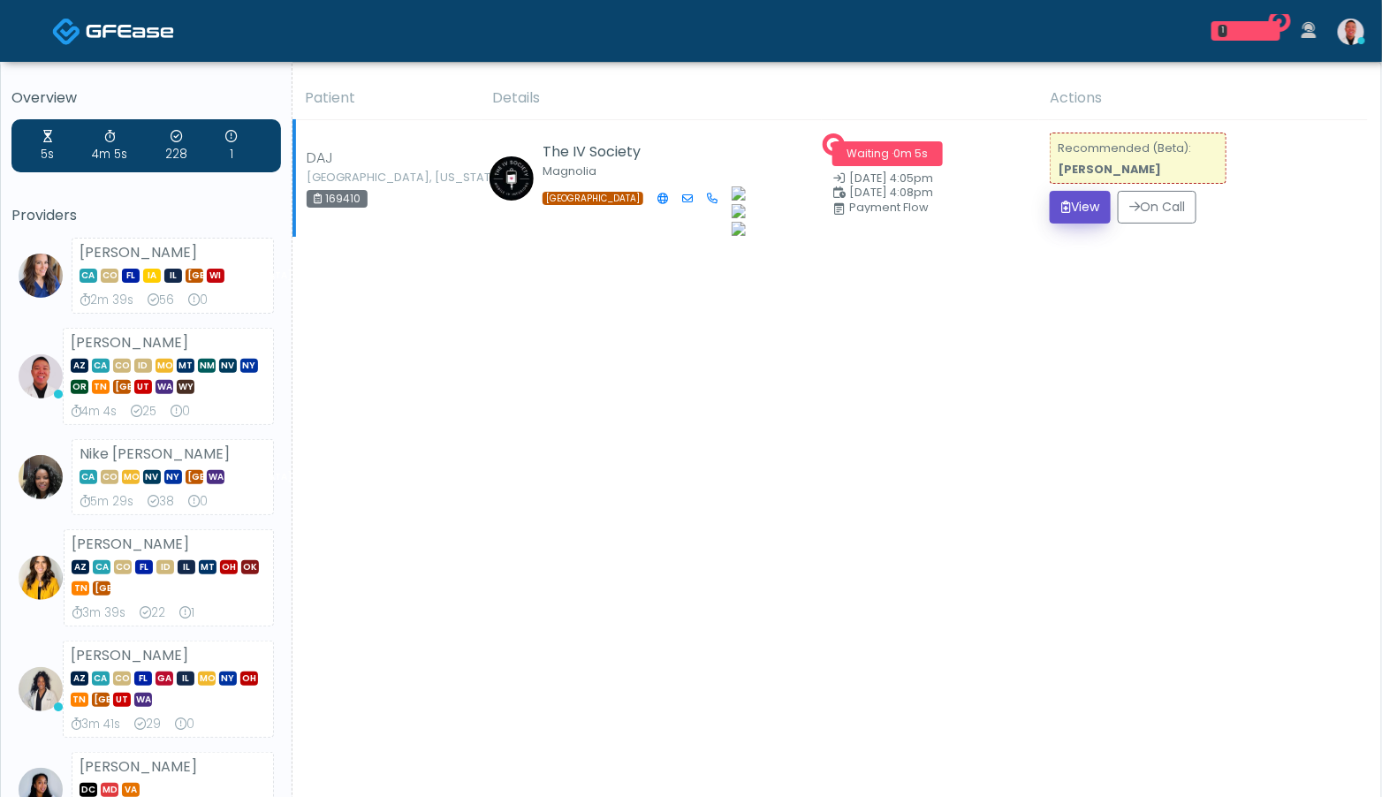
click at [1061, 208] on icon "submit" at bounding box center [1066, 207] width 10 height 12
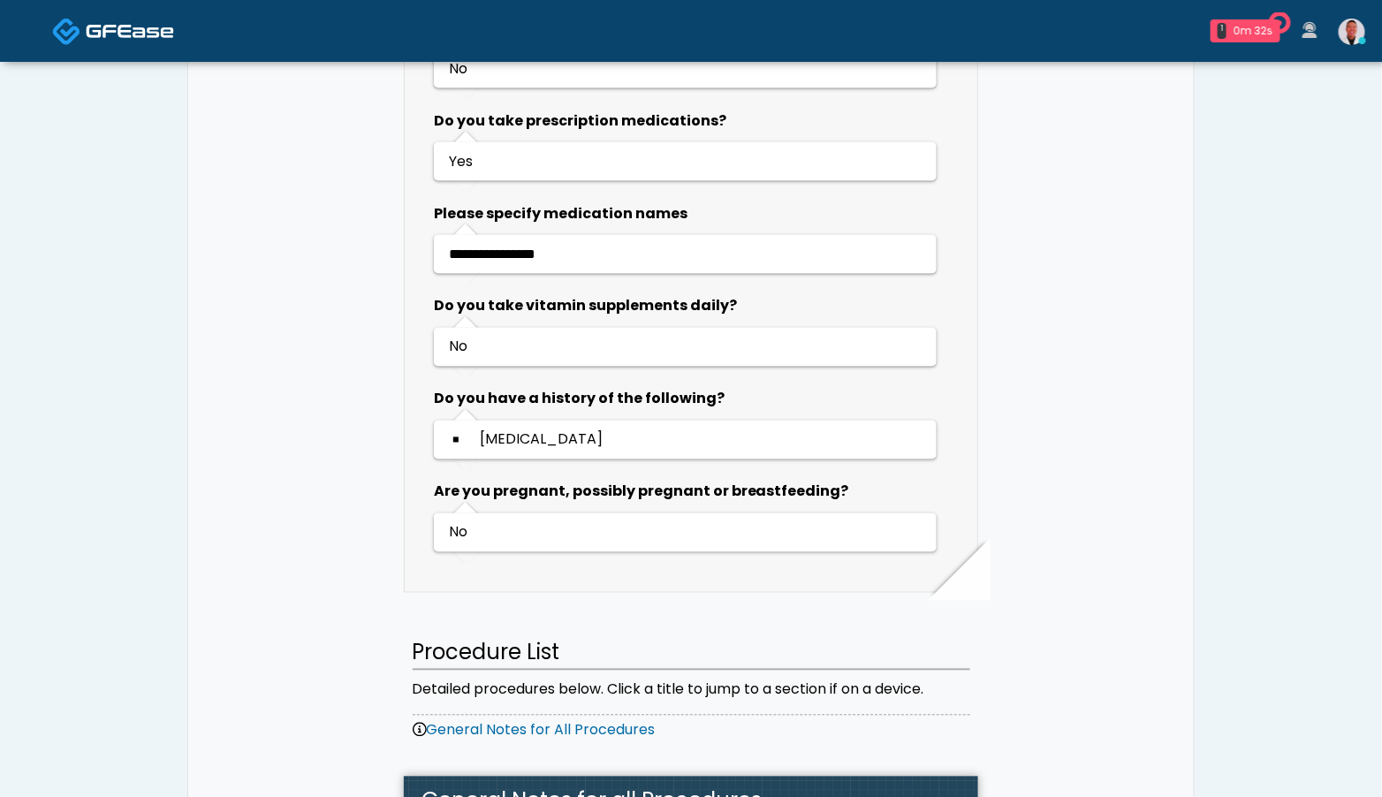
scroll to position [989, 0]
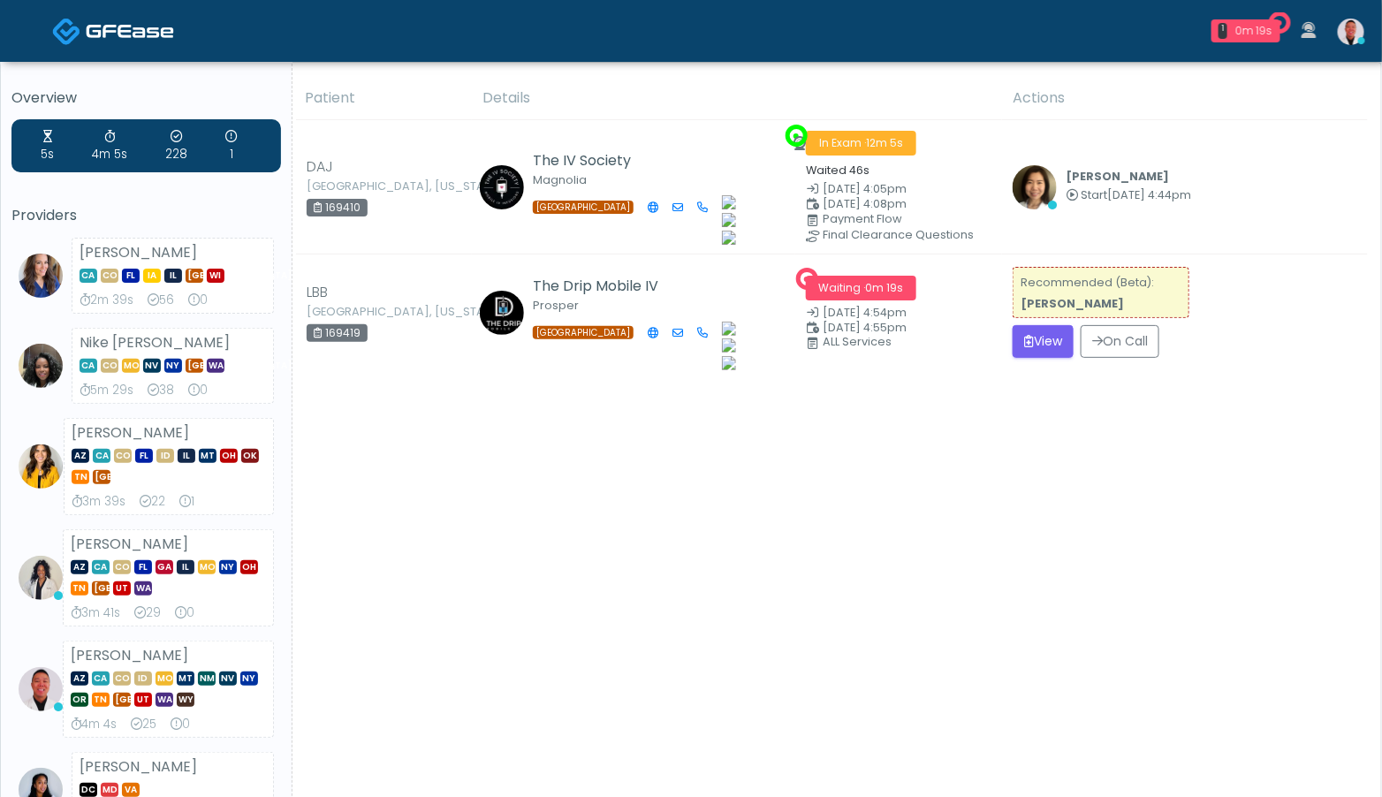
click at [951, 405] on div "Patient Details Actions" at bounding box center [829, 728] width 1075 height 1303
click at [1062, 330] on button "View" at bounding box center [1042, 341] width 61 height 33
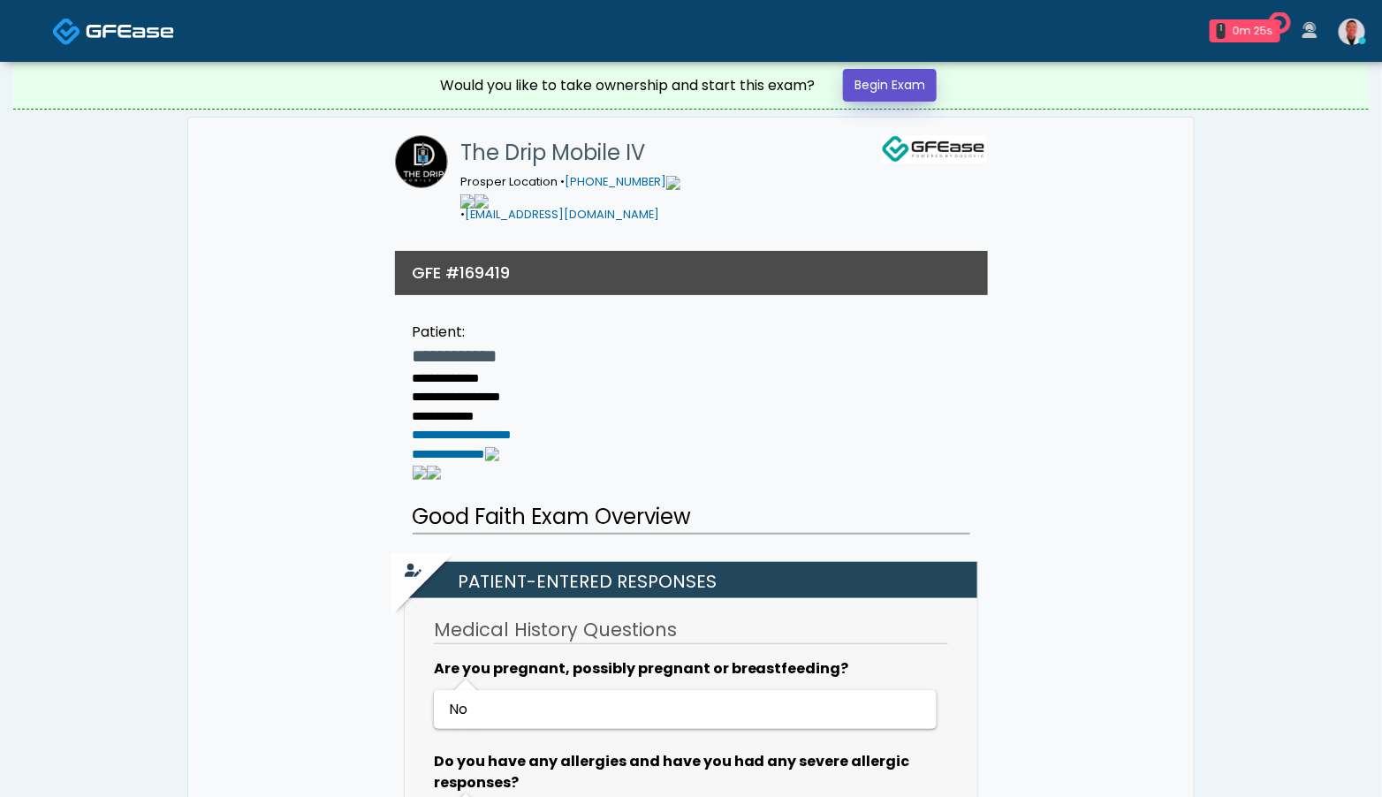
click at [880, 85] on link "Begin Exam" at bounding box center [890, 85] width 94 height 33
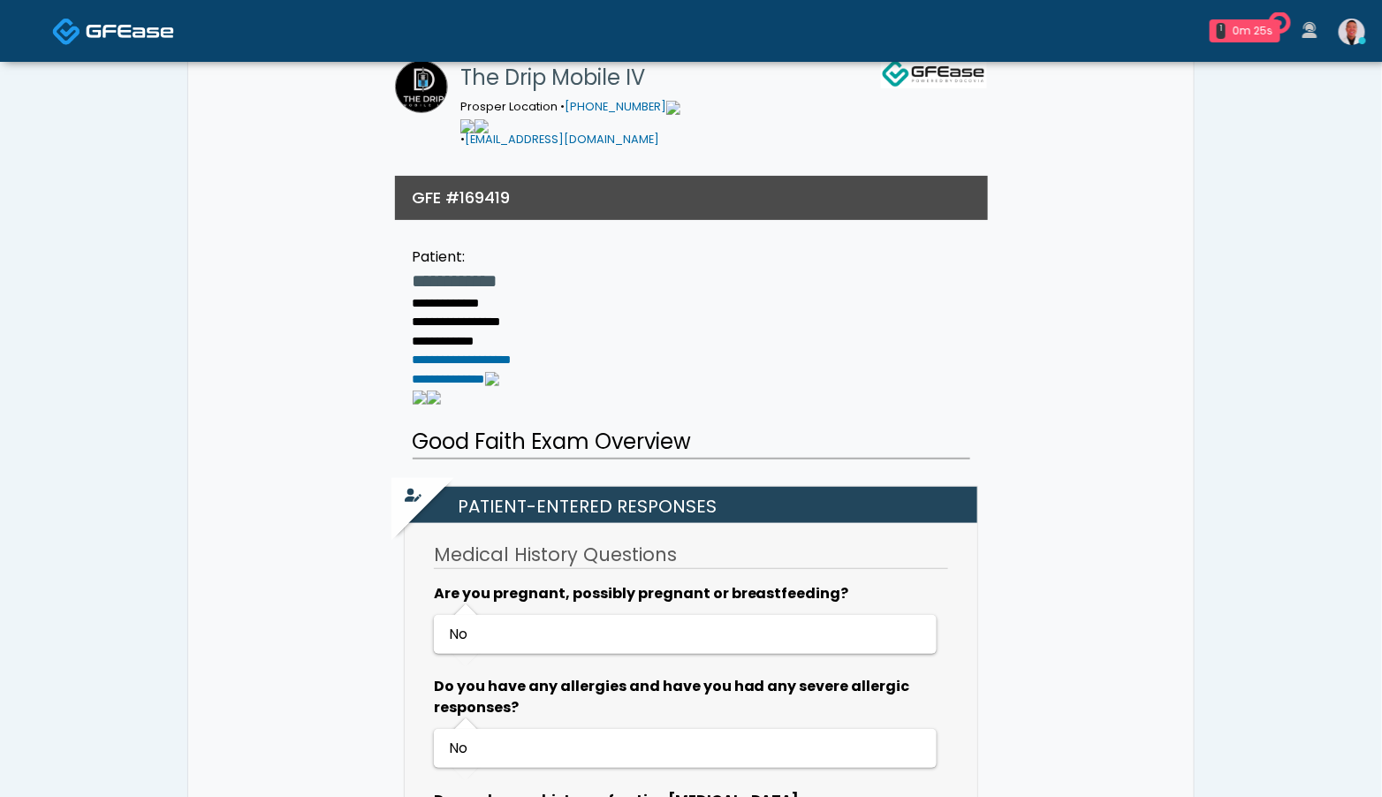
scroll to position [489, 0]
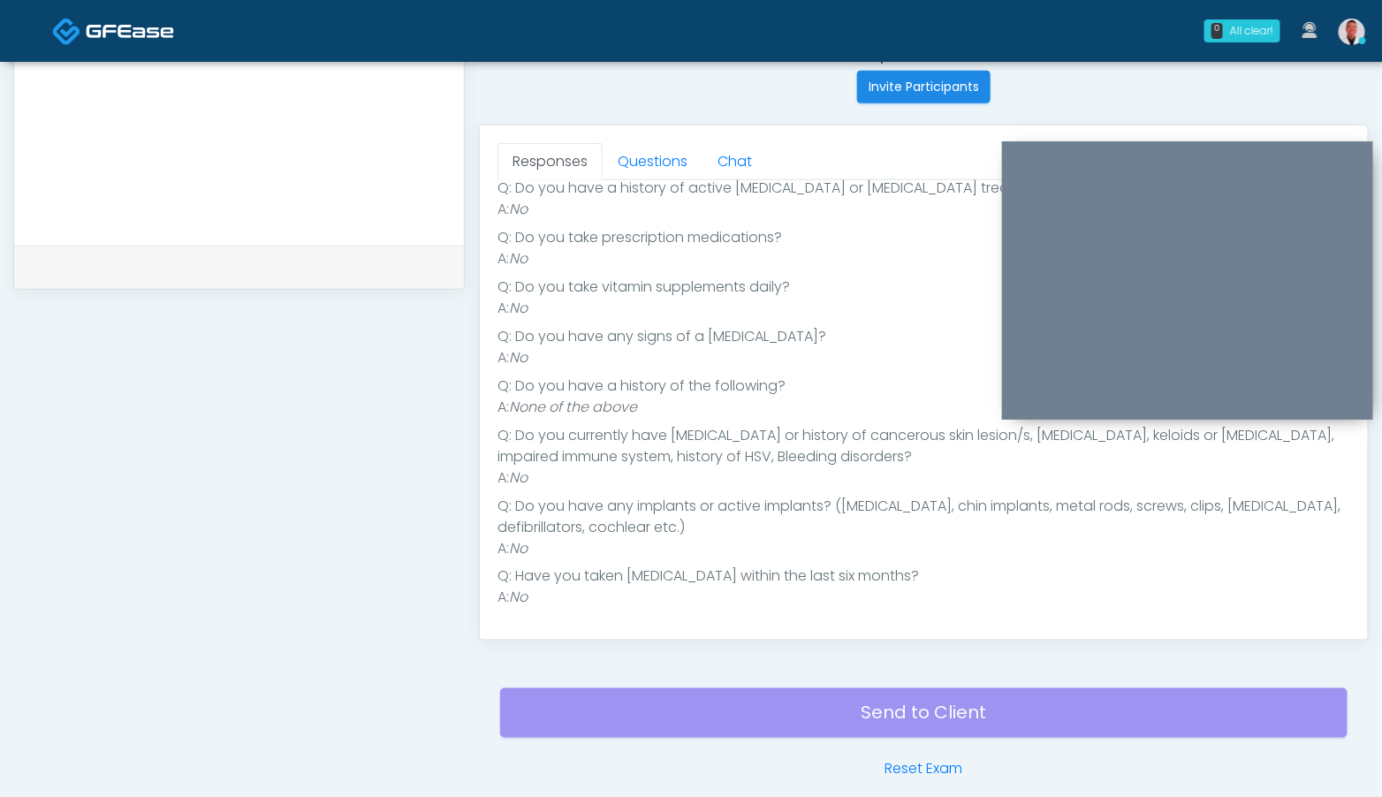
scroll to position [713, 0]
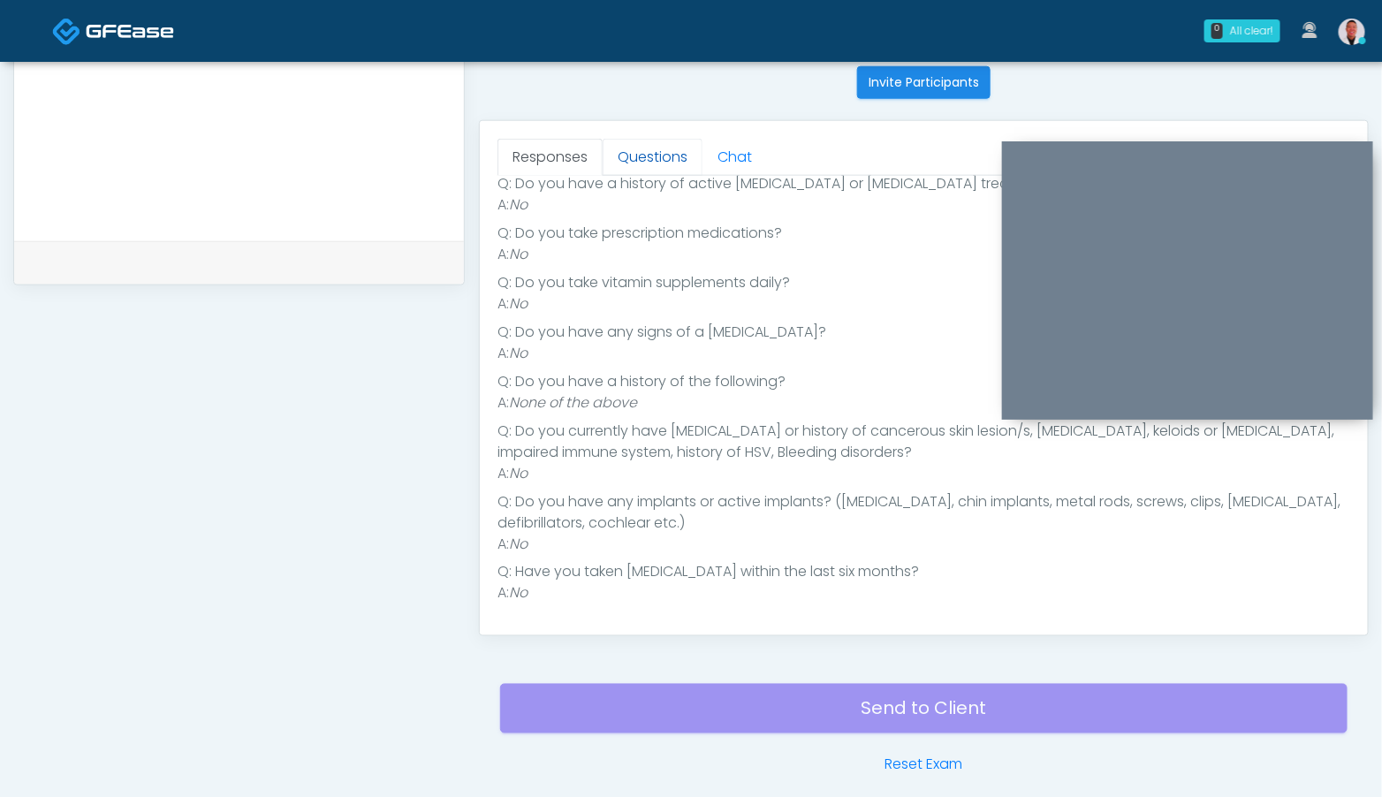
click at [665, 152] on link "Questions" at bounding box center [653, 157] width 100 height 37
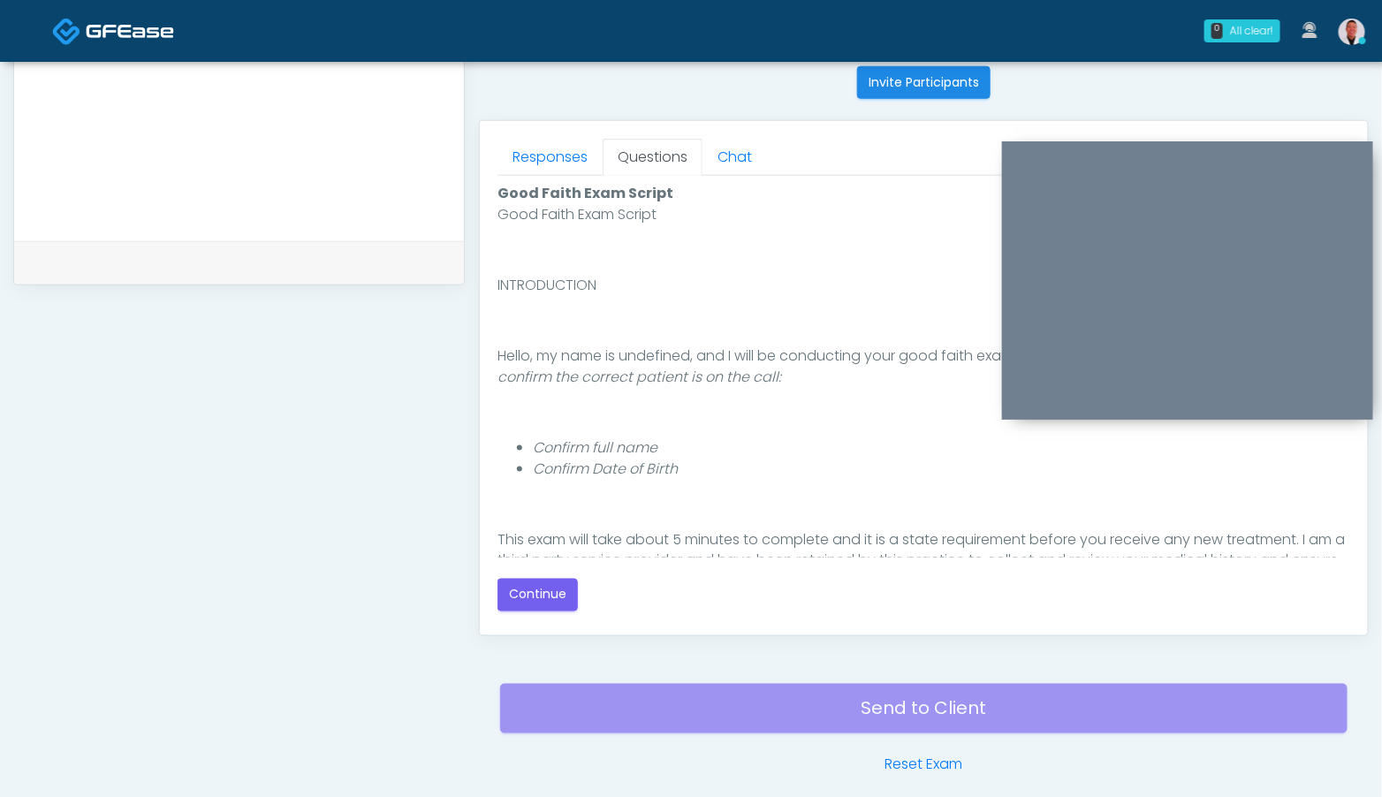
scroll to position [0, 0]
click at [543, 588] on button "Continue" at bounding box center [537, 595] width 80 height 33
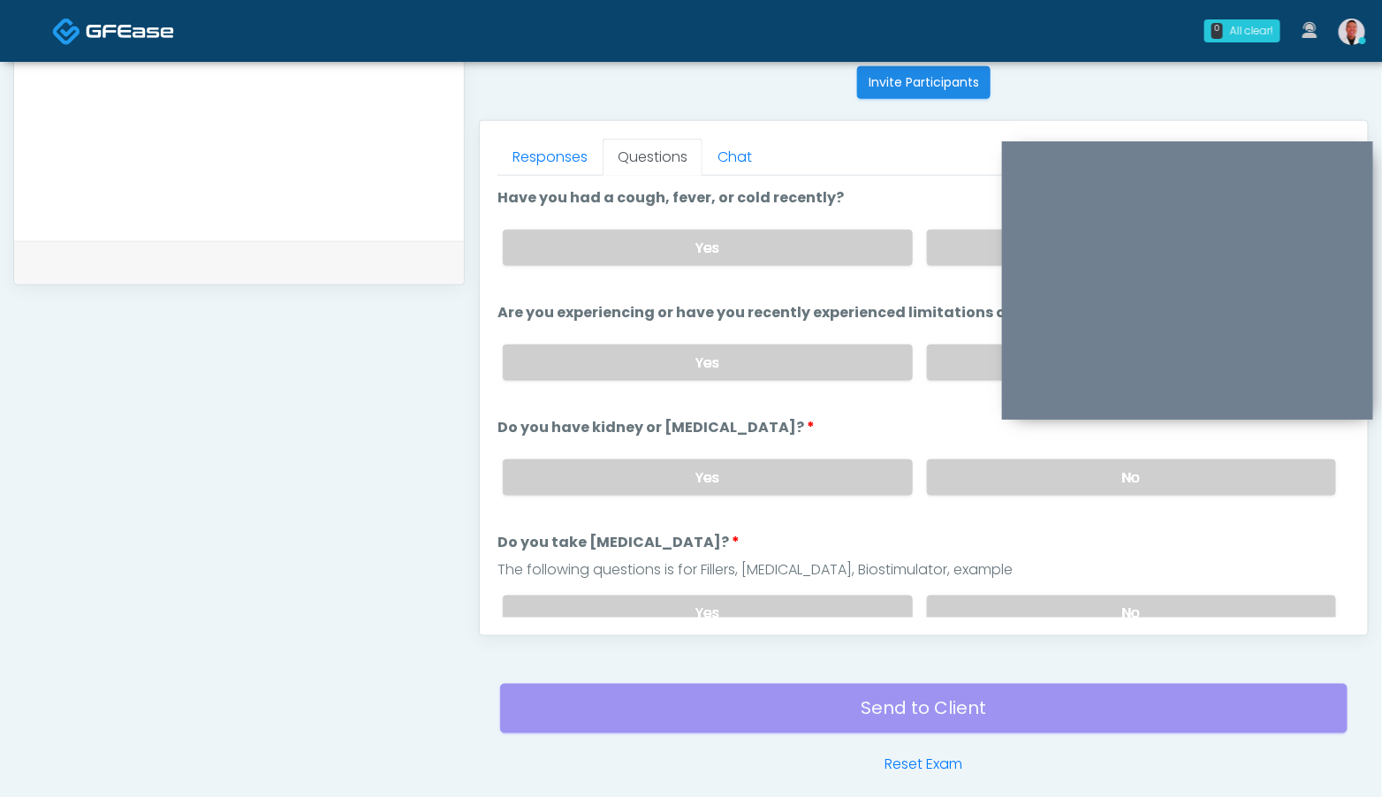
scroll to position [788, 0]
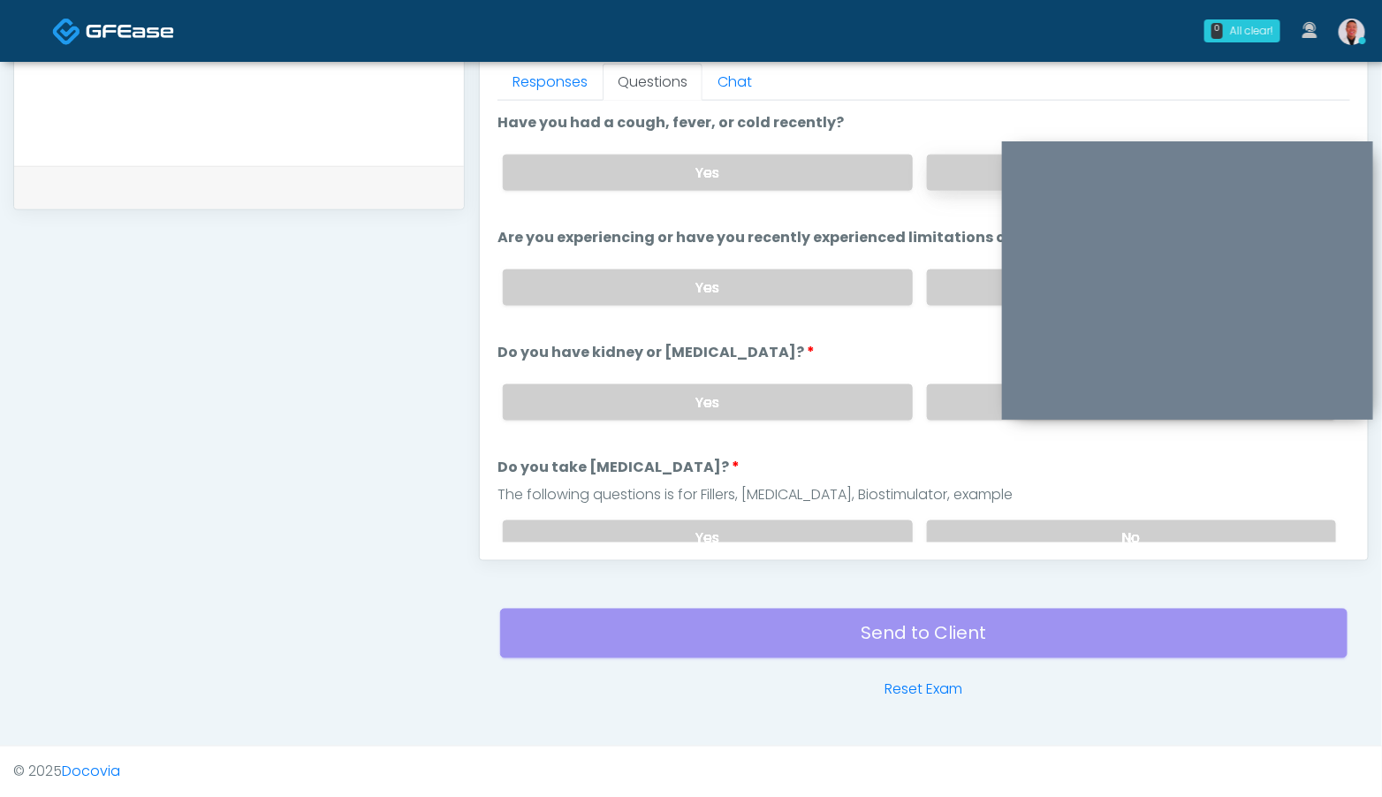
click at [945, 175] on label "No" at bounding box center [1131, 173] width 409 height 36
click at [952, 284] on label "No" at bounding box center [1131, 287] width 409 height 36
click at [948, 398] on label "No" at bounding box center [1131, 402] width 409 height 36
click at [722, 187] on label "Yes" at bounding box center [707, 173] width 409 height 36
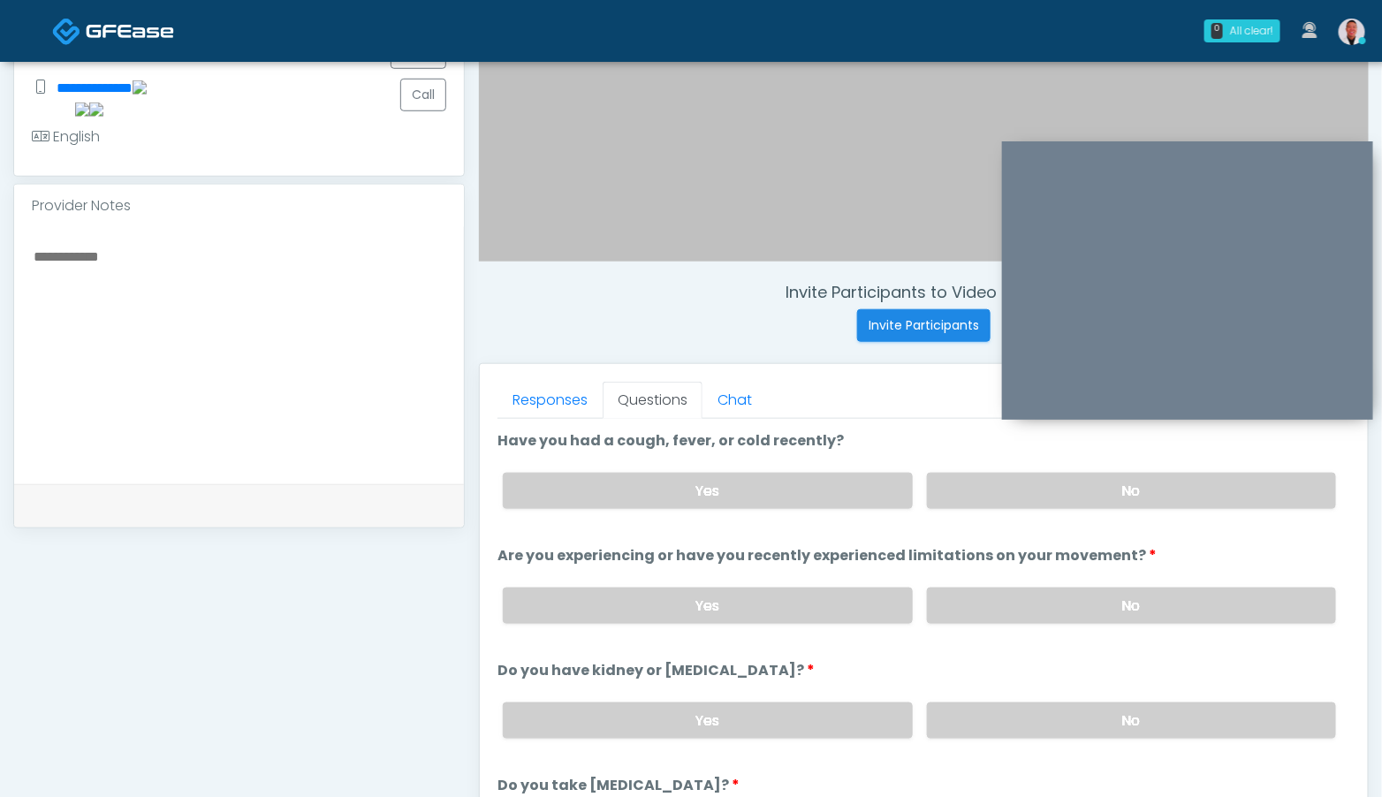
scroll to position [468, 0]
click at [314, 358] on textarea at bounding box center [239, 354] width 414 height 216
type textarea "*"
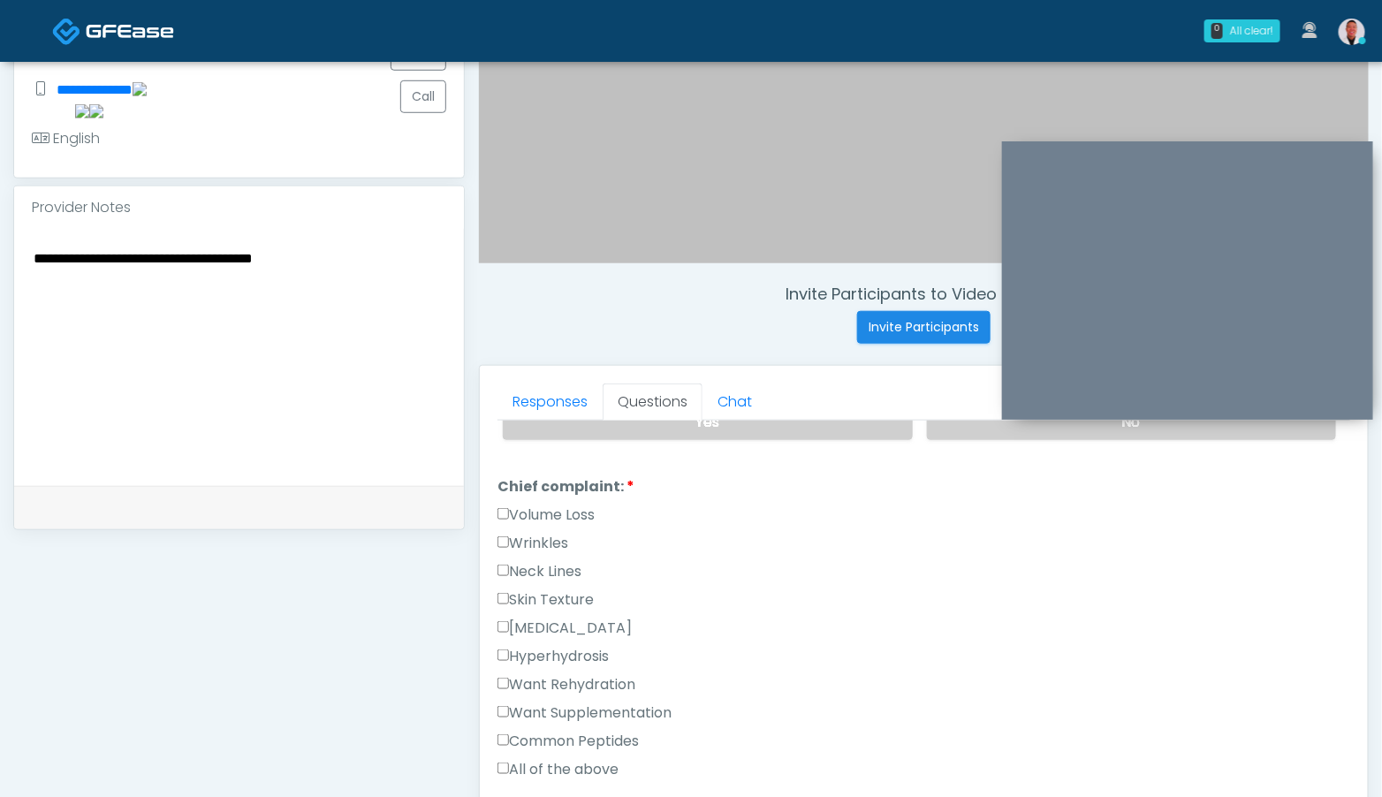
scroll to position [524, 0]
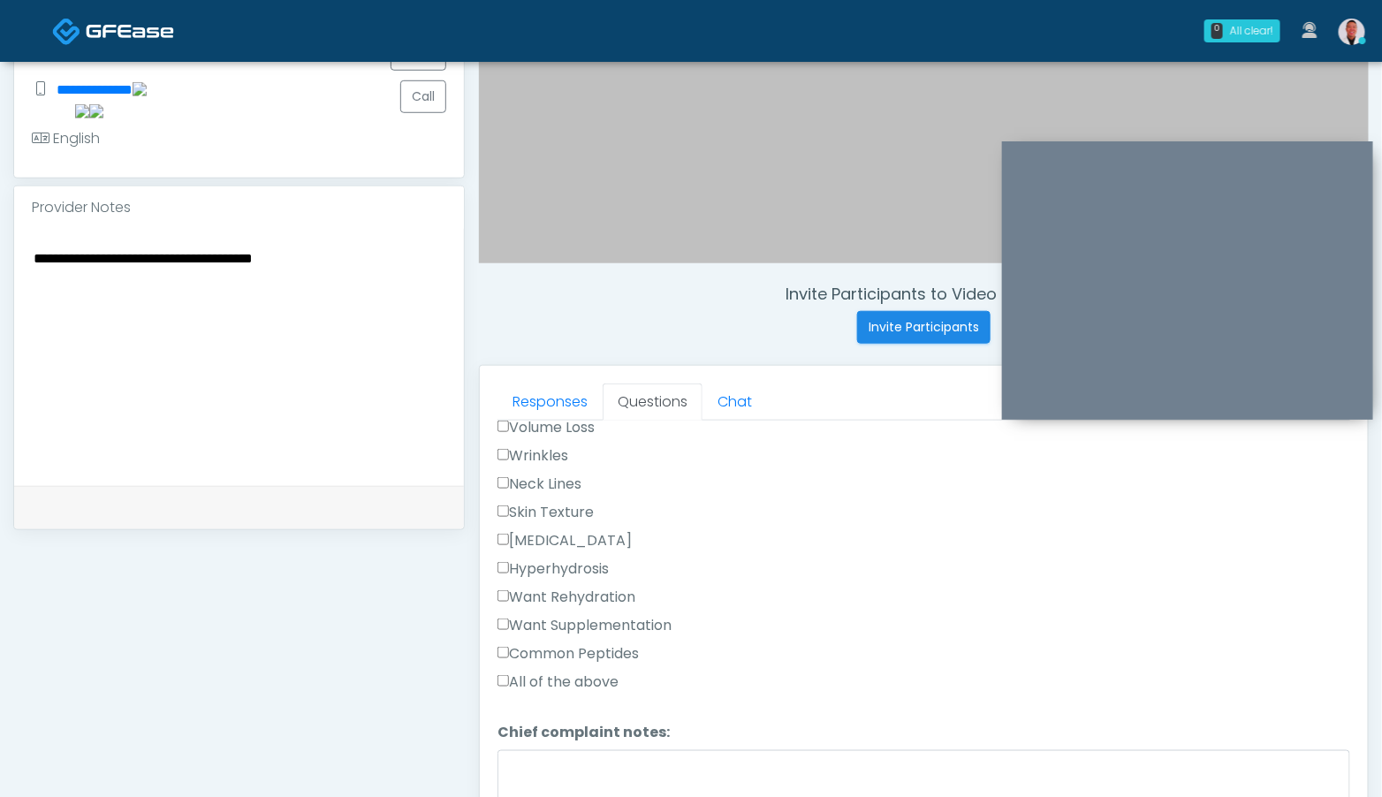
type textarea "**********"
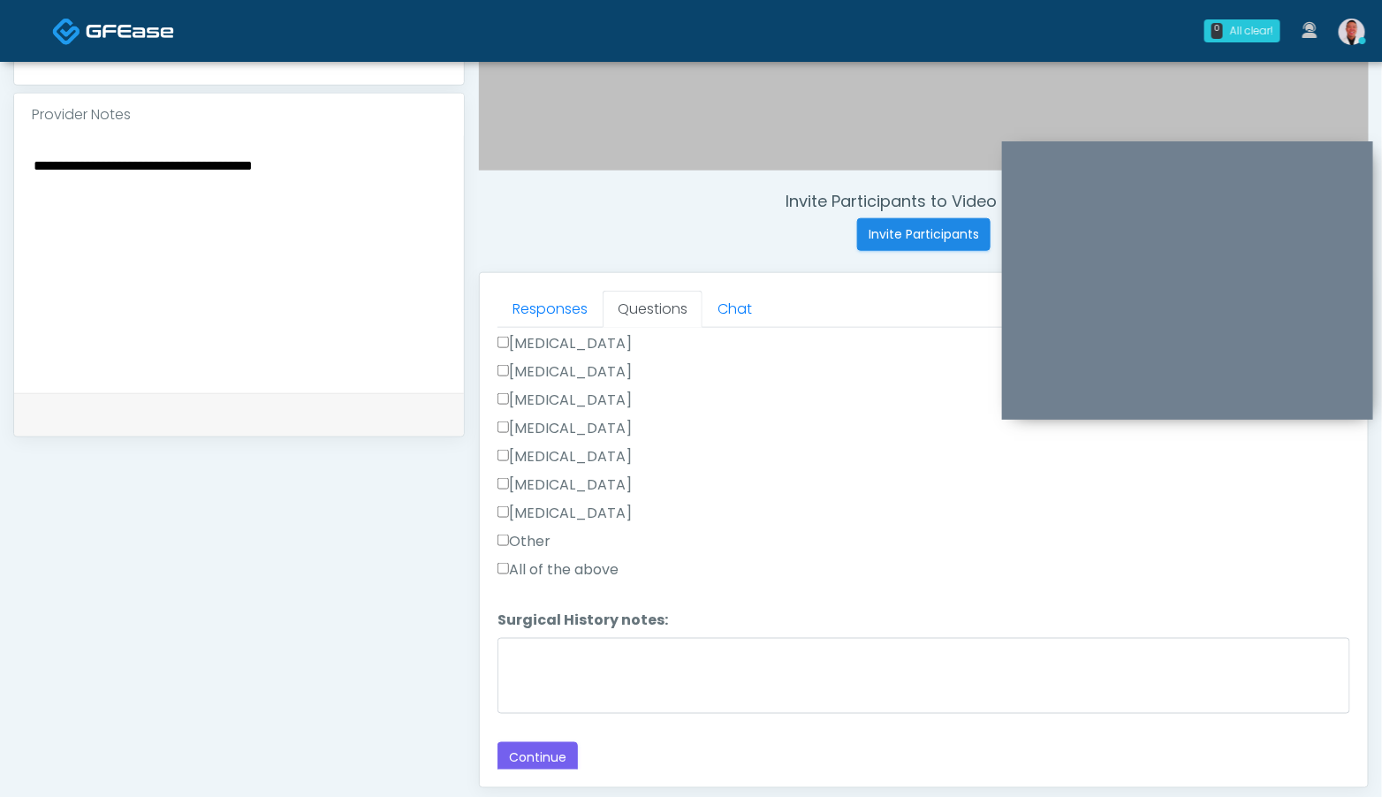
scroll to position [625, 0]
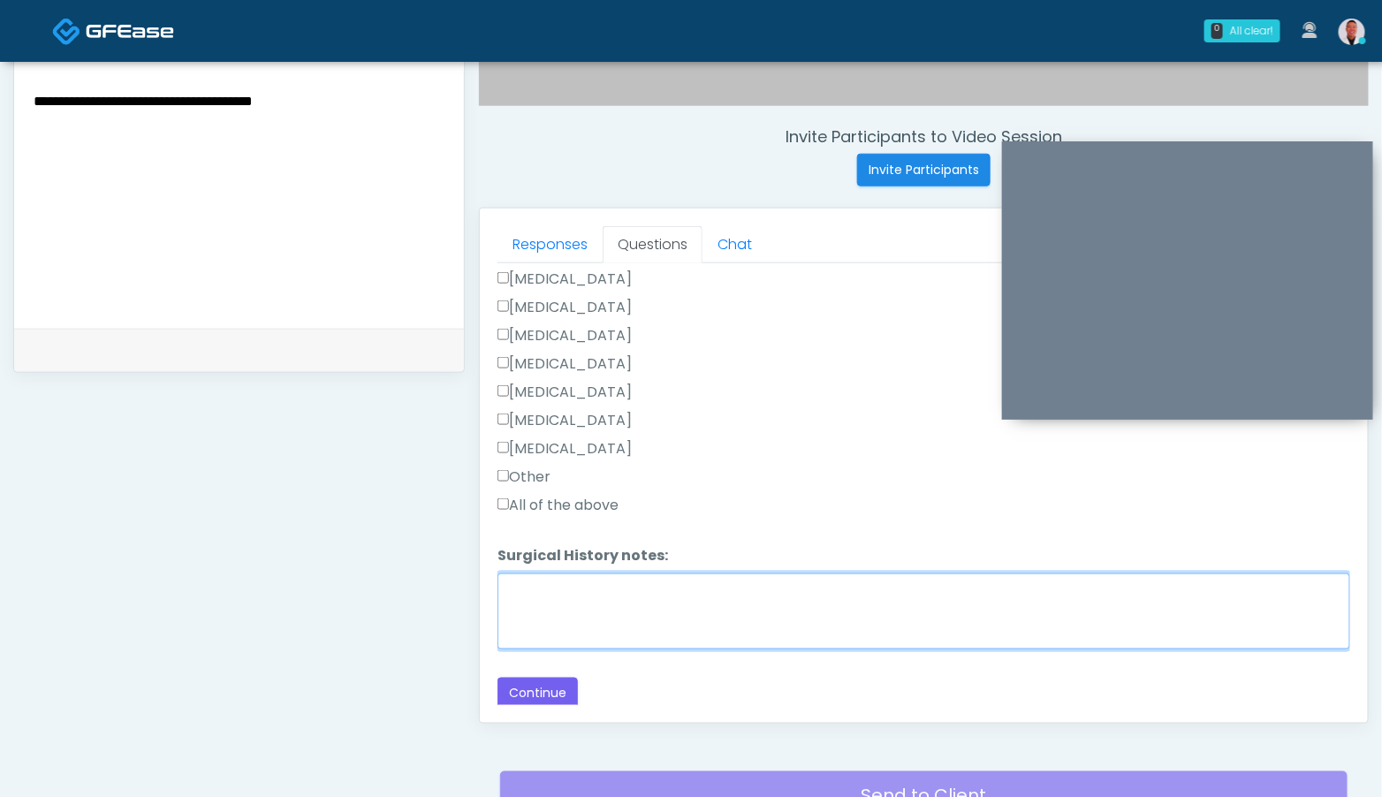
click at [642, 592] on textarea "Surgical History notes:" at bounding box center [923, 611] width 853 height 76
click at [502, 579] on textarea "**********" at bounding box center [923, 611] width 853 height 76
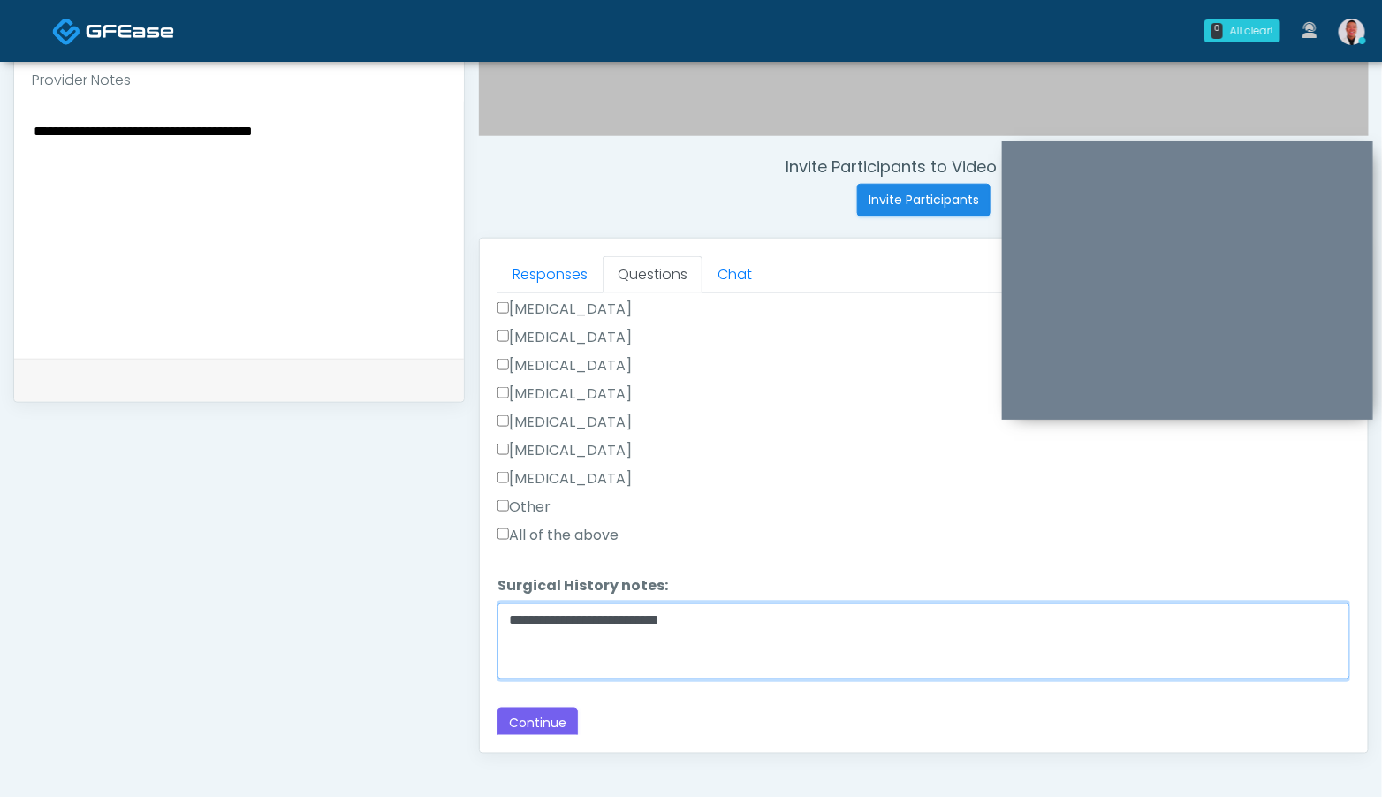
click at [784, 630] on textarea "**********" at bounding box center [923, 641] width 853 height 76
click at [763, 631] on textarea "**********" at bounding box center [923, 641] width 853 height 76
type textarea "**********"
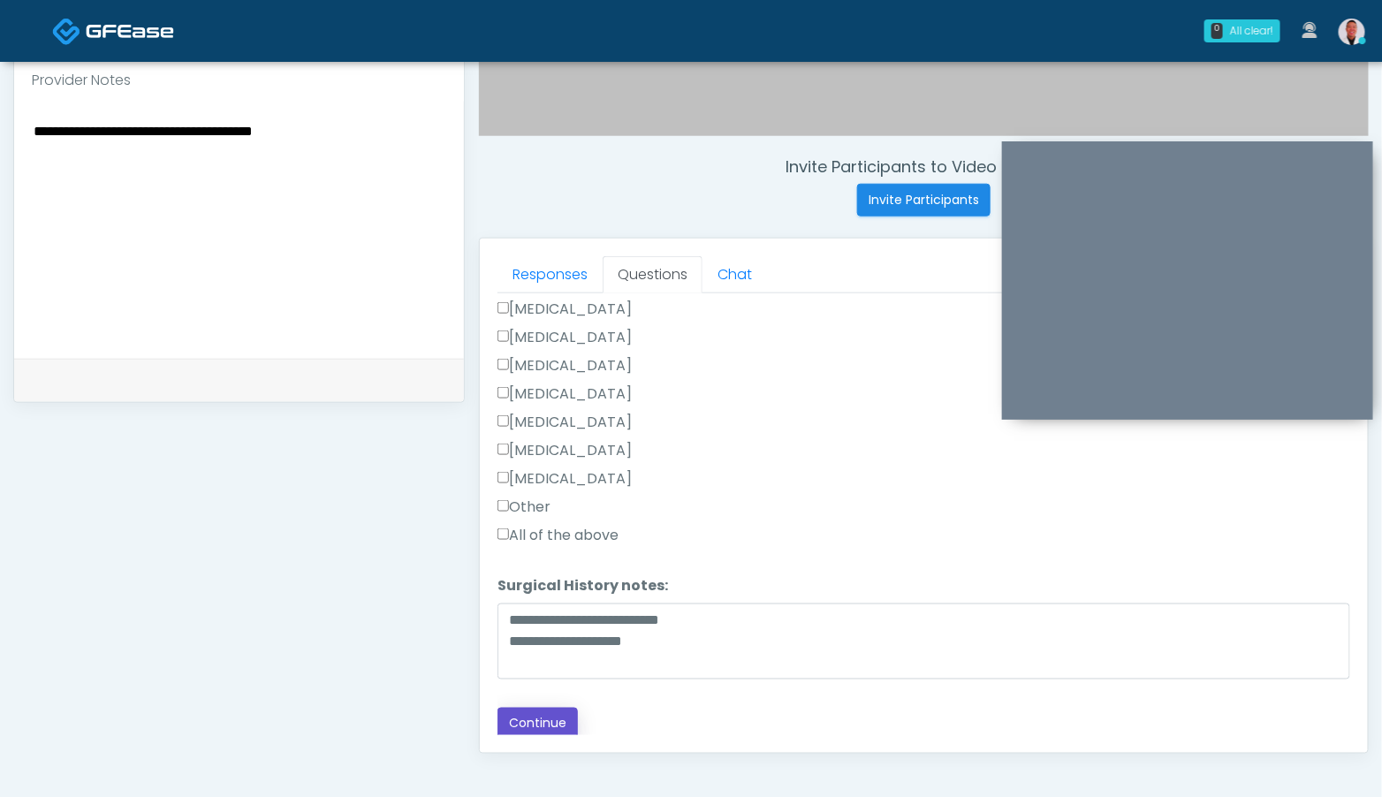
click at [561, 712] on button "Continue" at bounding box center [537, 724] width 80 height 33
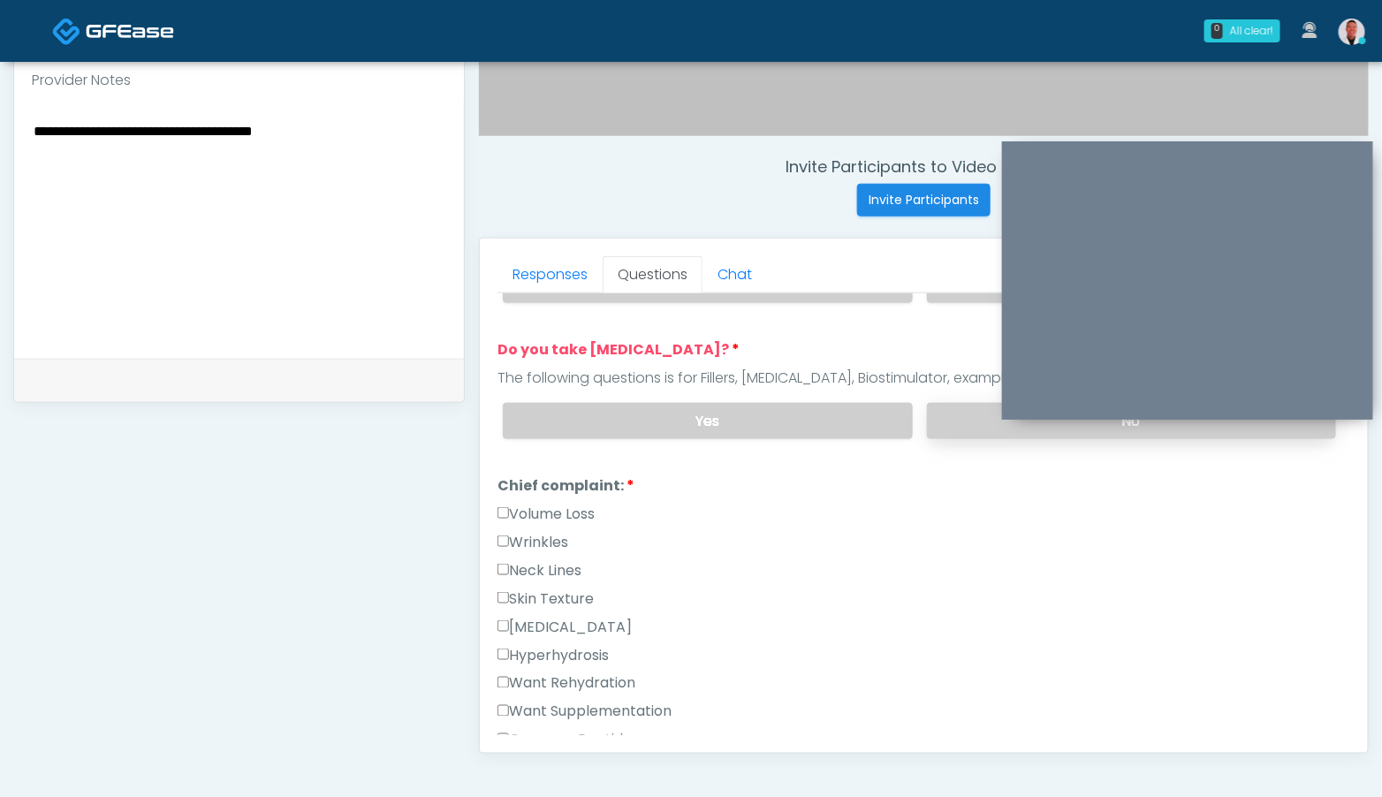
click at [957, 407] on label "No" at bounding box center [1131, 421] width 409 height 36
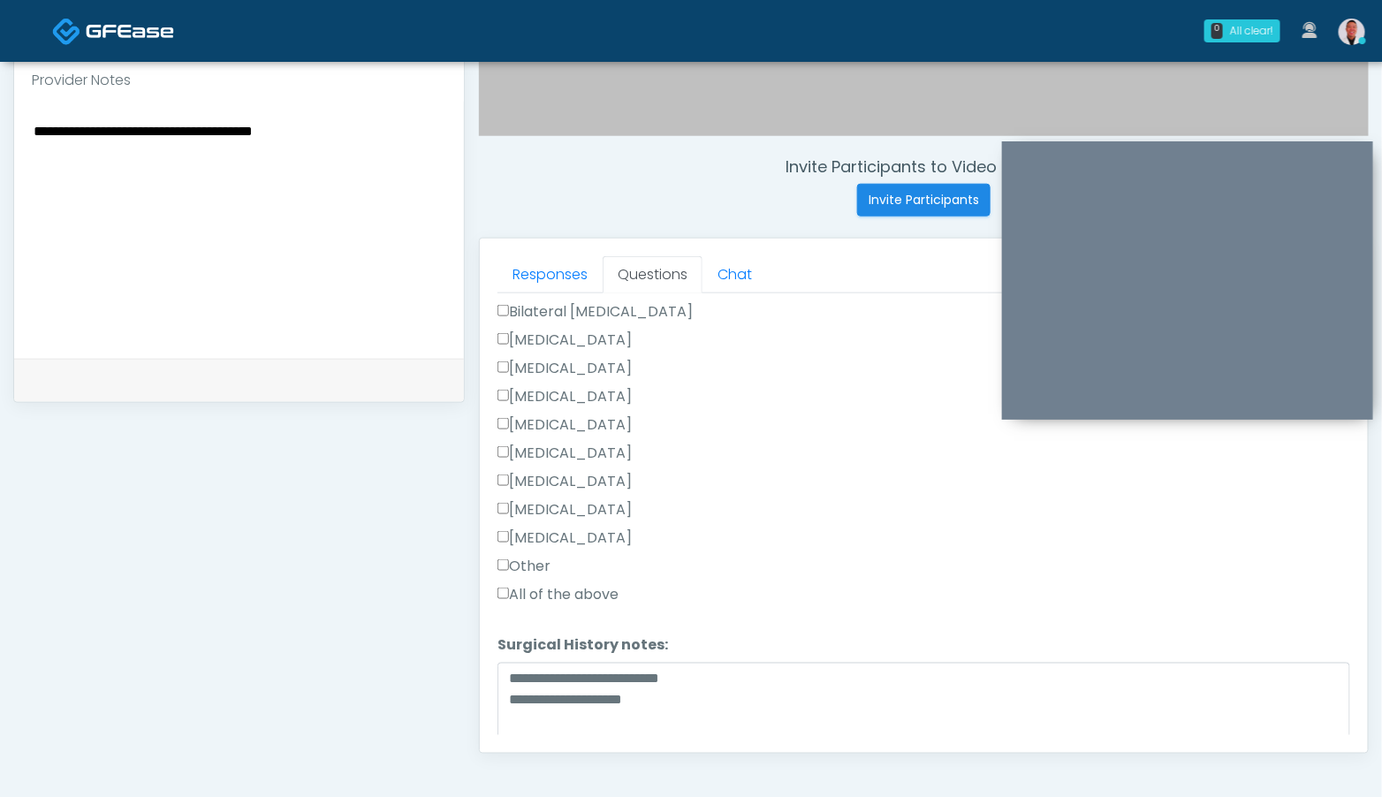
scroll to position [1122, 0]
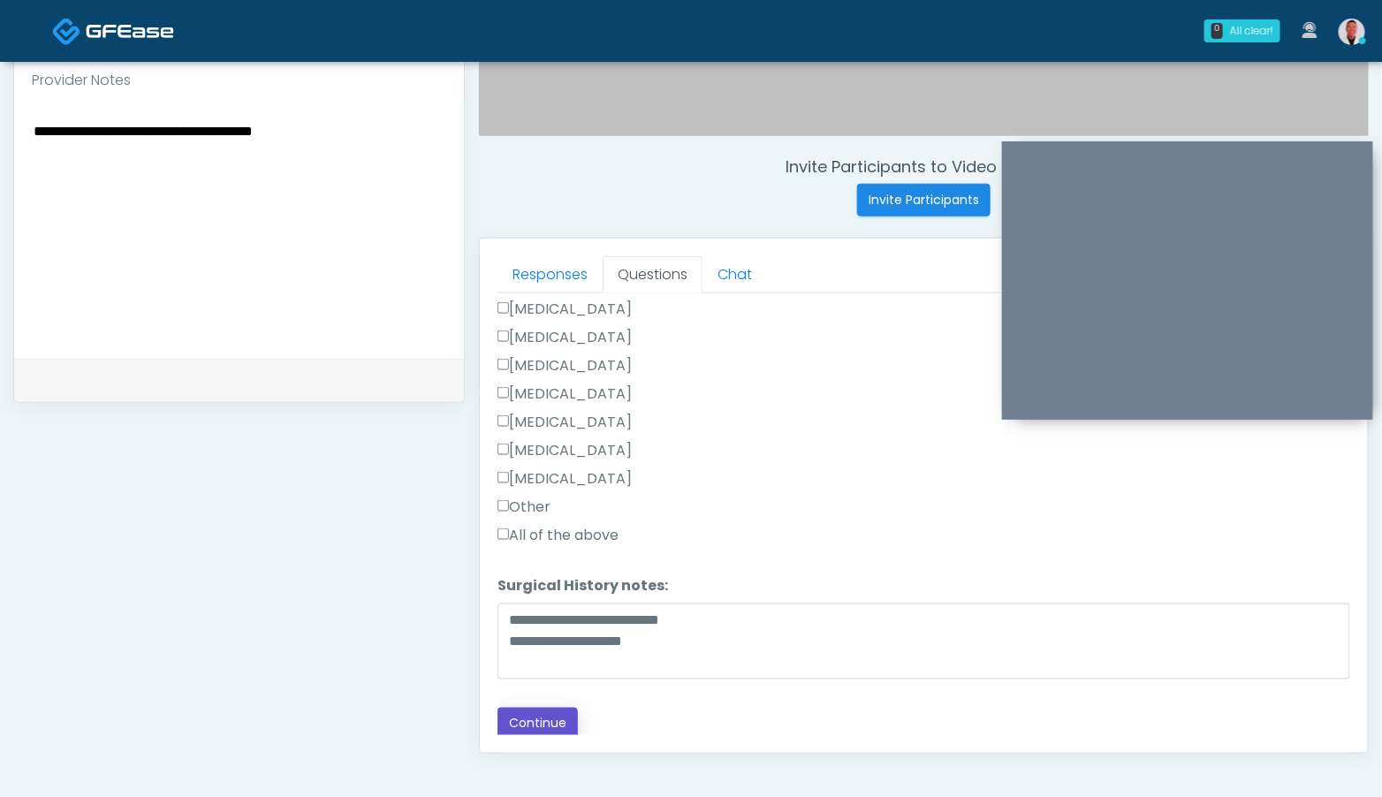
click at [522, 721] on button "Continue" at bounding box center [537, 724] width 80 height 33
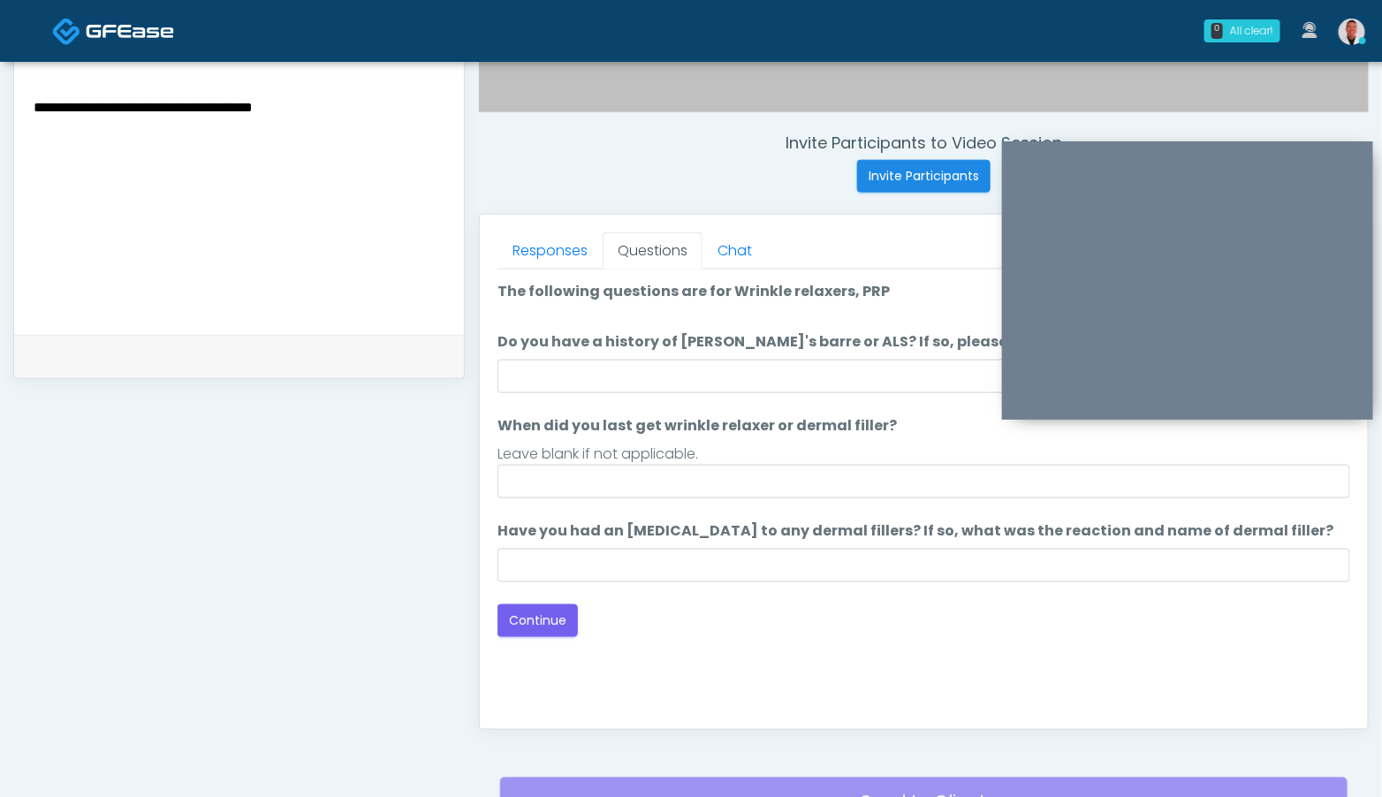
scroll to position [619, 0]
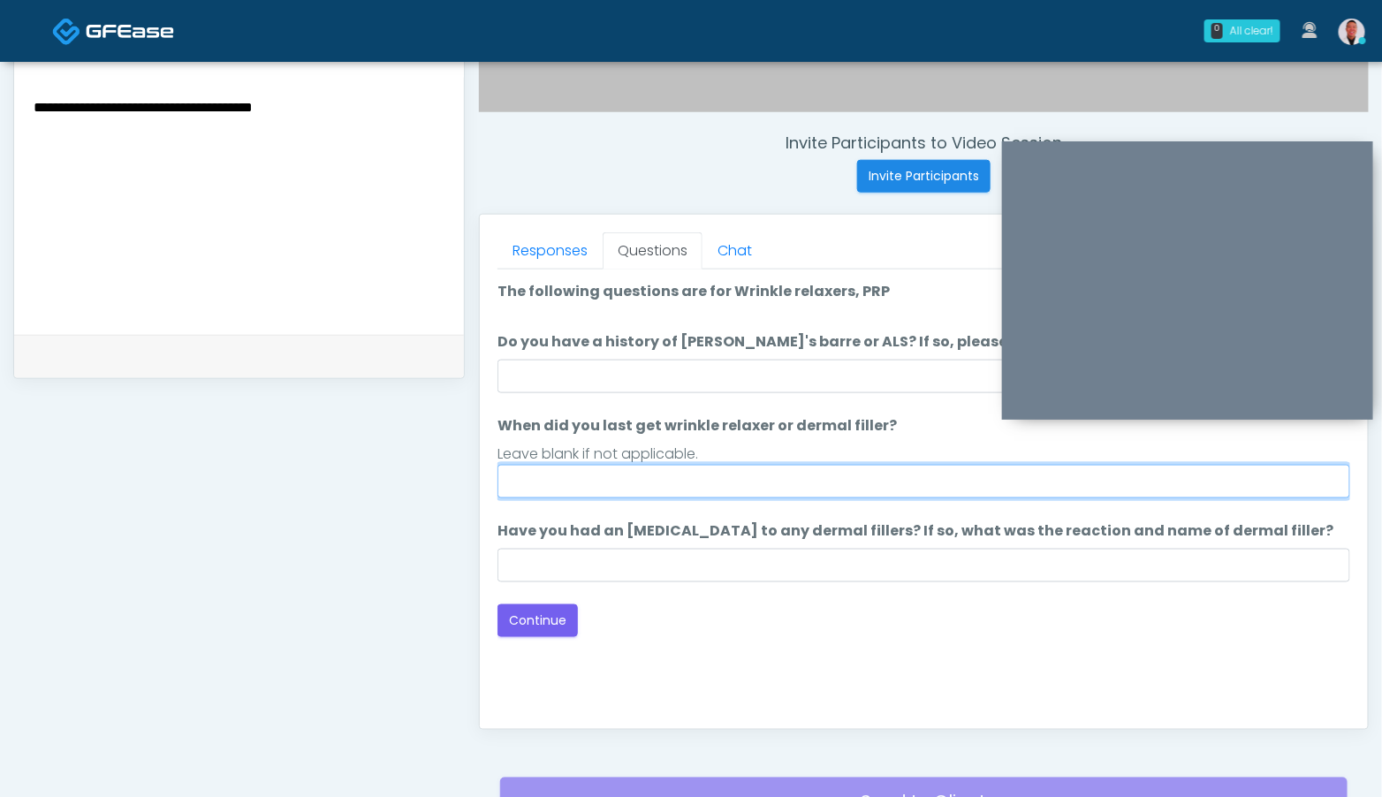
click at [777, 475] on input "When did you last get wrinkle relaxer or dermal filler?" at bounding box center [923, 482] width 853 height 34
type input "****"
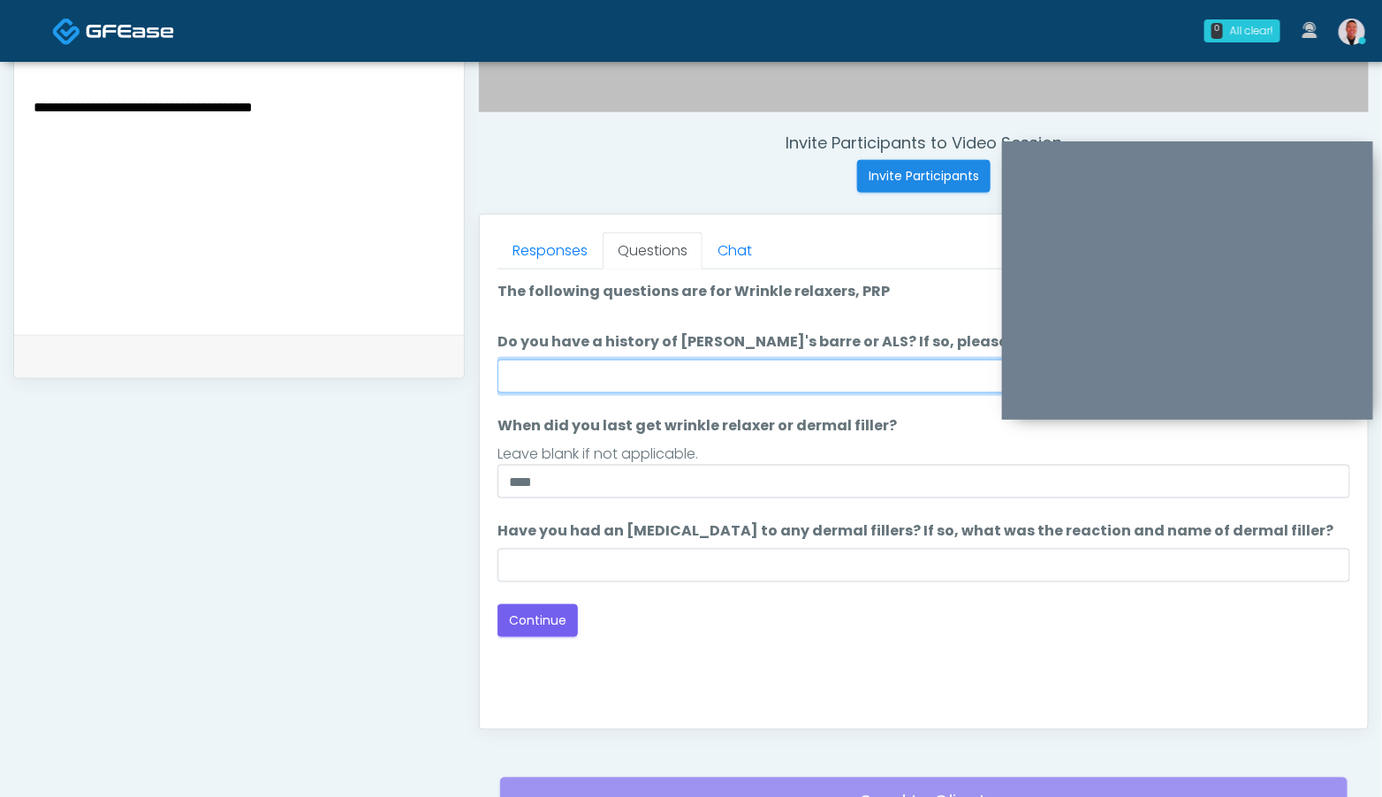
click at [754, 384] on input "Do you have a history of Guillain's barre or ALS? If so, please provide details." at bounding box center [923, 377] width 853 height 34
type input "**"
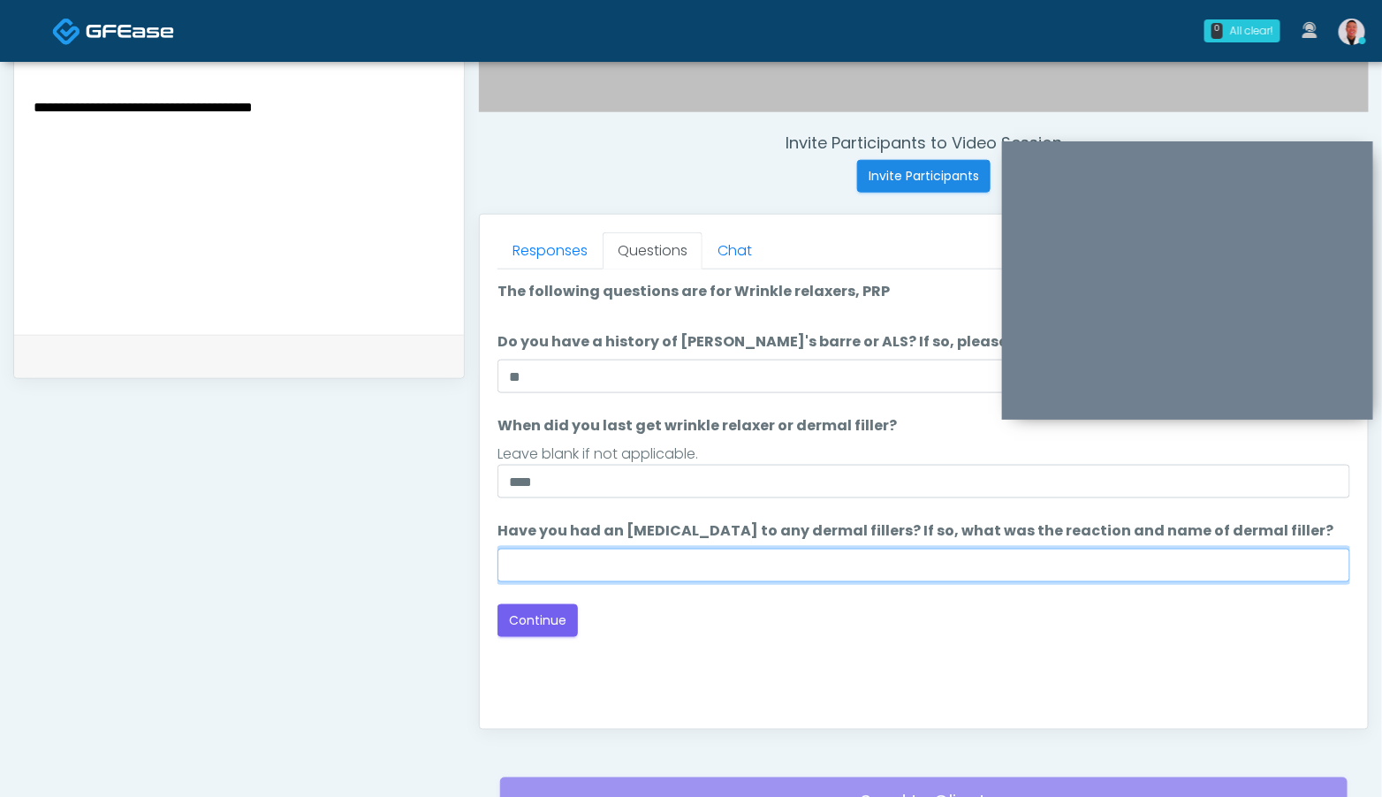
click at [727, 565] on input "Have you had an allergic response to any dermal fillers? If so, what was the re…" at bounding box center [923, 566] width 853 height 34
type input "***"
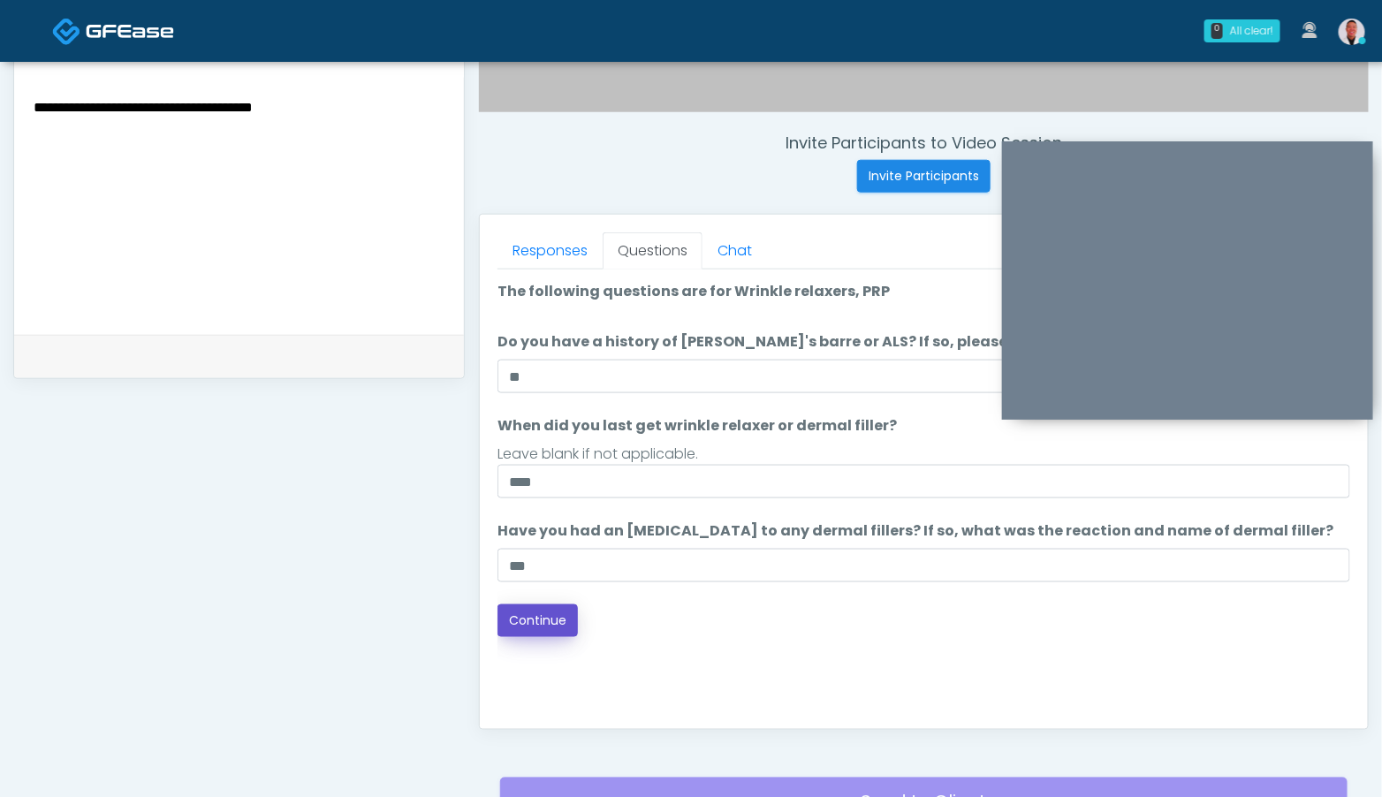
click at [565, 623] on button "Continue" at bounding box center [537, 620] width 80 height 33
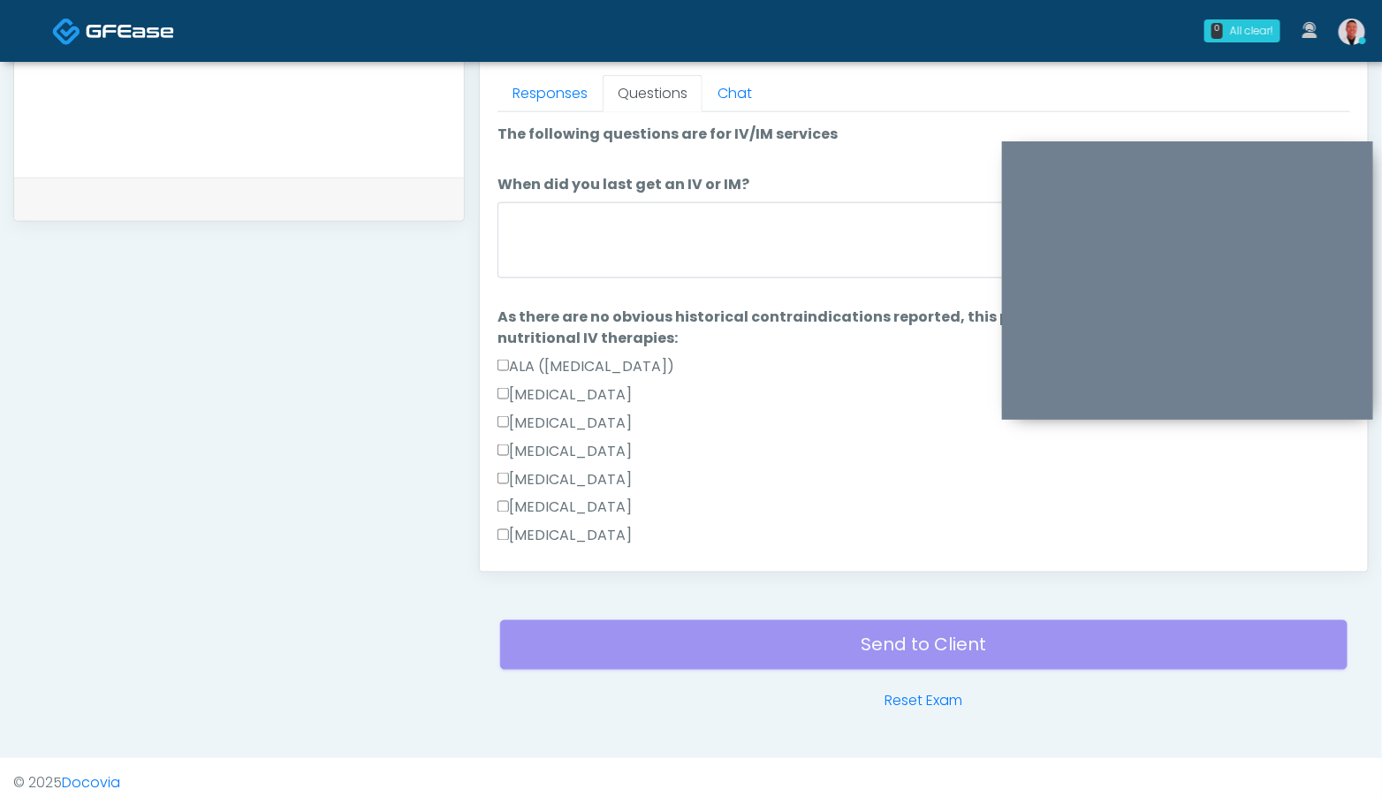
scroll to position [696, 0]
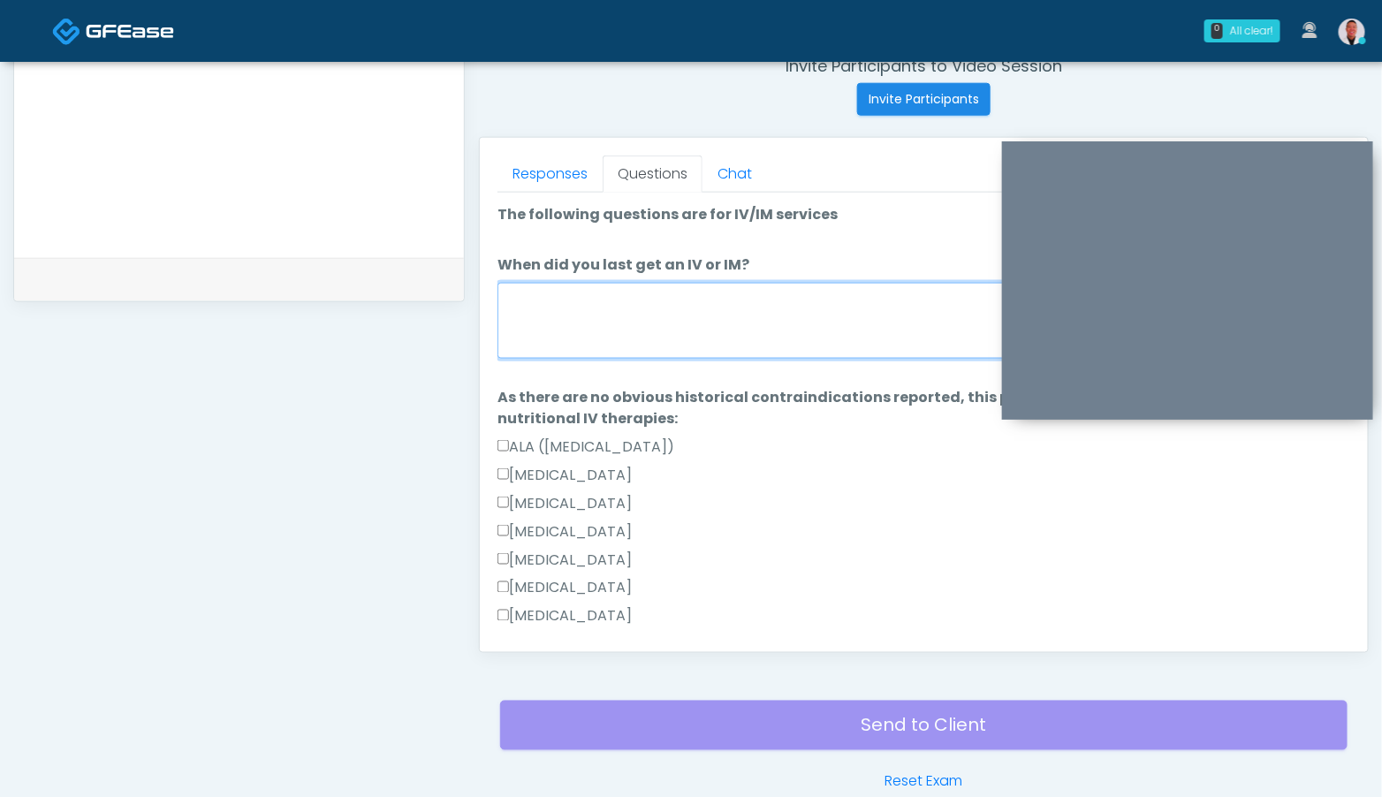
click at [708, 349] on textarea "When did you last get an IV or IM?" at bounding box center [923, 321] width 853 height 76
click at [800, 341] on textarea "When did you last get an IV or IM?" at bounding box center [923, 321] width 853 height 76
type textarea "****"
click at [551, 179] on link "Responses" at bounding box center [549, 173] width 105 height 37
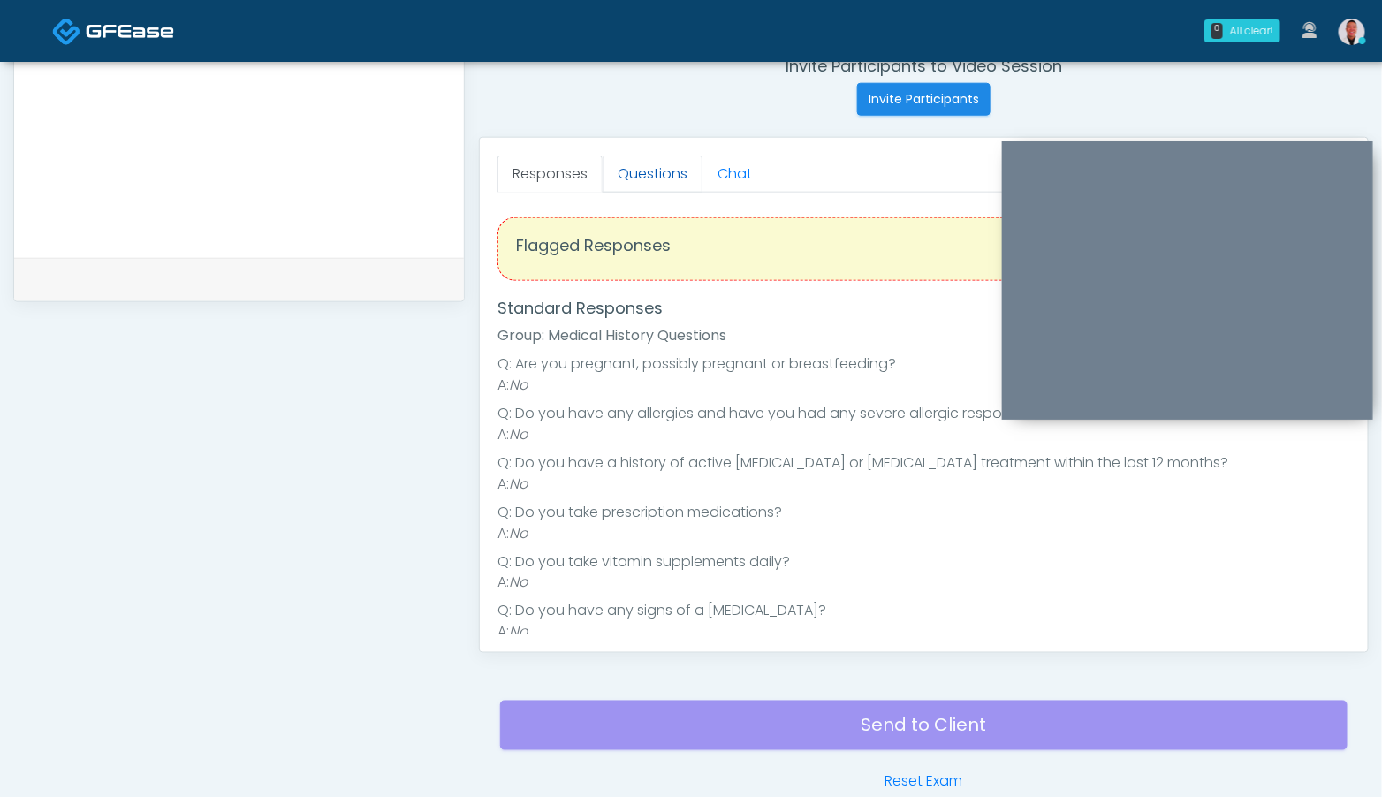
click at [640, 167] on link "Questions" at bounding box center [653, 173] width 100 height 37
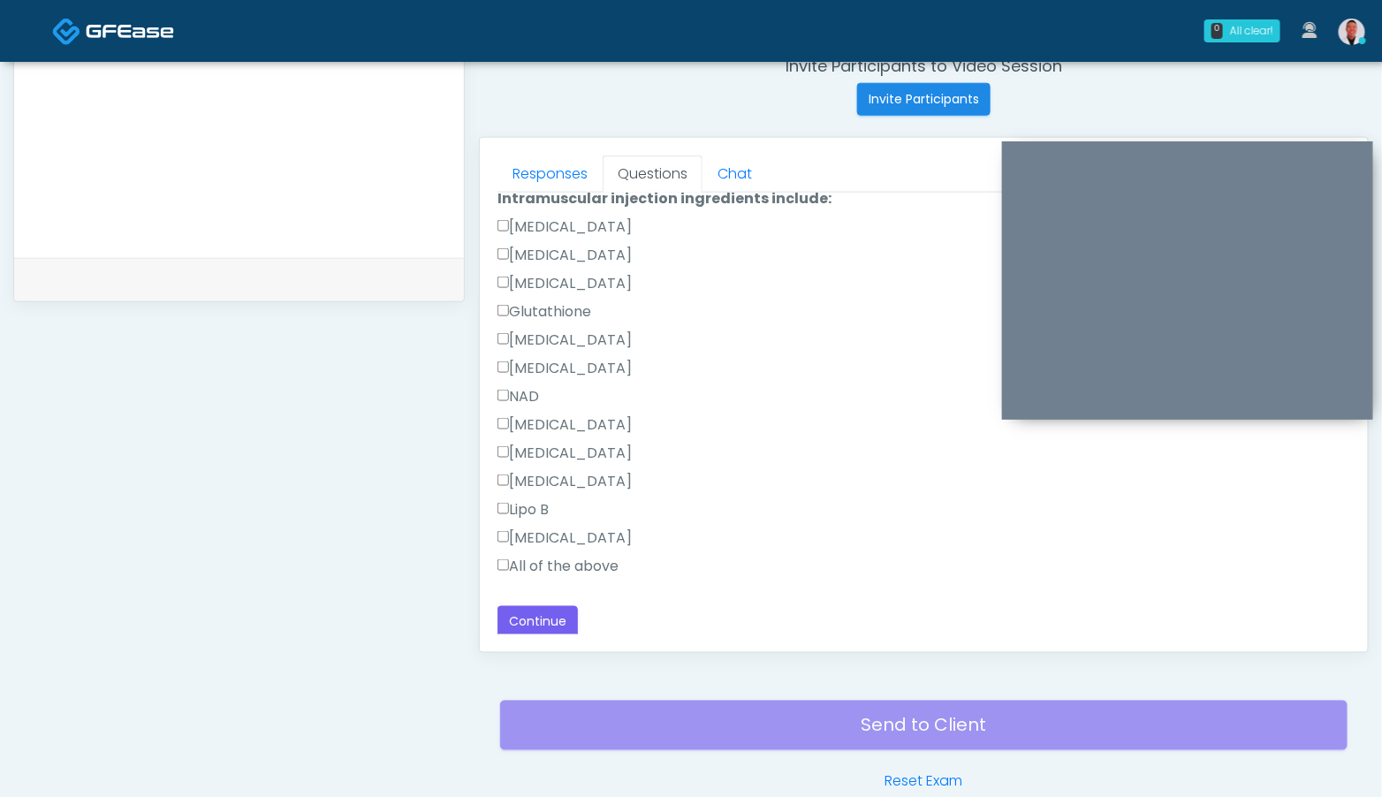
scroll to position [896, 0]
click at [503, 553] on label "All of the above" at bounding box center [557, 562] width 121 height 21
click at [527, 610] on button "Continue" at bounding box center [537, 619] width 80 height 33
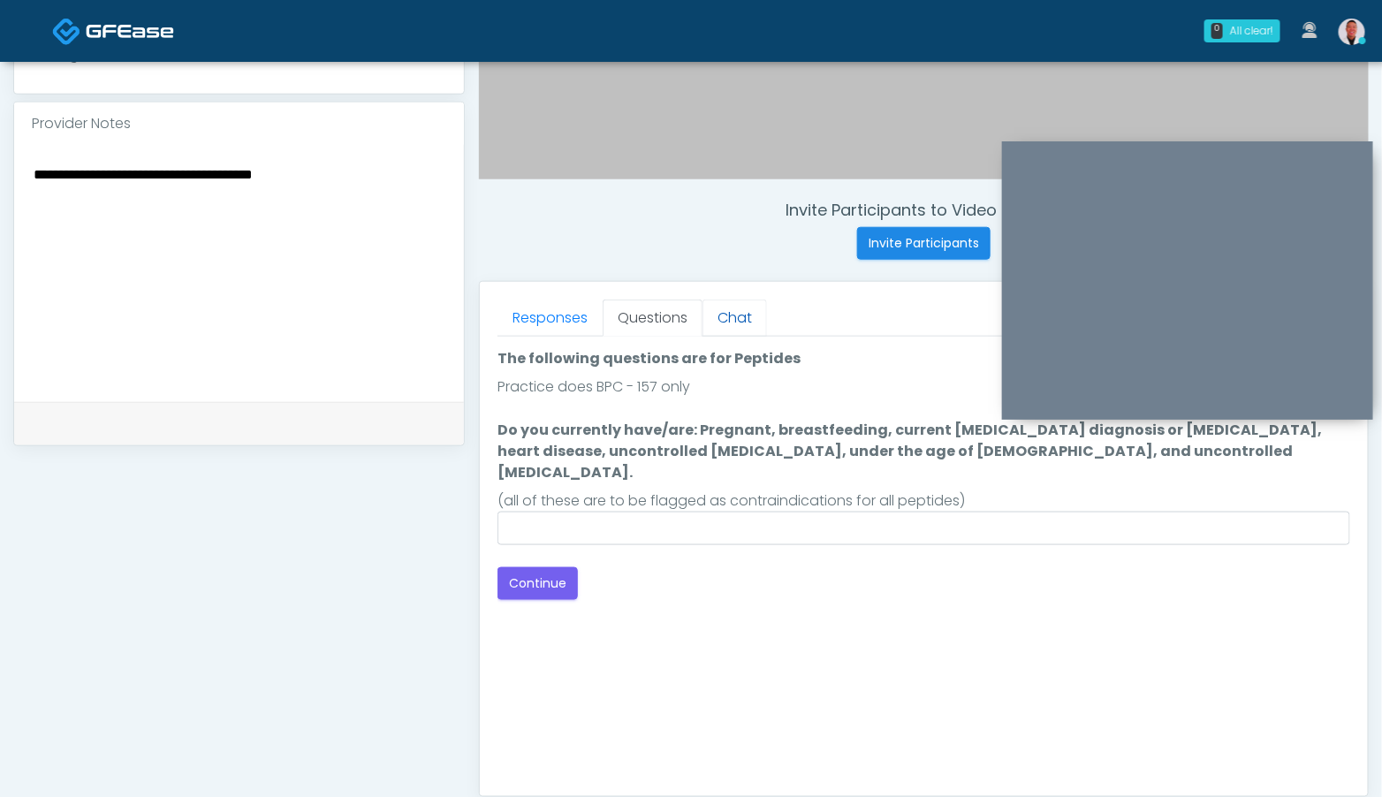
scroll to position [460, 0]
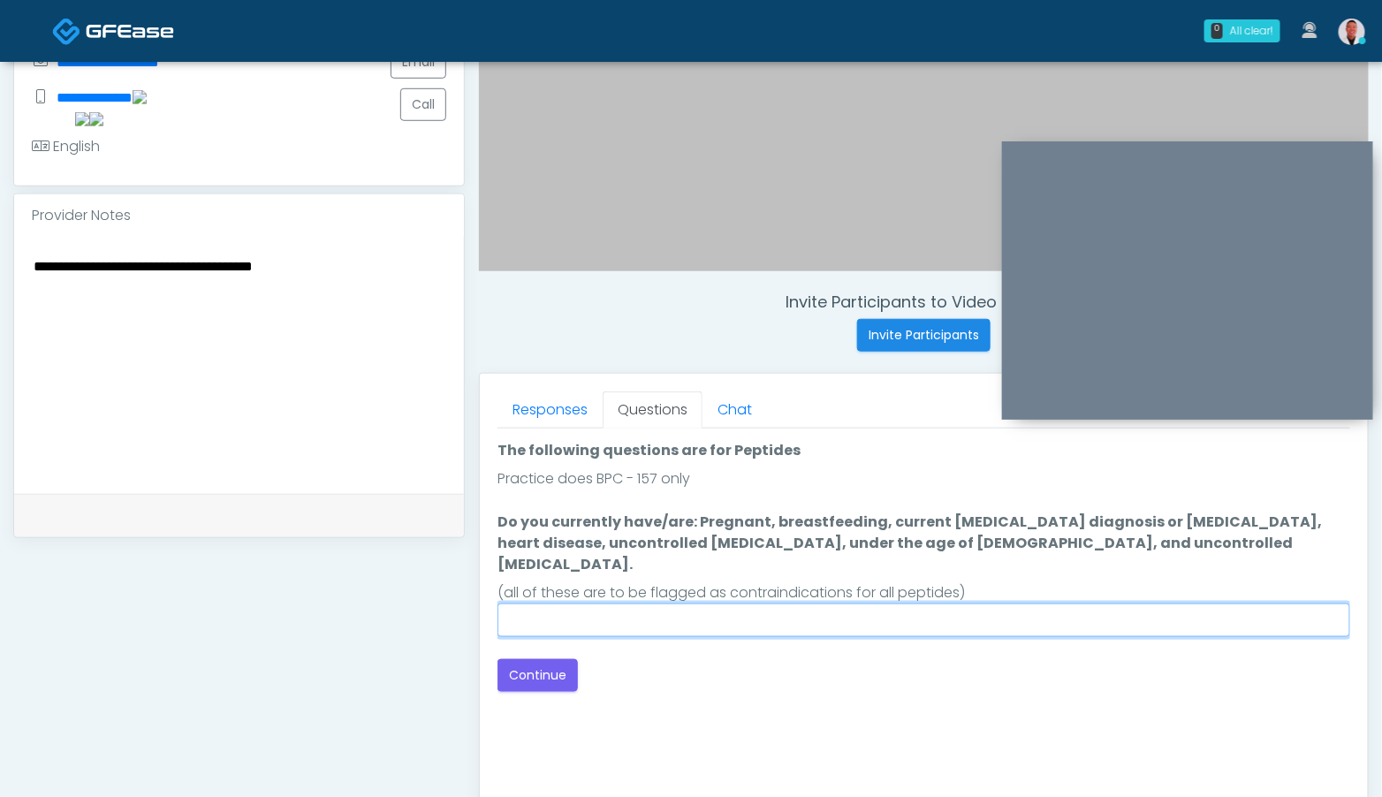
click at [641, 610] on input "Do you currently have/are: Pregnant, breastfeeding, current [MEDICAL_DATA] diag…" at bounding box center [923, 620] width 853 height 34
type input "****"
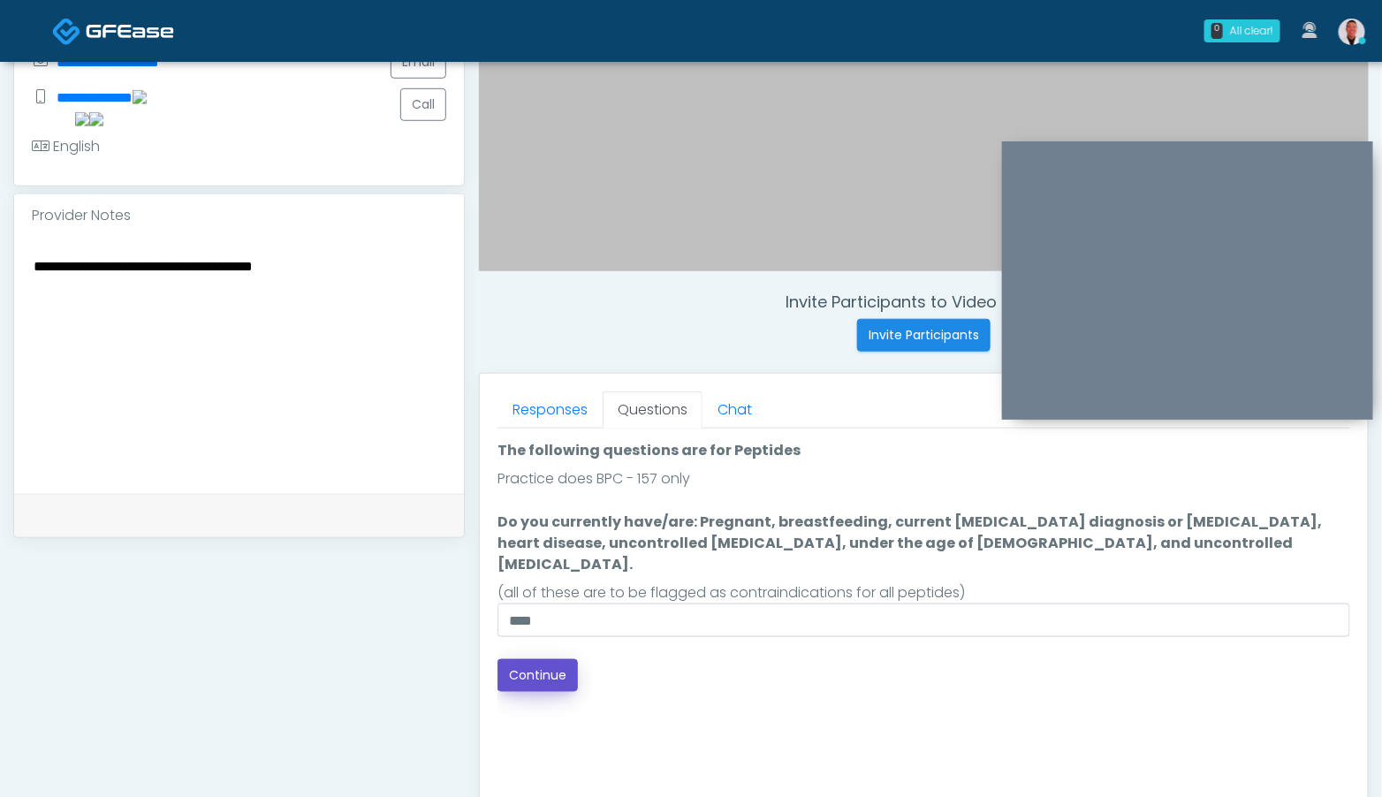
click at [498, 659] on button "Continue" at bounding box center [537, 675] width 80 height 33
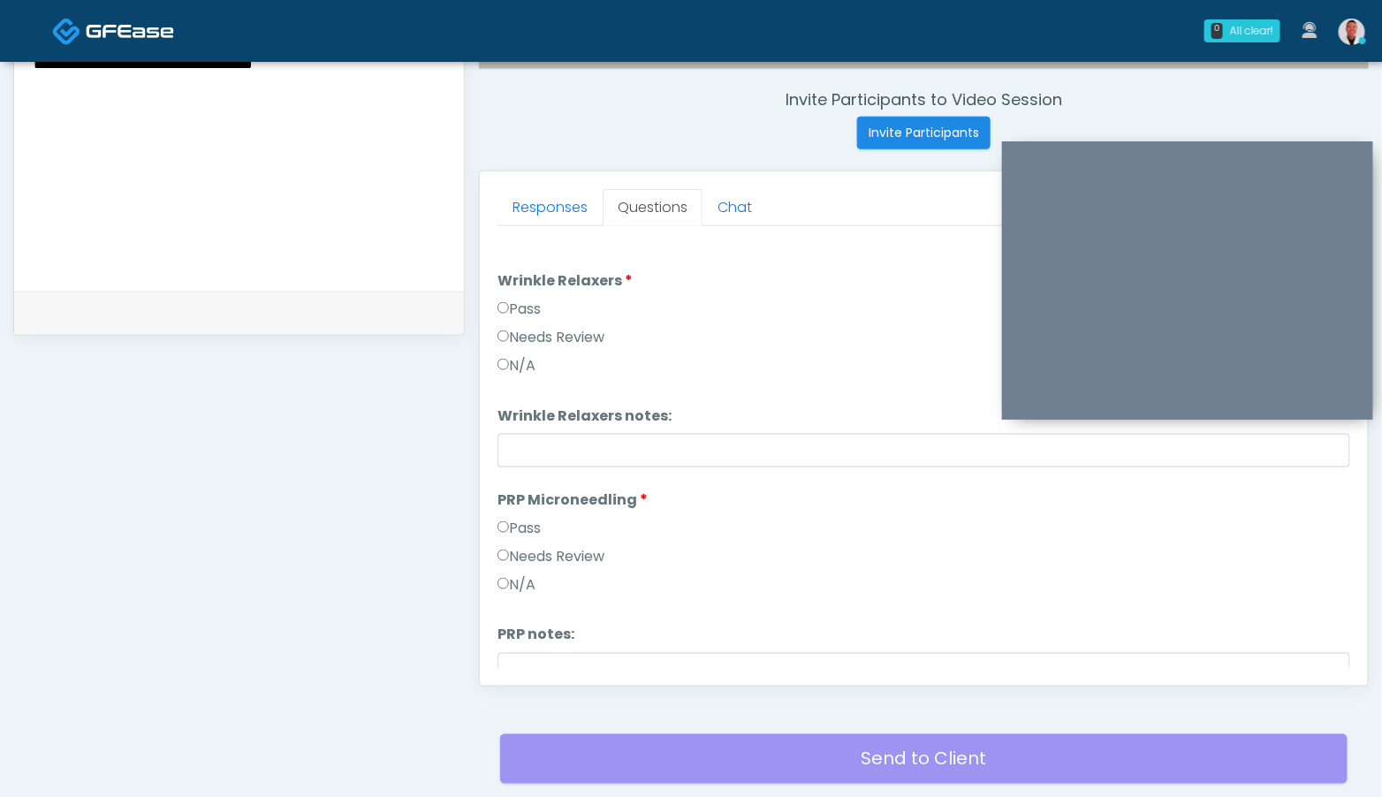
scroll to position [645, 0]
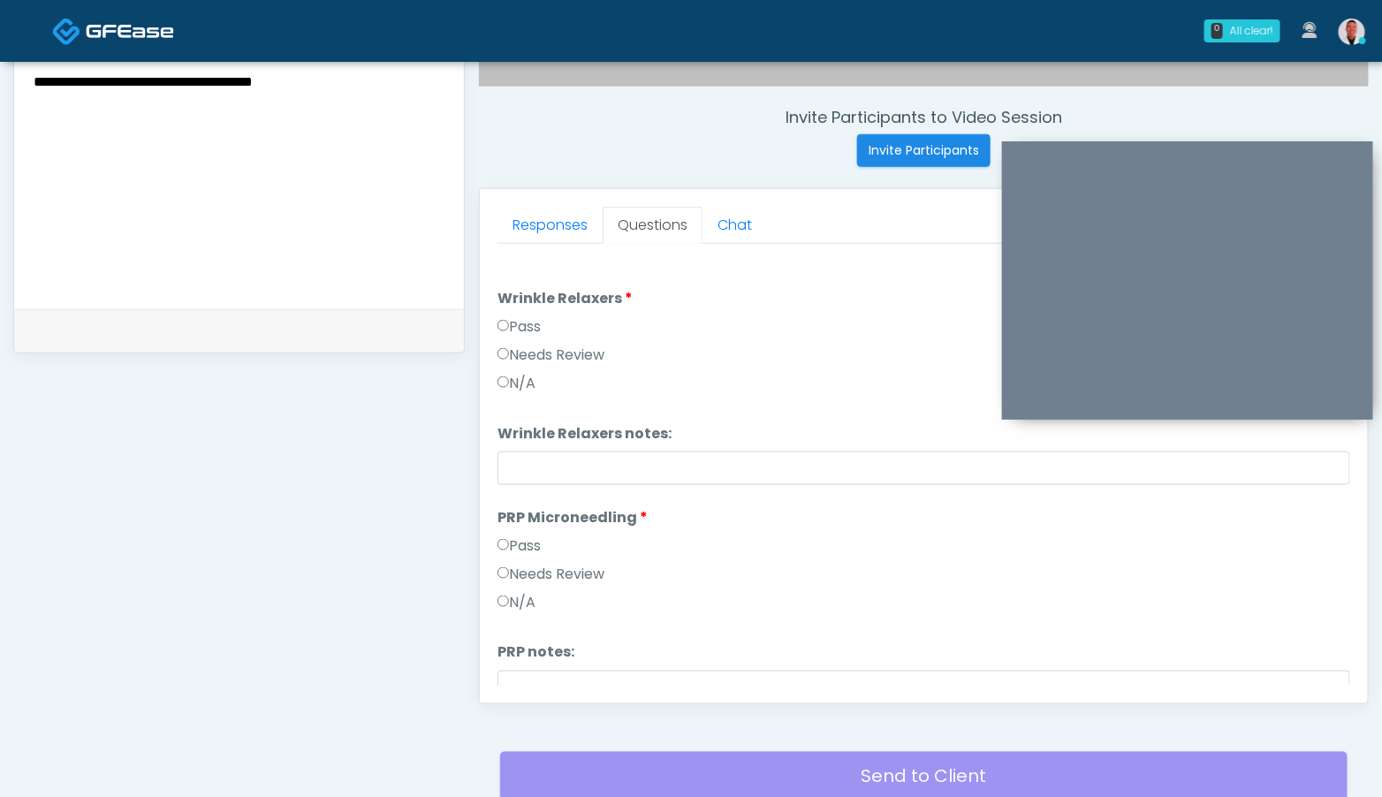
click at [388, 126] on textarea "**********" at bounding box center [239, 178] width 414 height 216
click at [331, 216] on textarea "**********" at bounding box center [239, 178] width 414 height 216
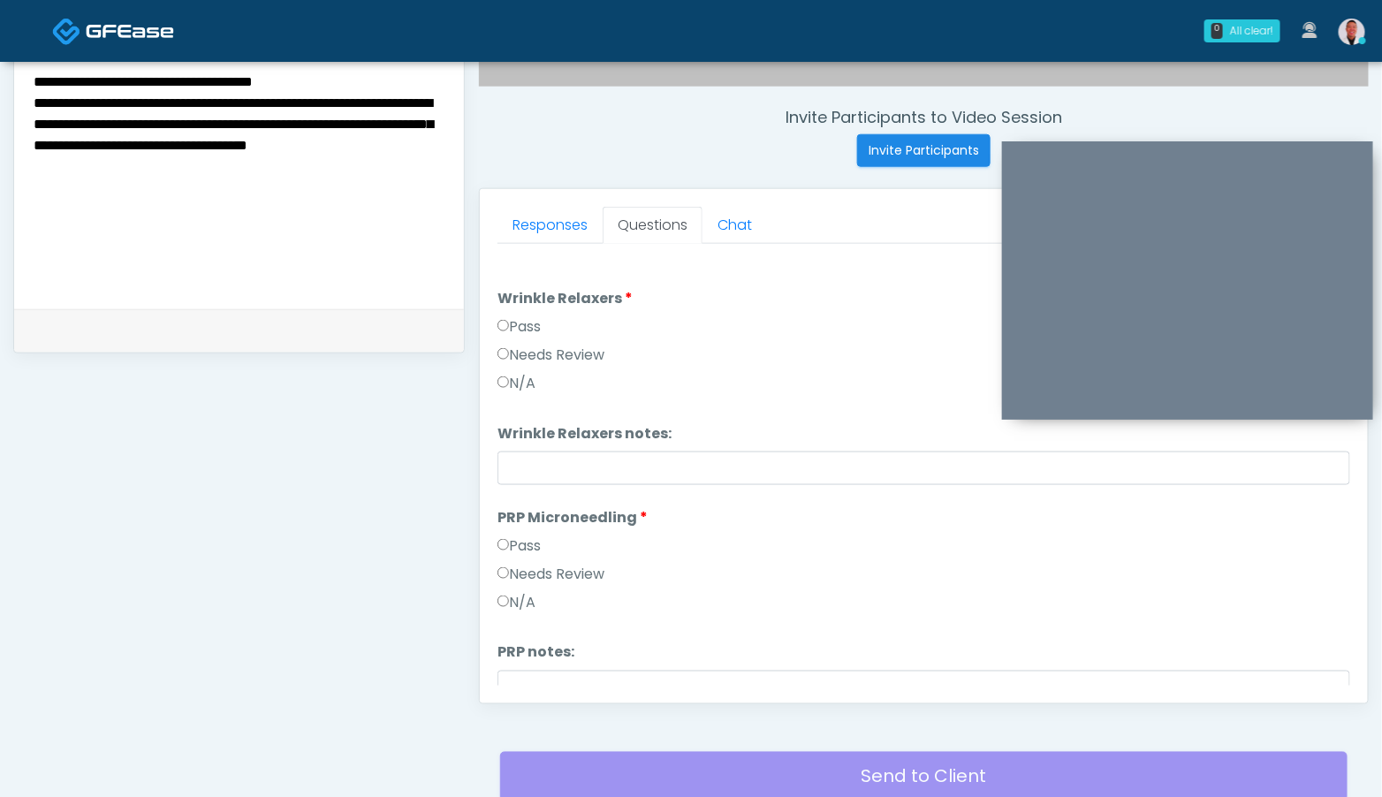
click at [422, 87] on textarea "**********" at bounding box center [239, 178] width 414 height 216
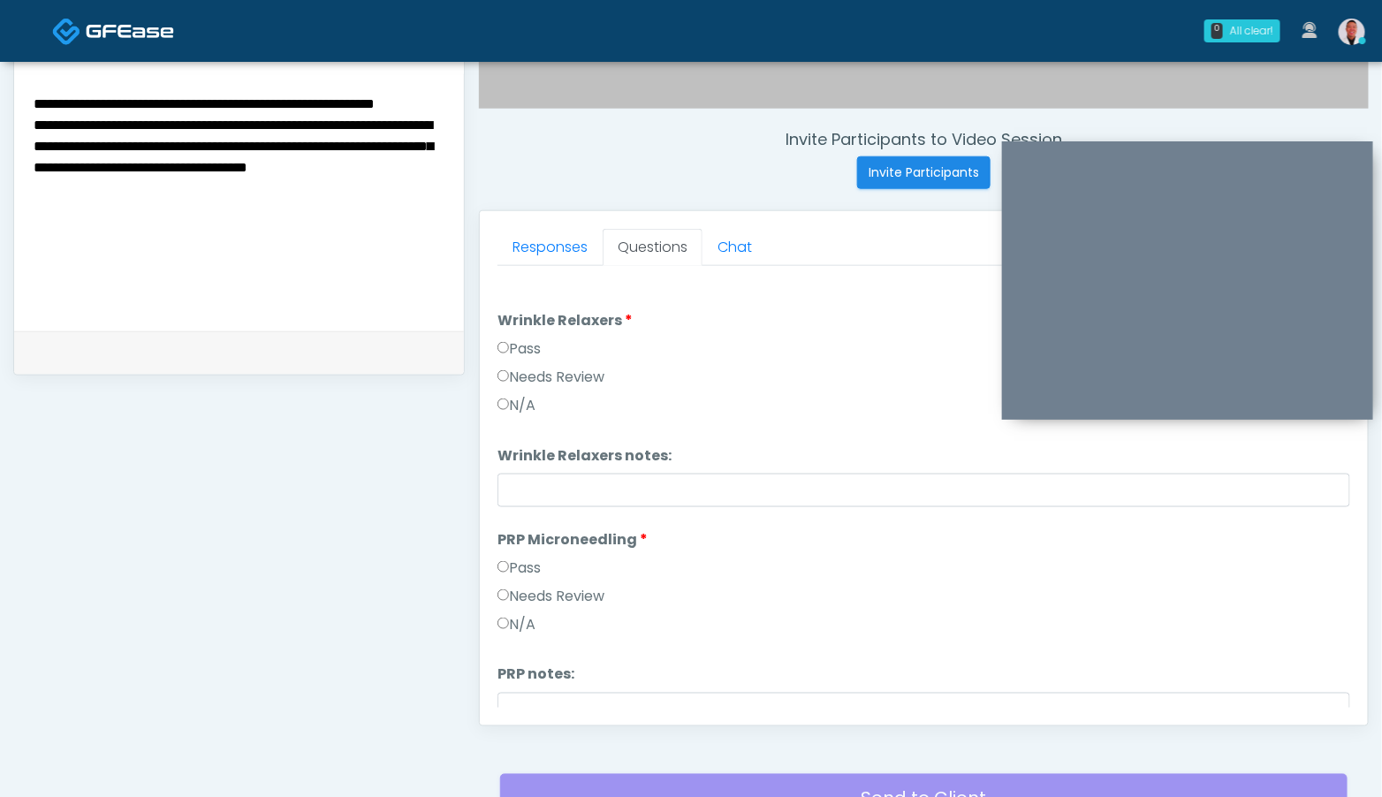
scroll to position [612, 0]
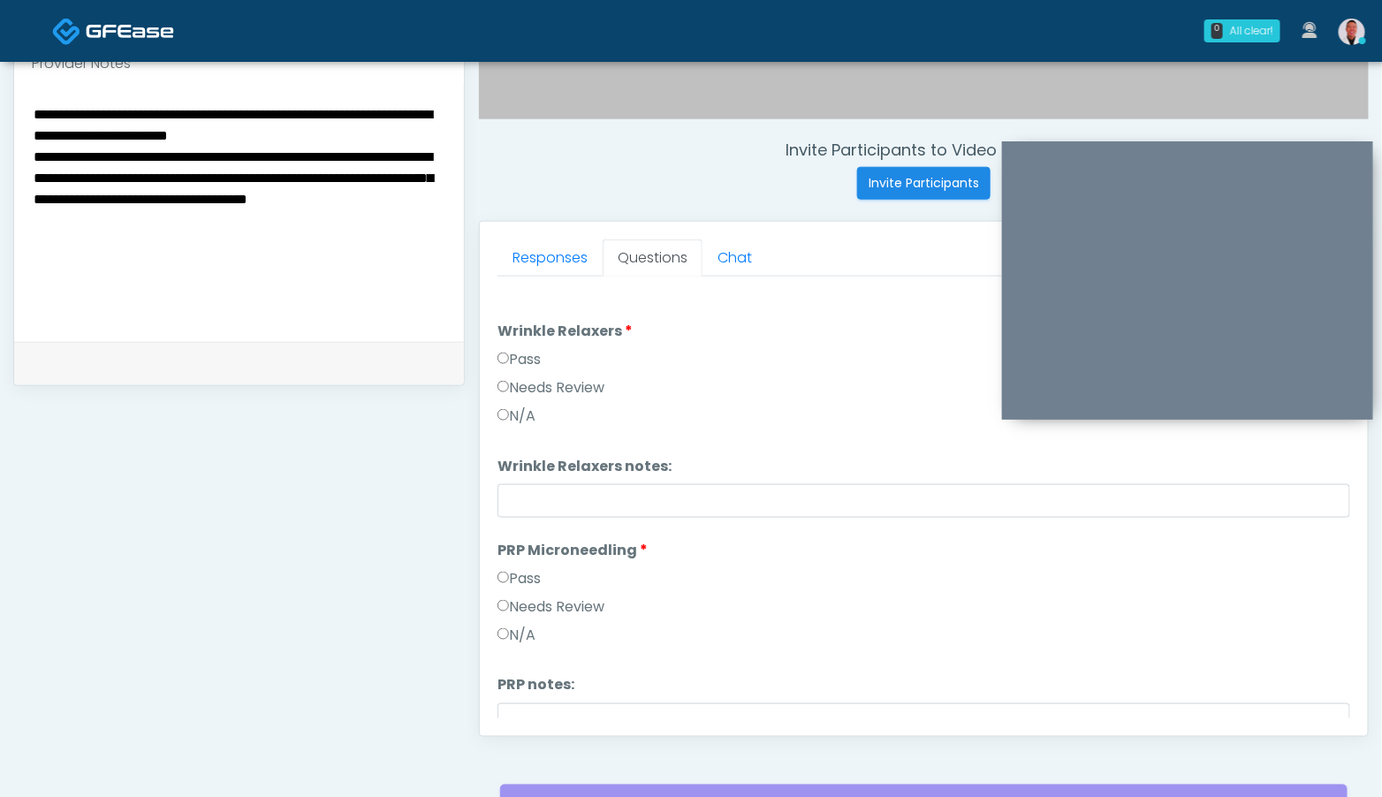
click at [510, 354] on label "Pass" at bounding box center [518, 359] width 43 height 21
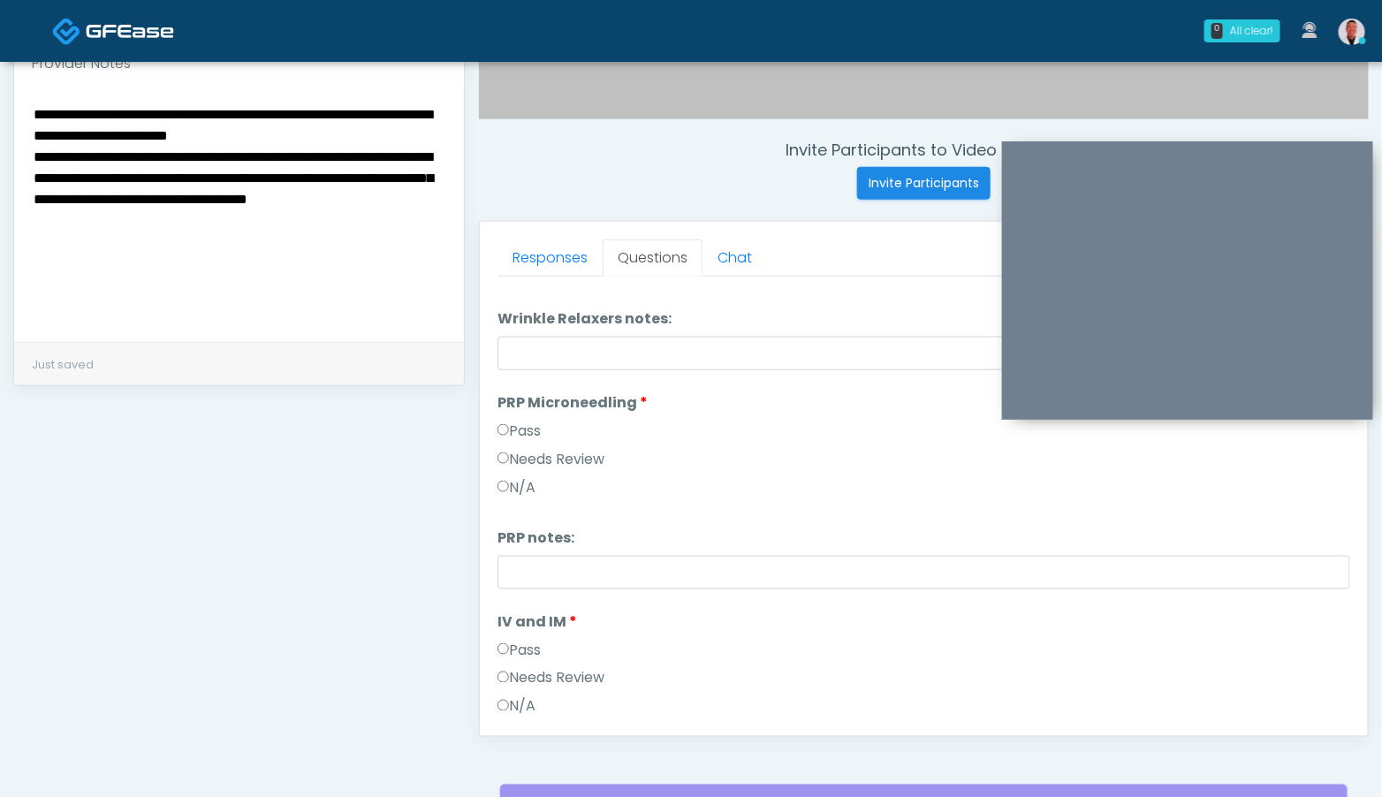
click at [509, 642] on label "Pass" at bounding box center [518, 650] width 43 height 21
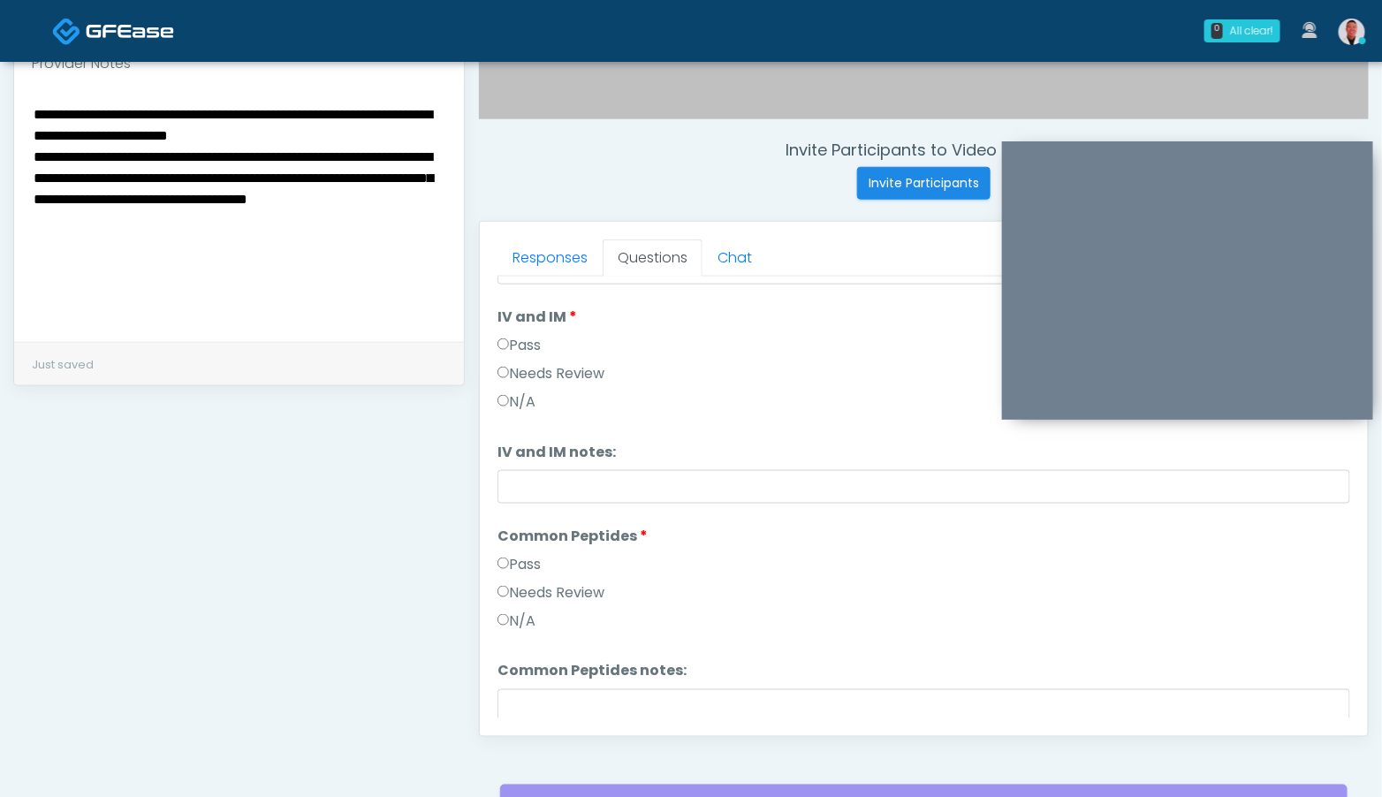
click at [509, 565] on label "Pass" at bounding box center [518, 564] width 43 height 21
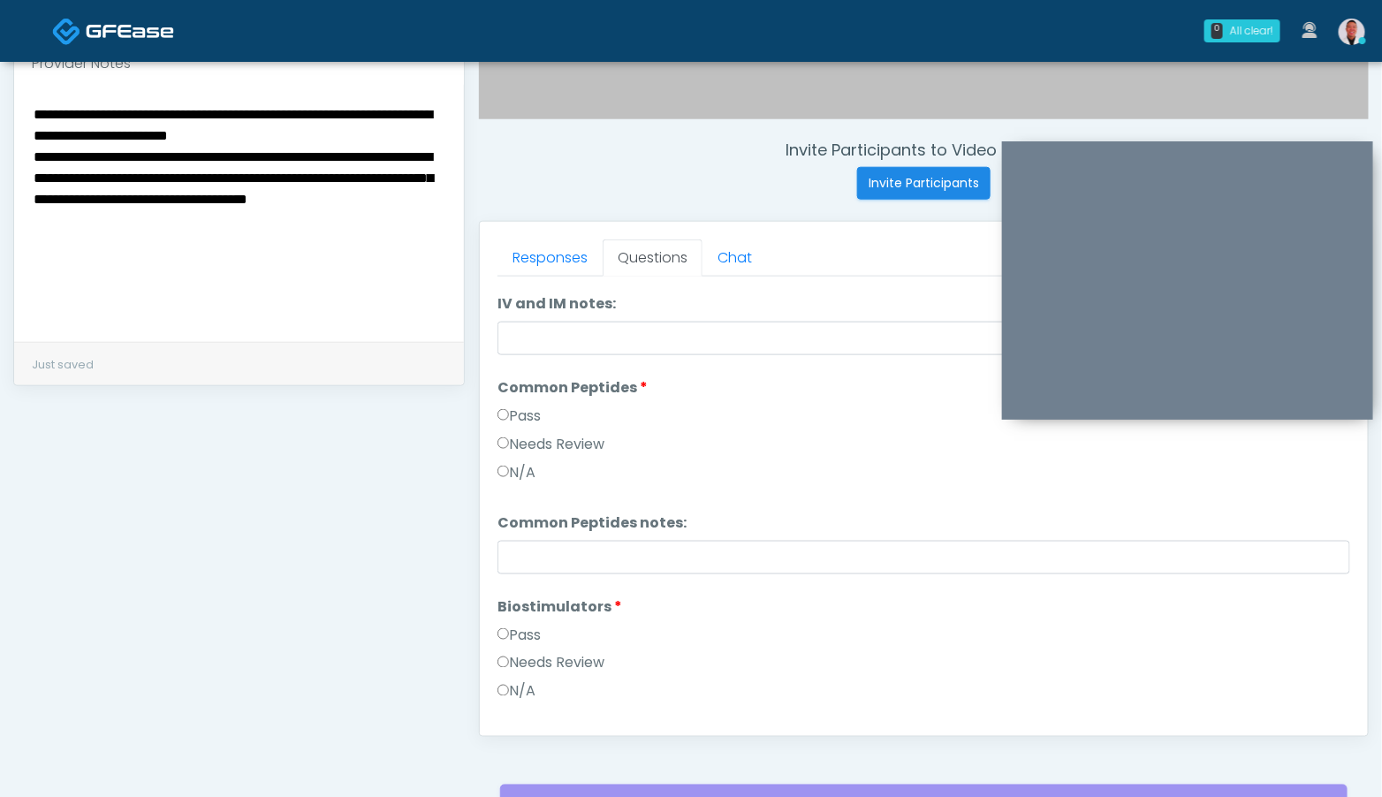
click at [517, 630] on label "Pass" at bounding box center [518, 635] width 43 height 21
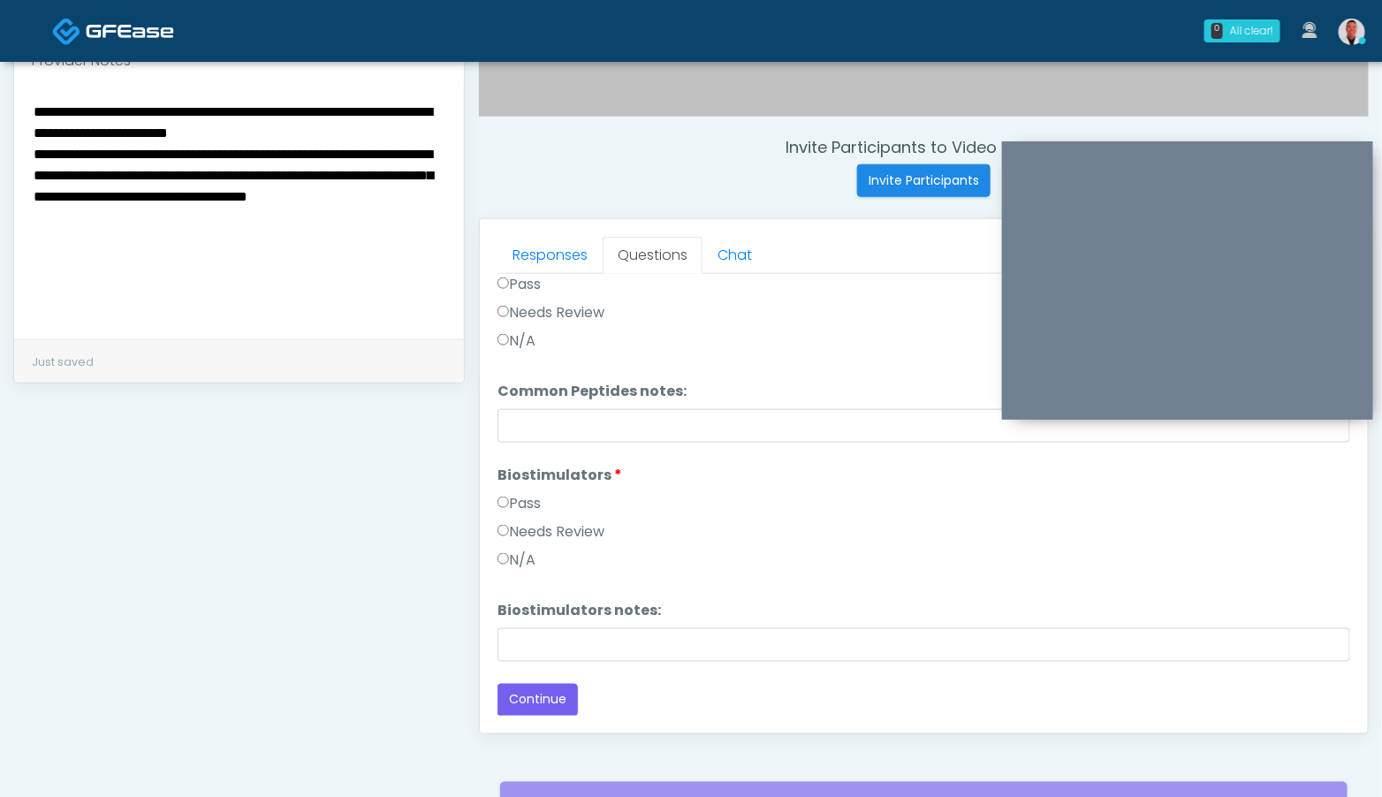
scroll to position [616, 0]
click at [275, 231] on textarea "**********" at bounding box center [239, 207] width 414 height 216
click at [195, 107] on textarea "**********" at bounding box center [239, 207] width 414 height 216
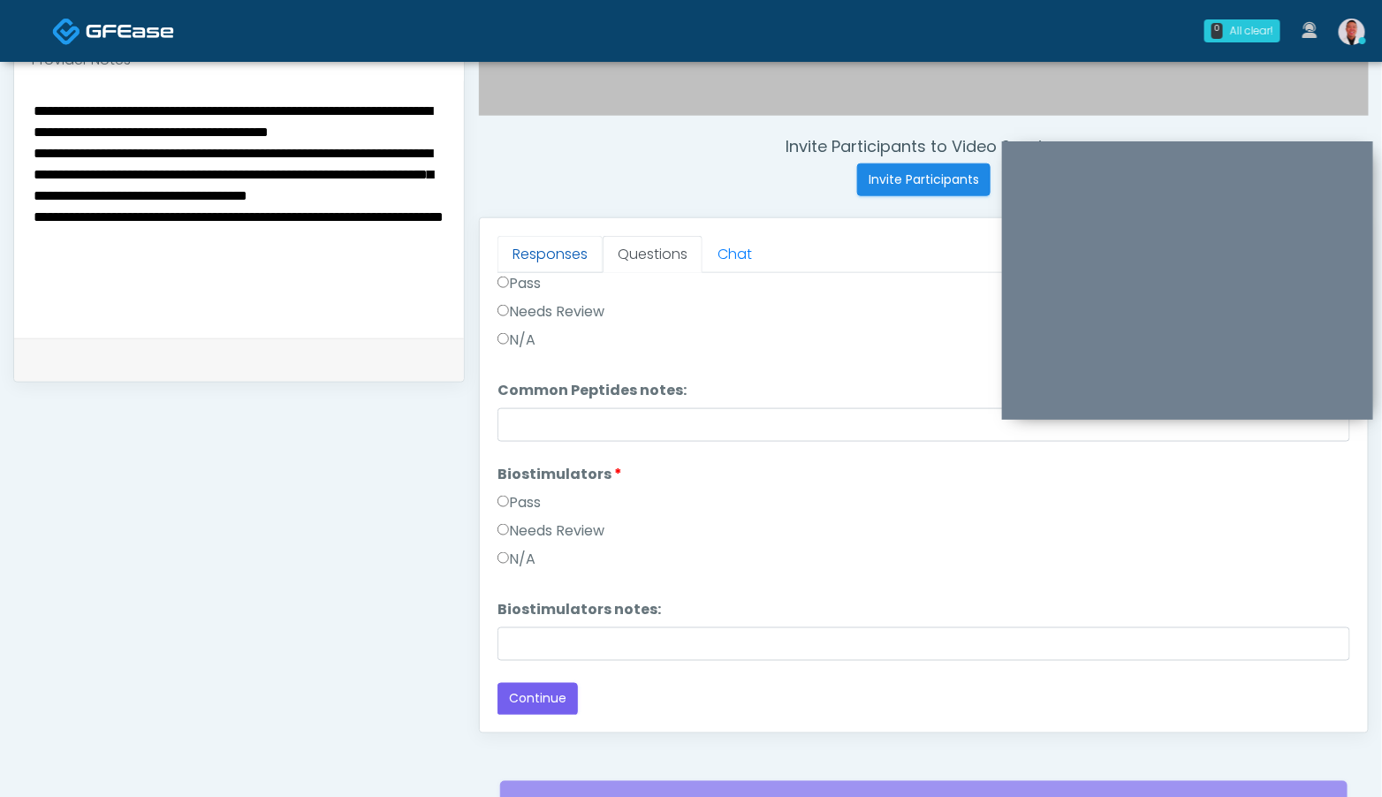
type textarea "**********"
click at [558, 260] on link "Responses" at bounding box center [549, 254] width 105 height 37
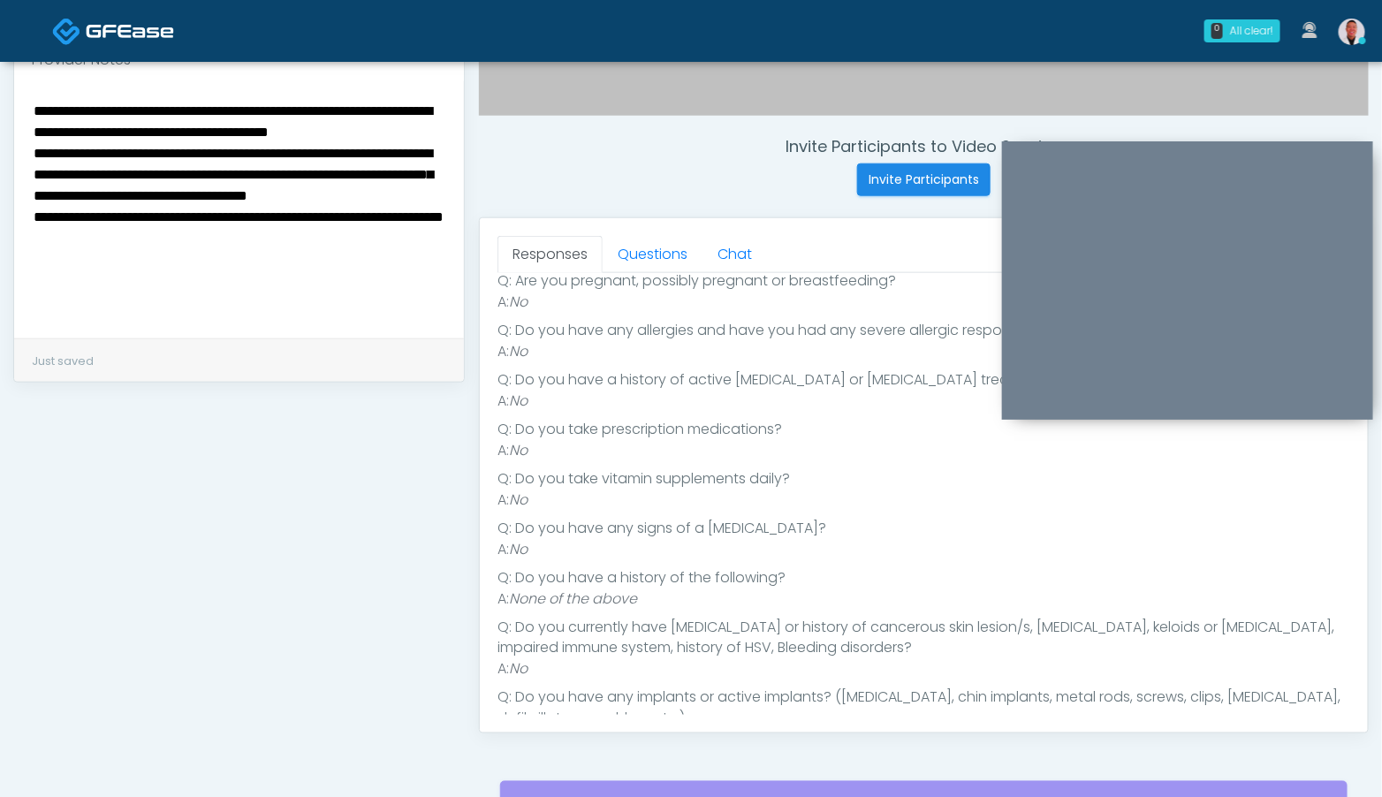
scroll to position [262, 0]
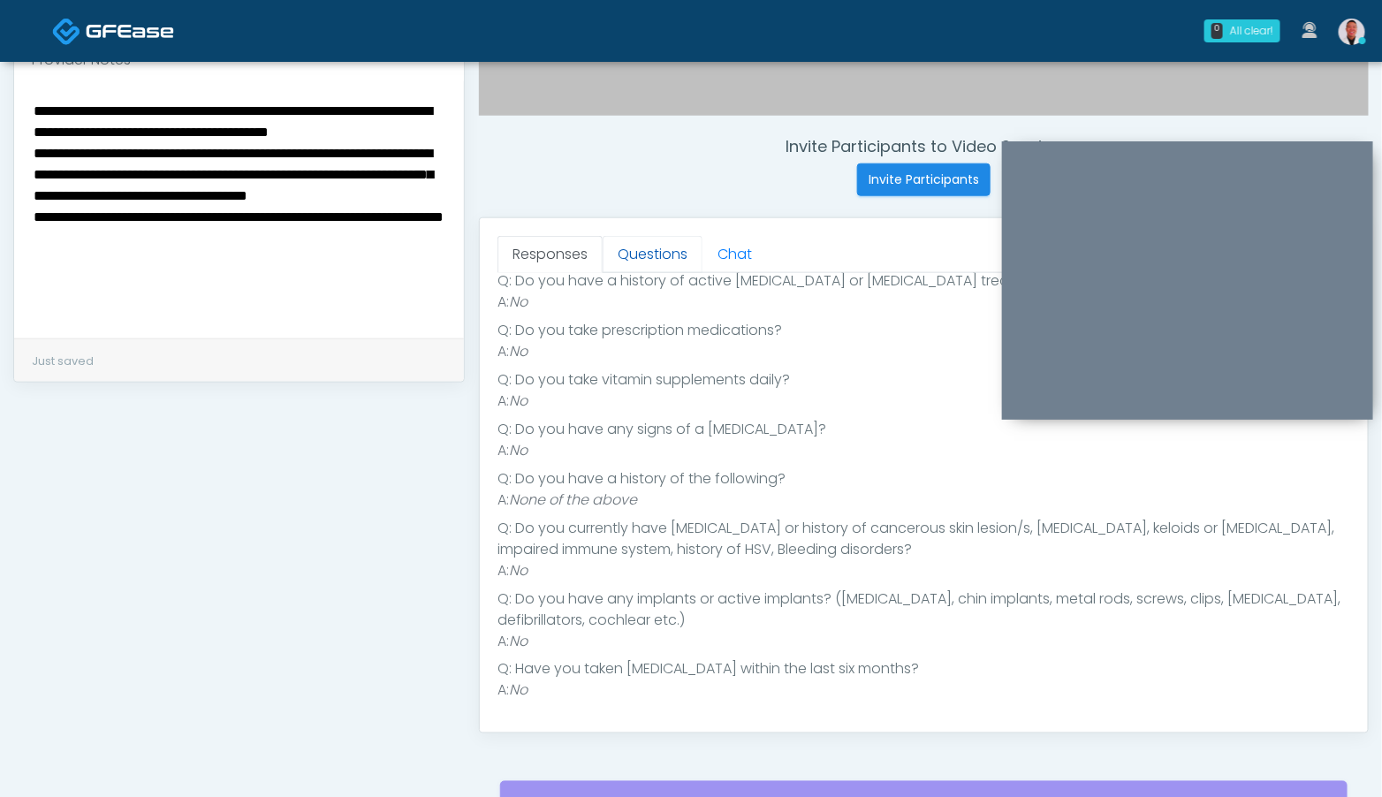
click at [655, 252] on link "Questions" at bounding box center [653, 254] width 100 height 37
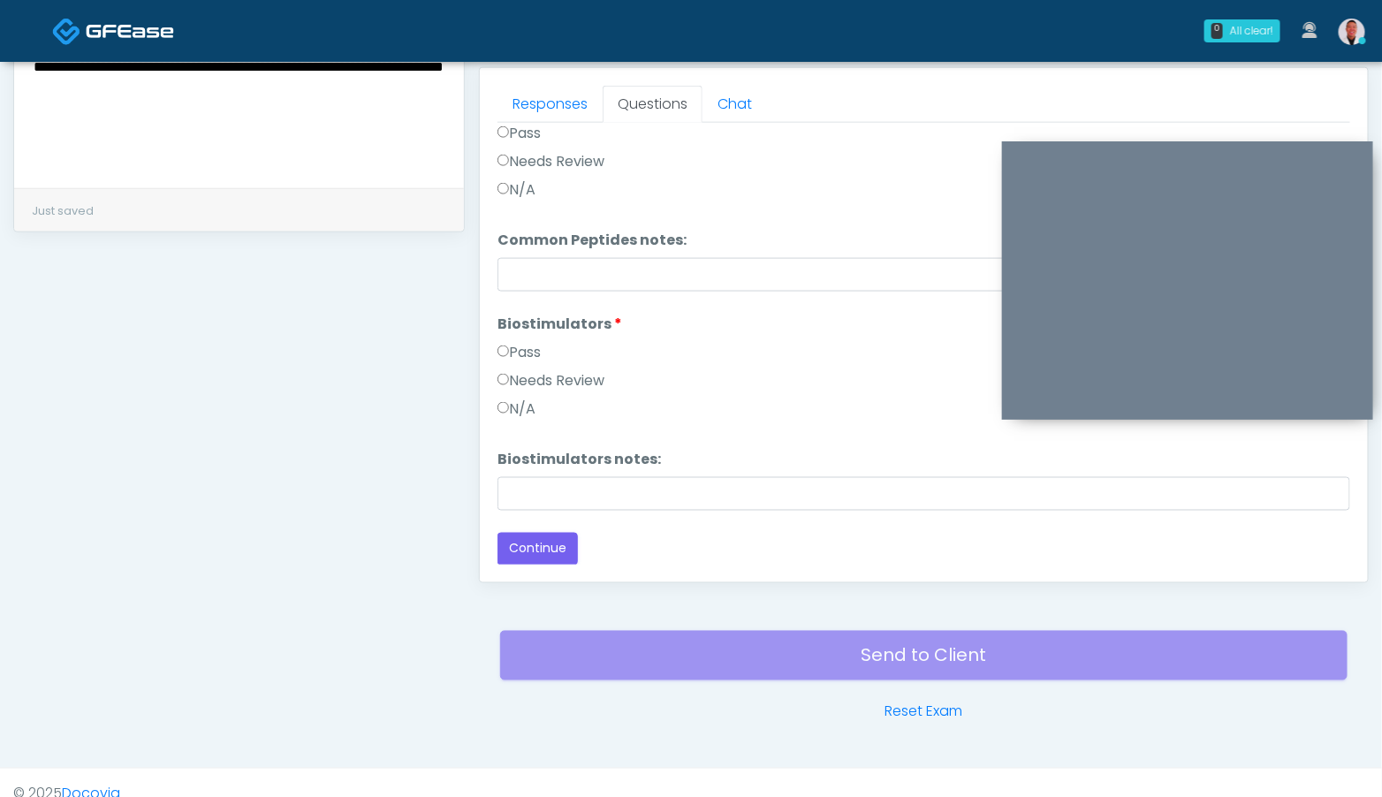
scroll to position [767, 0]
click at [550, 546] on button "Continue" at bounding box center [537, 548] width 80 height 33
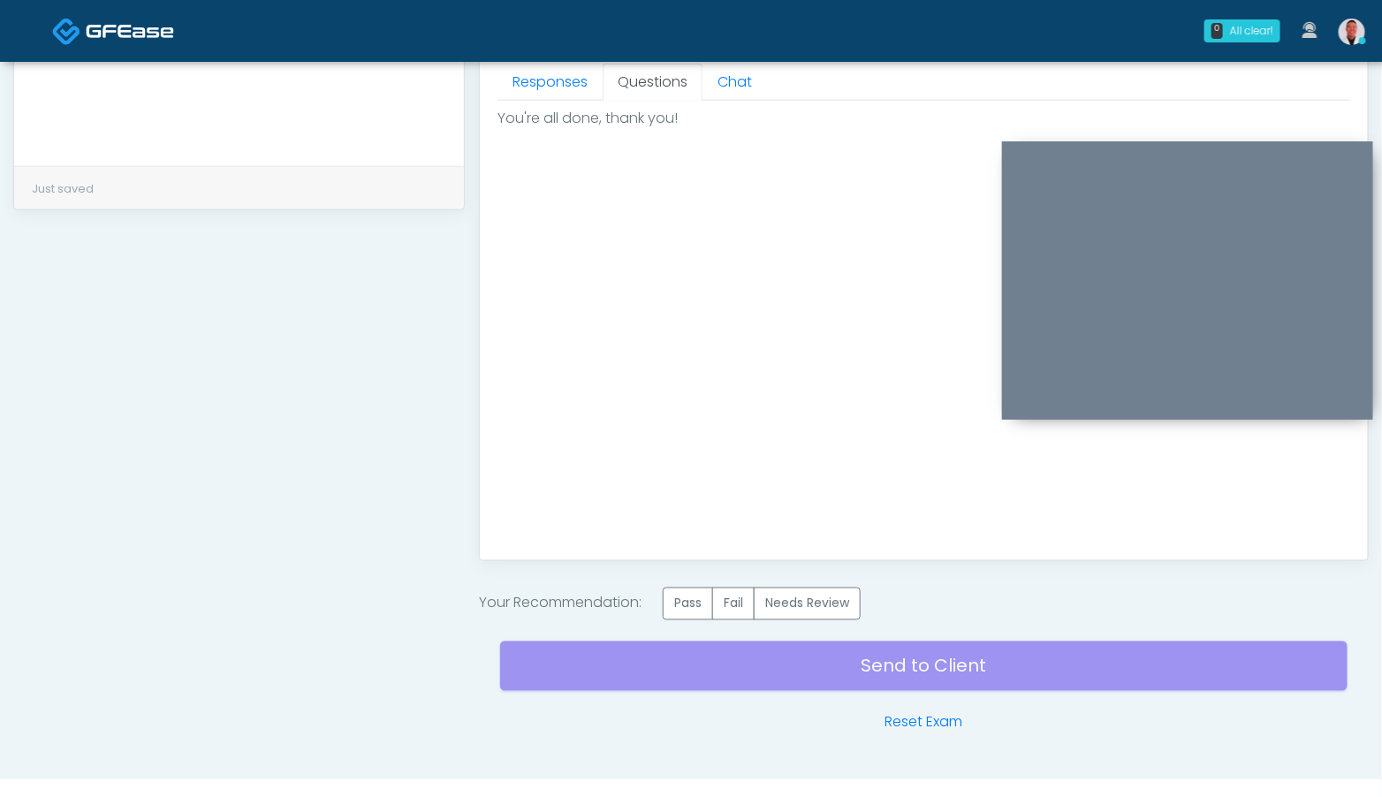
scroll to position [0, 0]
click at [680, 605] on label "Pass" at bounding box center [688, 603] width 50 height 33
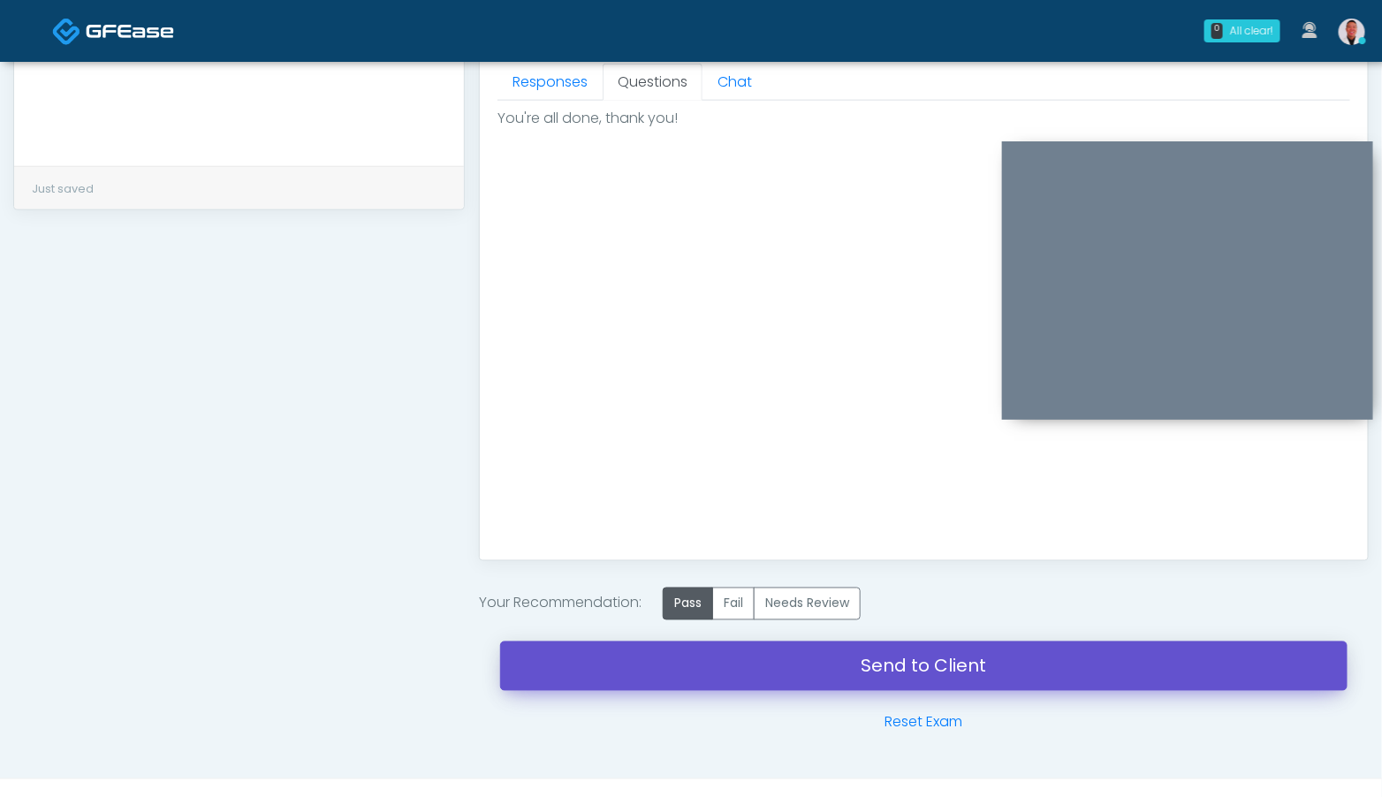
click at [906, 669] on link "Send to Client" at bounding box center [923, 665] width 847 height 49
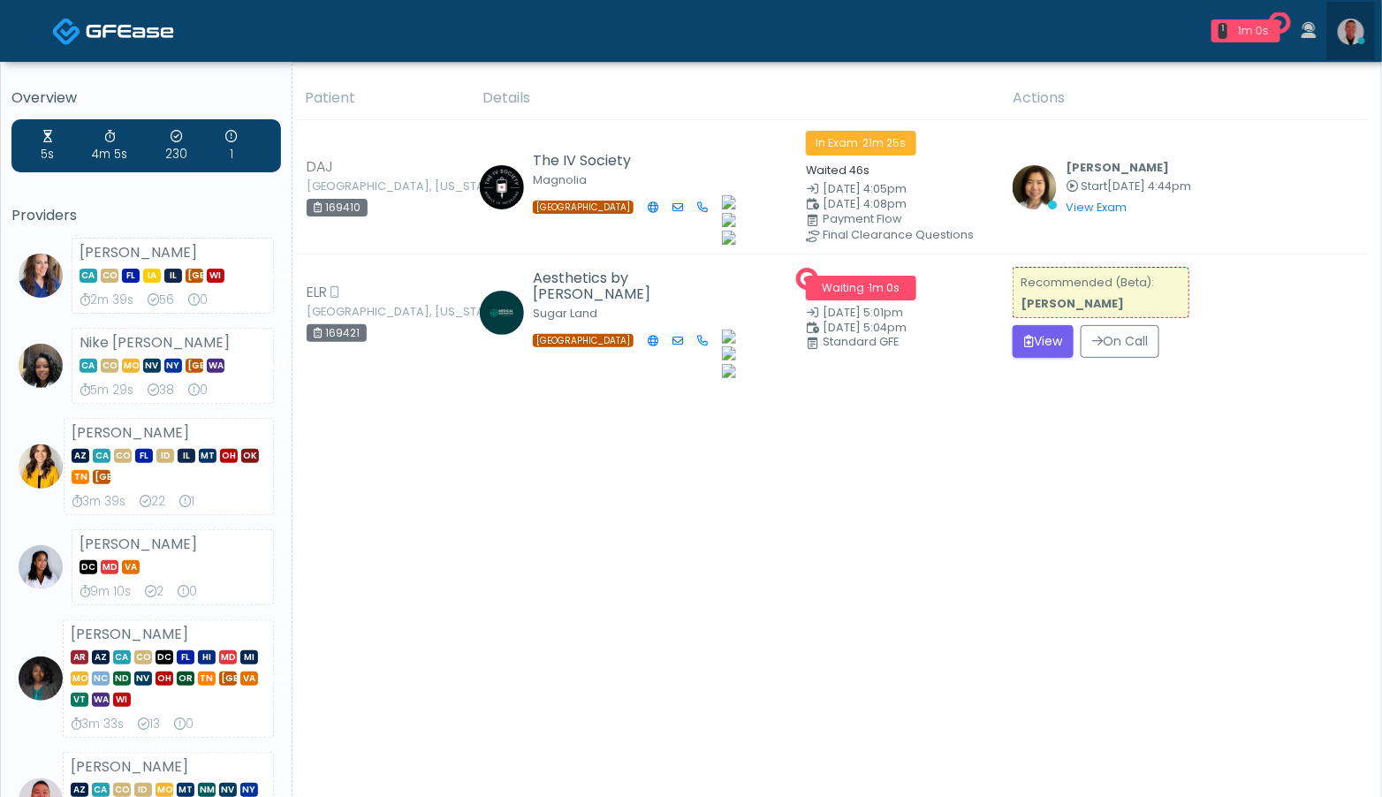
click at [1353, 34] on img at bounding box center [1351, 32] width 27 height 27
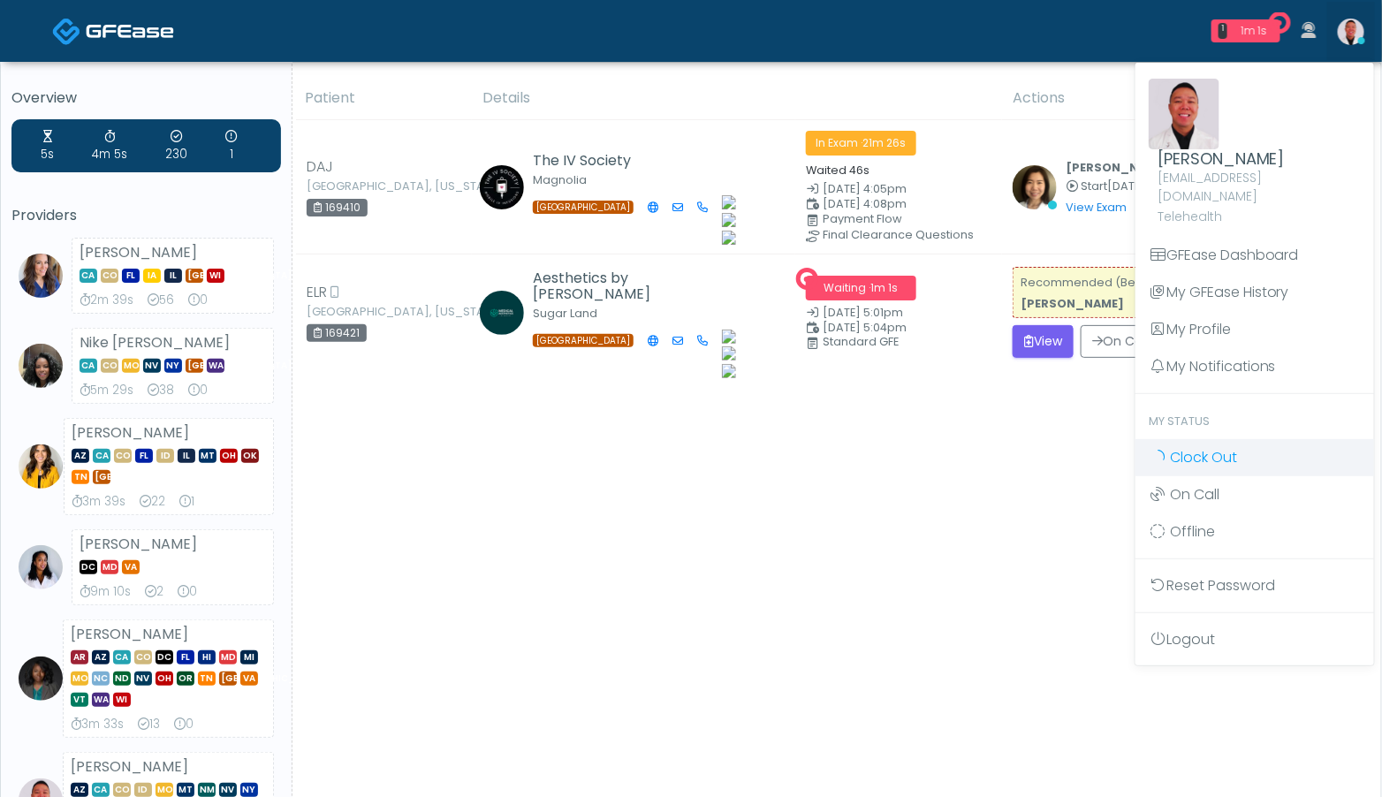
click at [1212, 450] on link "Clock Out" at bounding box center [1254, 457] width 239 height 37
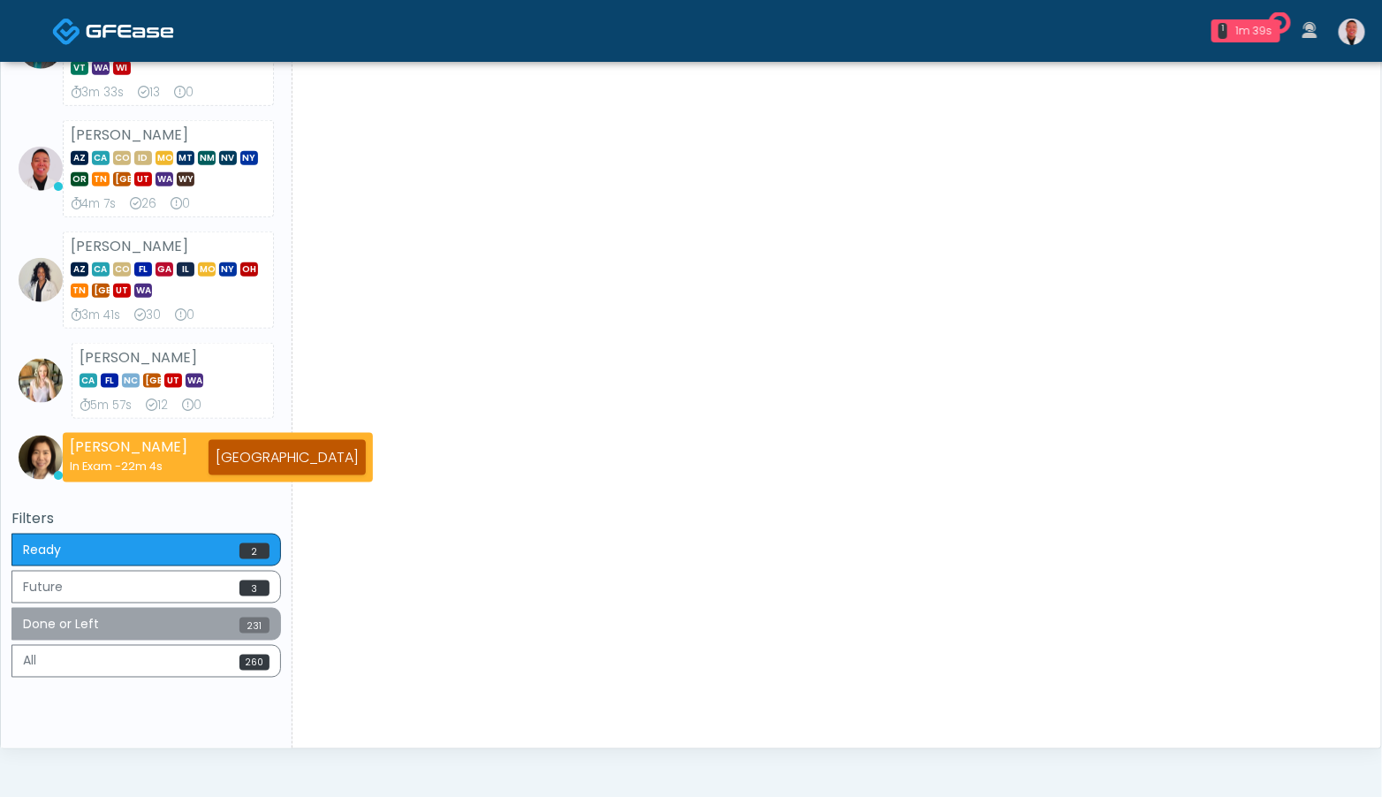
click at [223, 625] on button "Done or Left 231" at bounding box center [145, 624] width 269 height 33
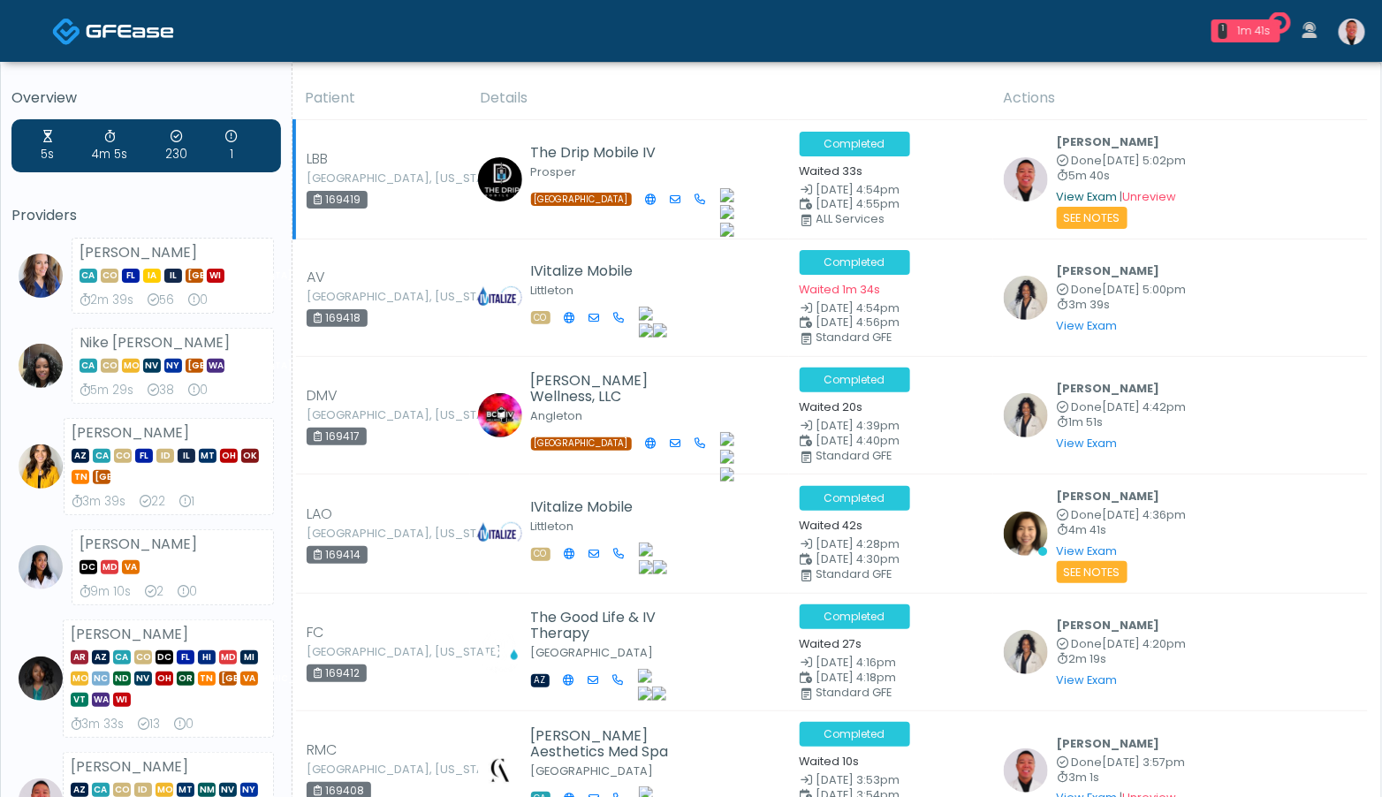
click at [1099, 197] on link "View Exam" at bounding box center [1087, 196] width 61 height 15
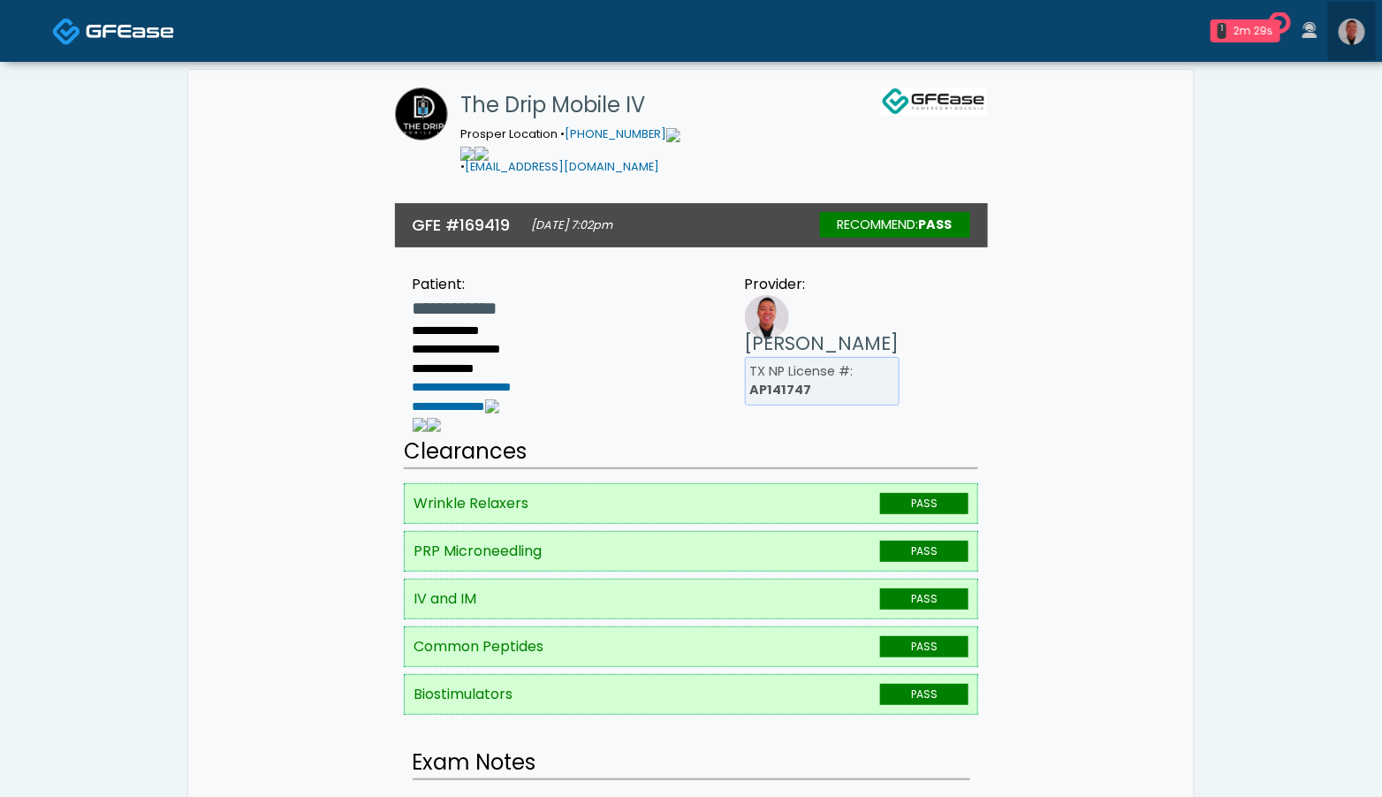
click at [1338, 30] on img at bounding box center [1351, 32] width 27 height 27
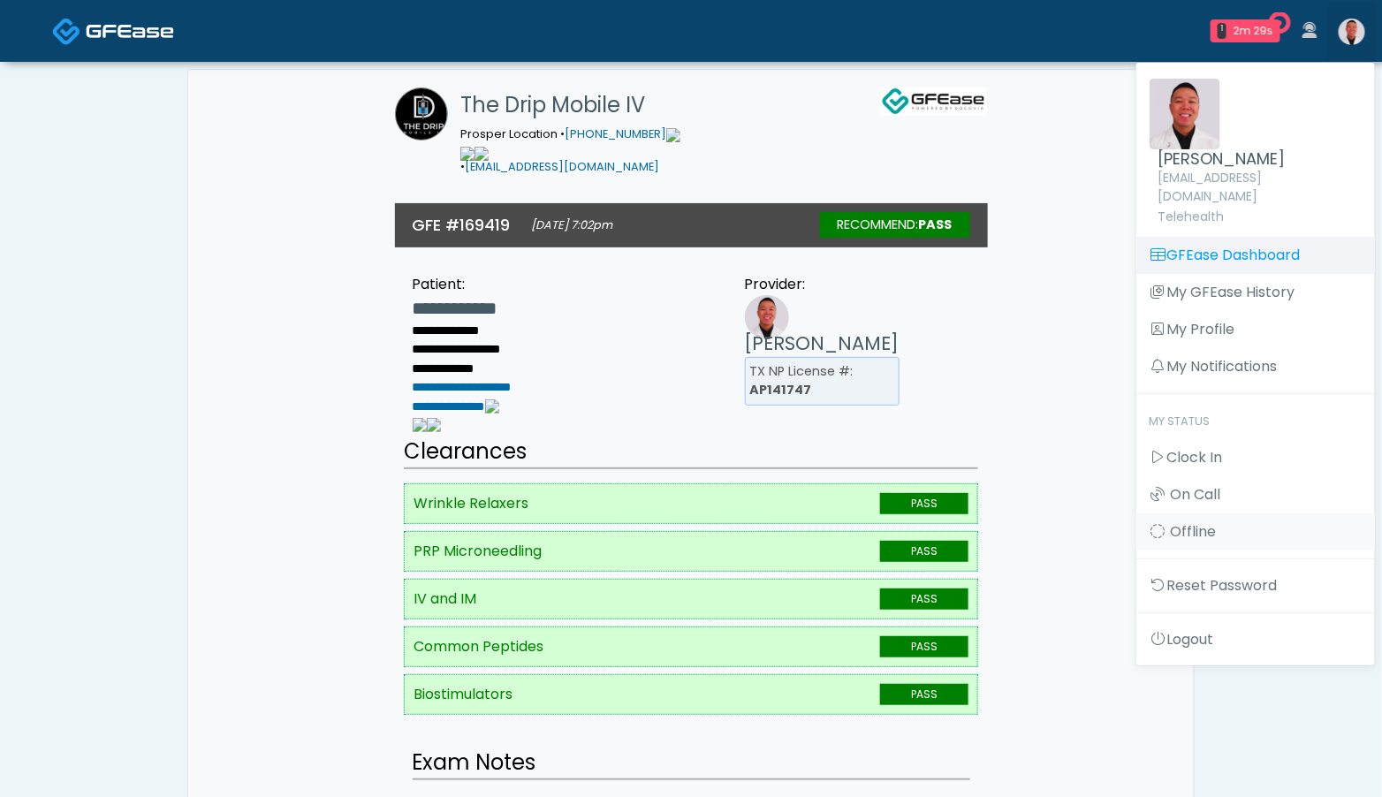
click at [1226, 237] on link "GFEase Dashboard" at bounding box center [1255, 255] width 239 height 37
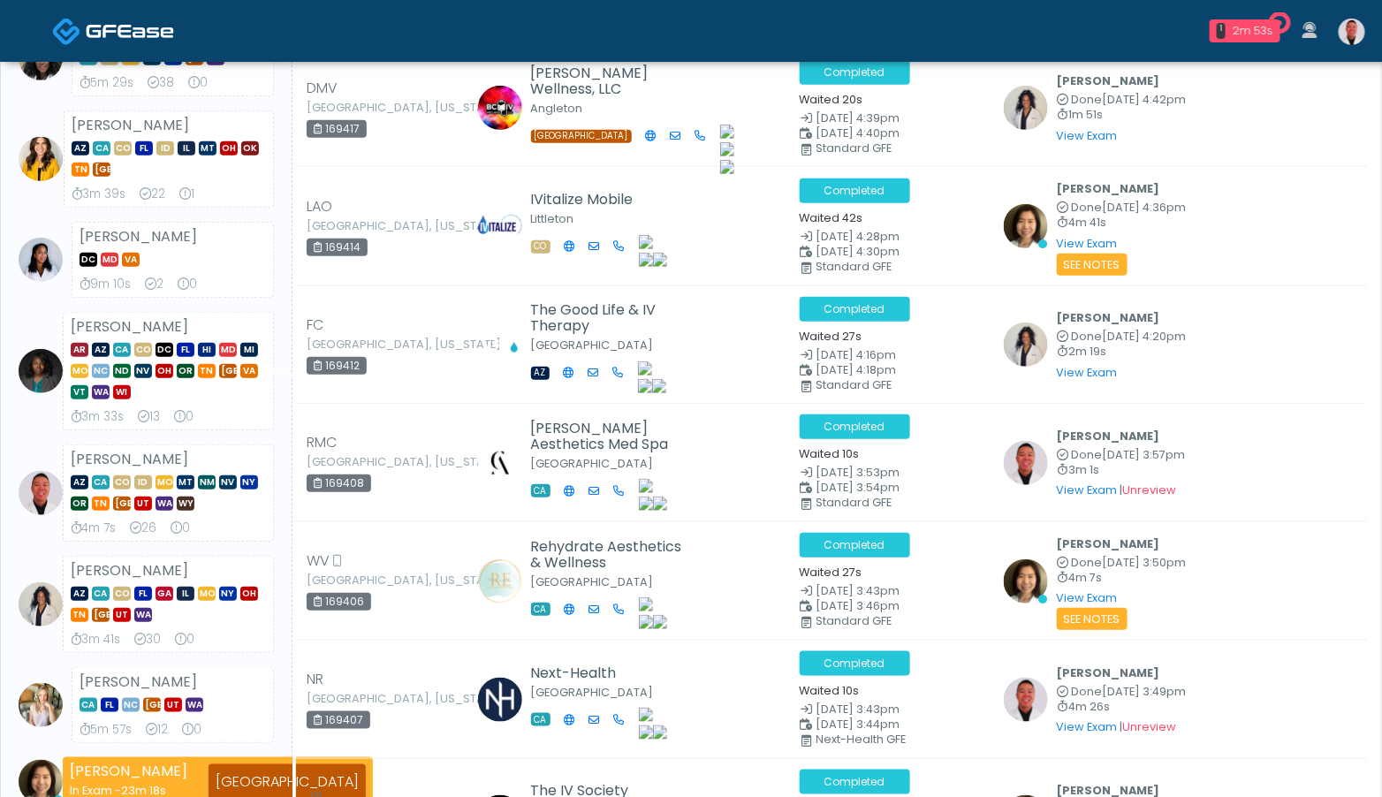
scroll to position [542, 0]
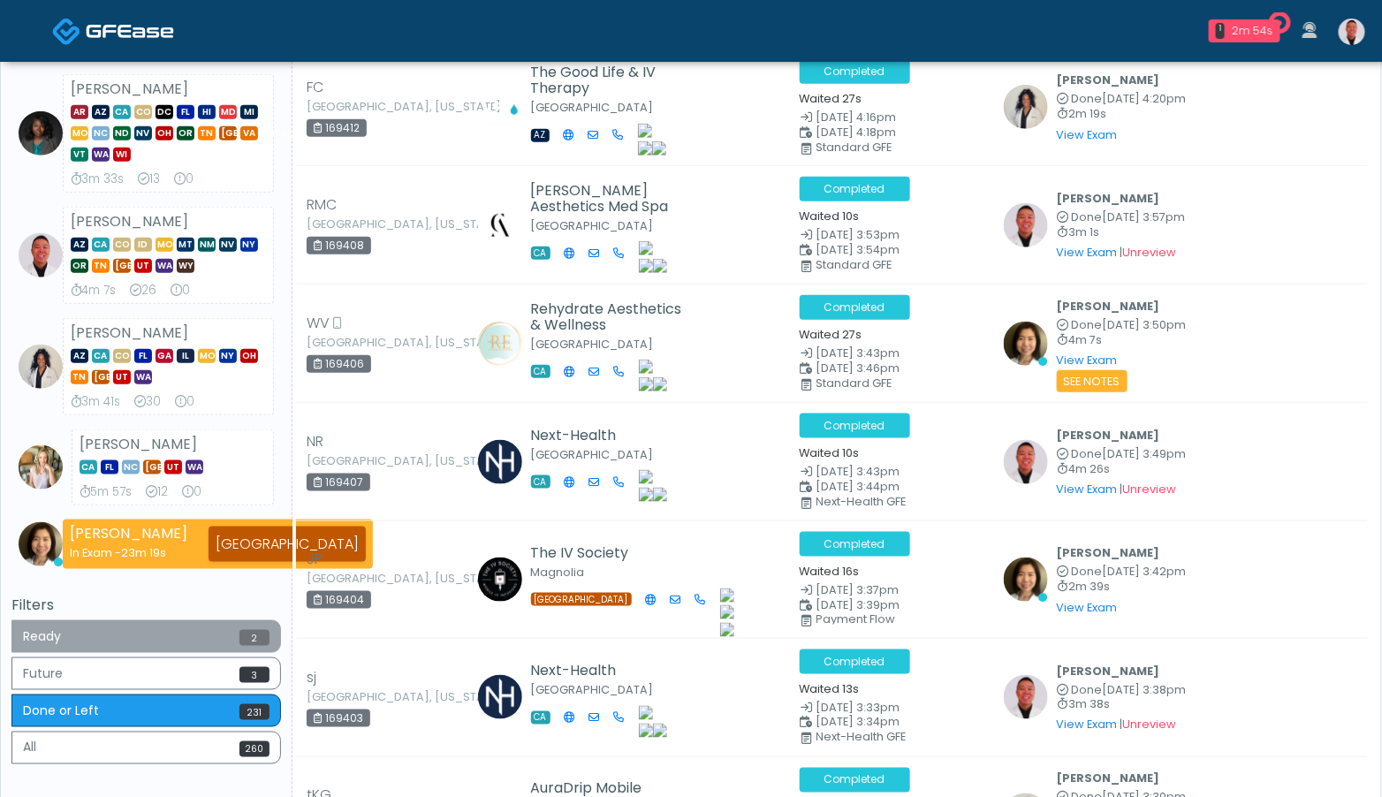
click at [148, 623] on button "Ready 2" at bounding box center [145, 636] width 269 height 33
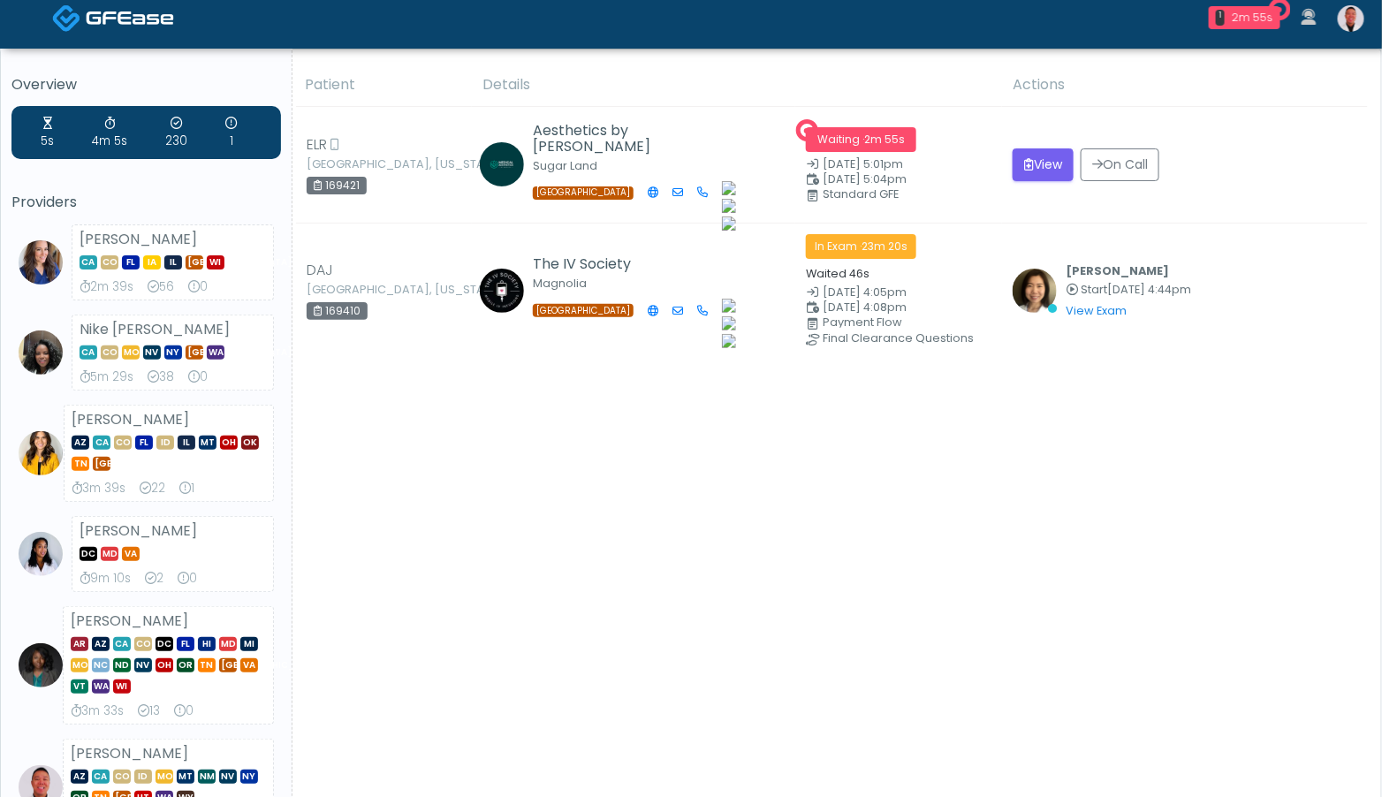
scroll to position [0, 0]
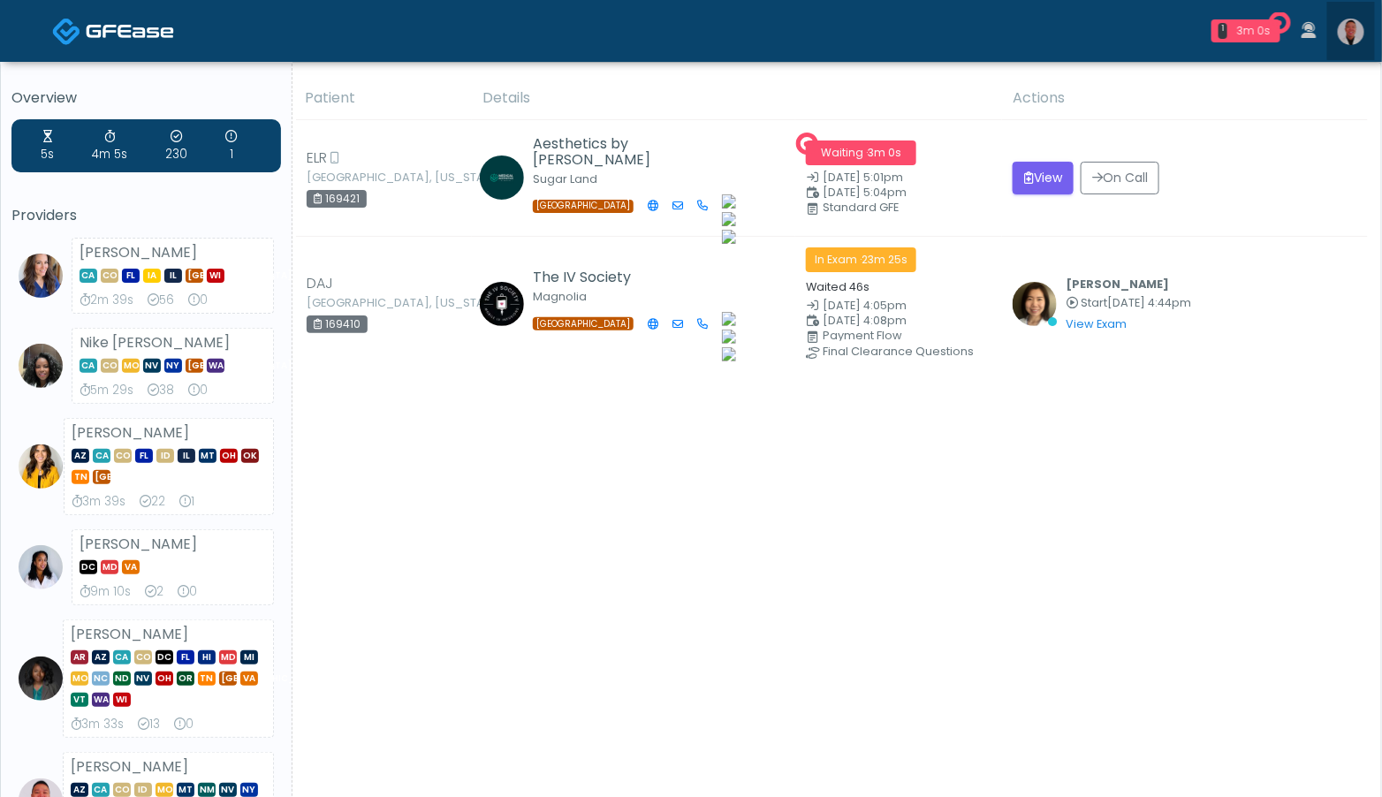
click at [1352, 31] on img at bounding box center [1351, 32] width 27 height 27
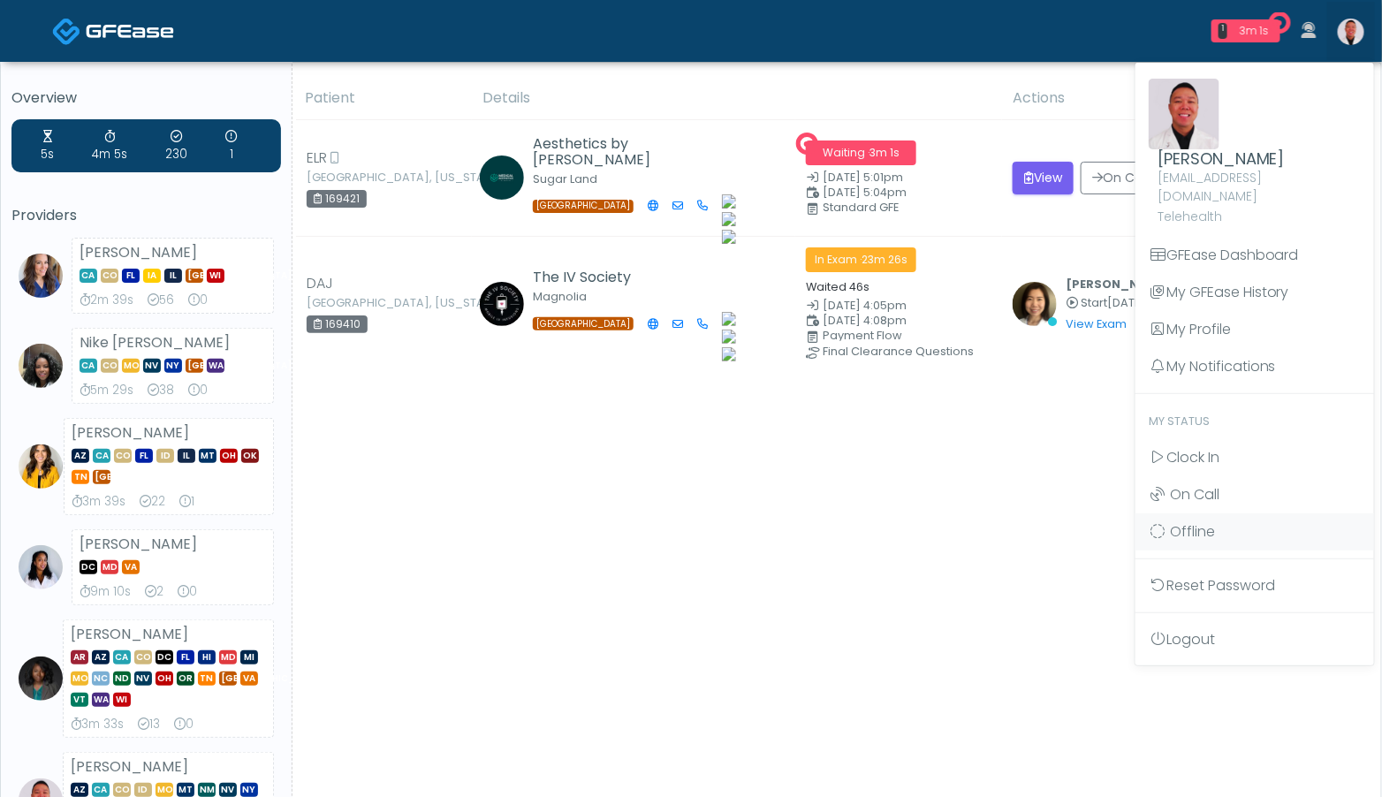
click at [910, 566] on div "Patient Details Actions" at bounding box center [829, 728] width 1075 height 1303
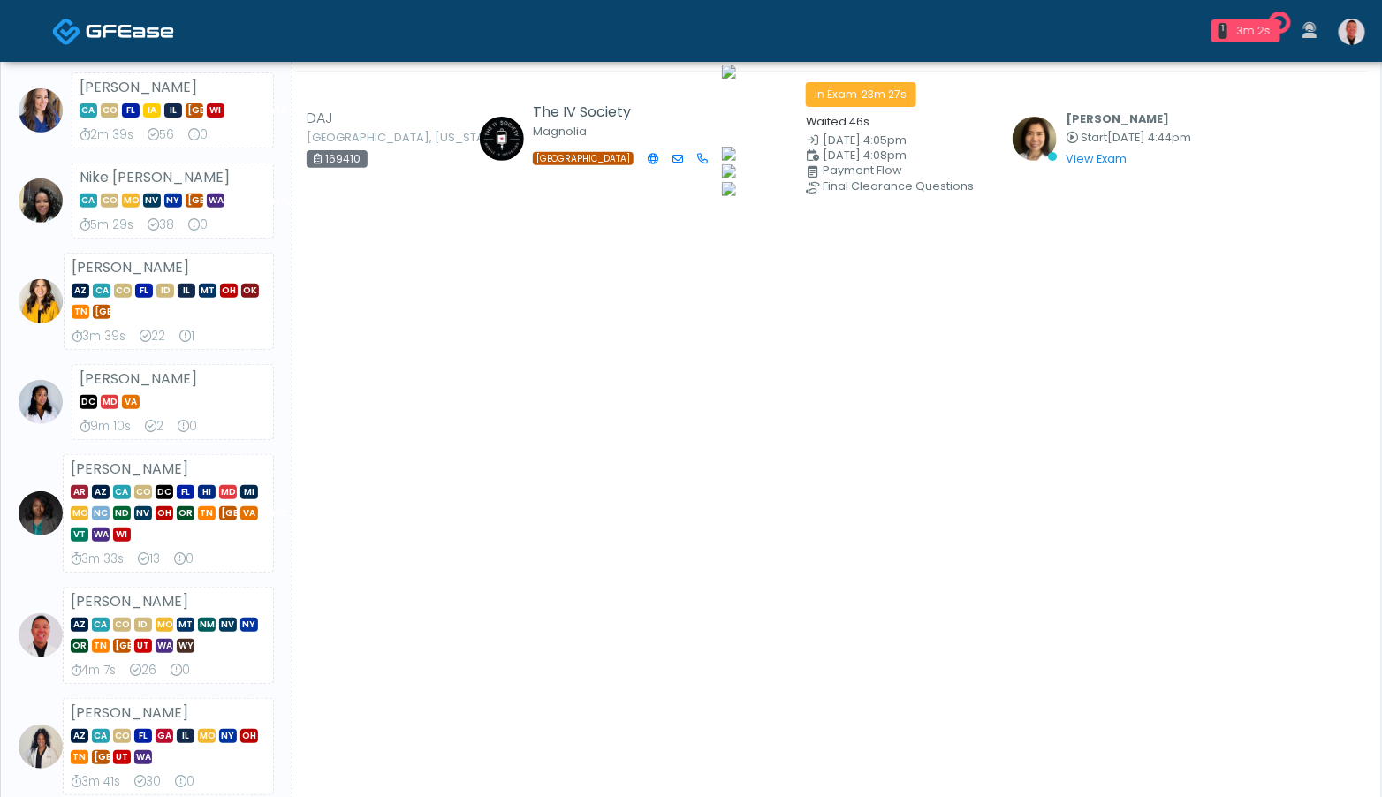
scroll to position [166, 0]
click at [1357, 20] on img at bounding box center [1351, 32] width 27 height 27
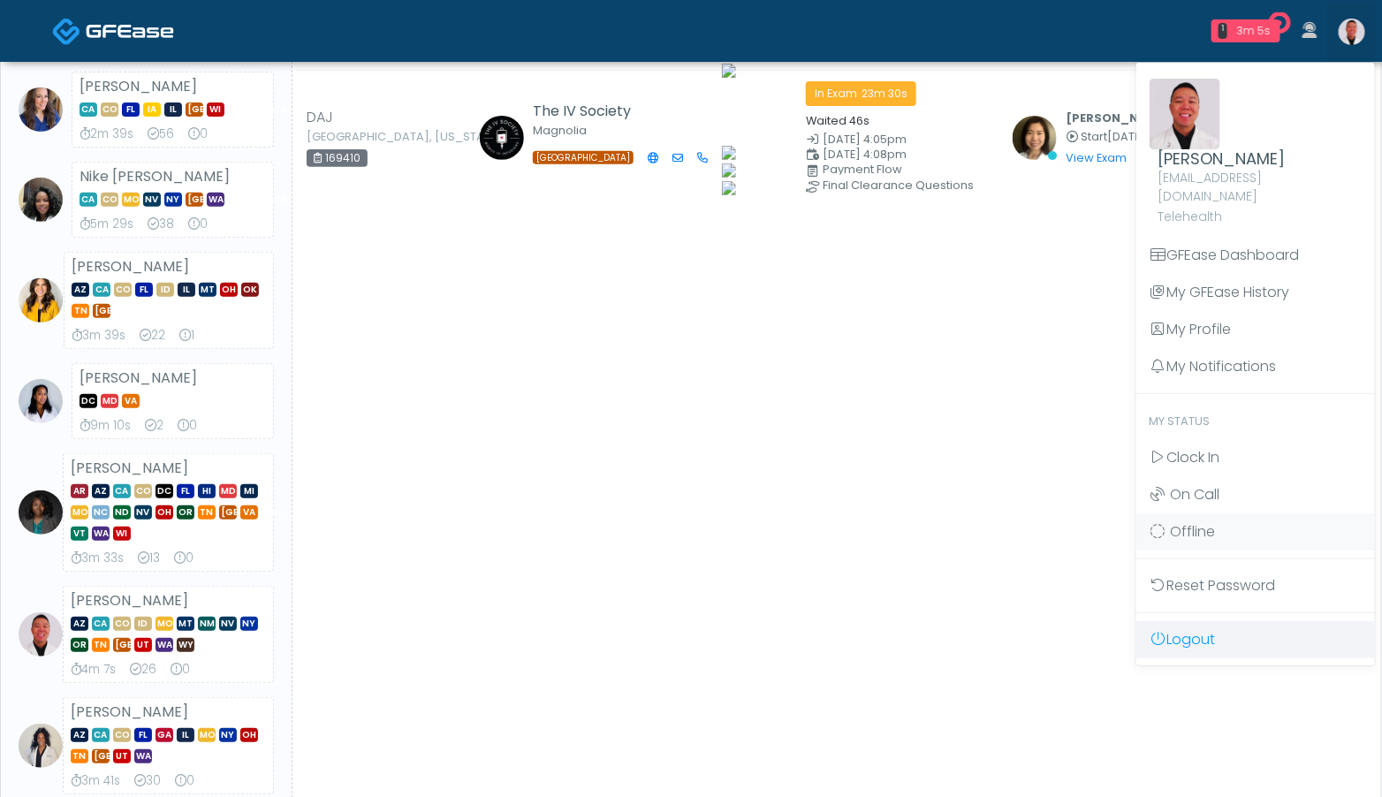
click at [1192, 621] on link "Logout" at bounding box center [1255, 639] width 239 height 37
